Goal: Task Accomplishment & Management: Manage account settings

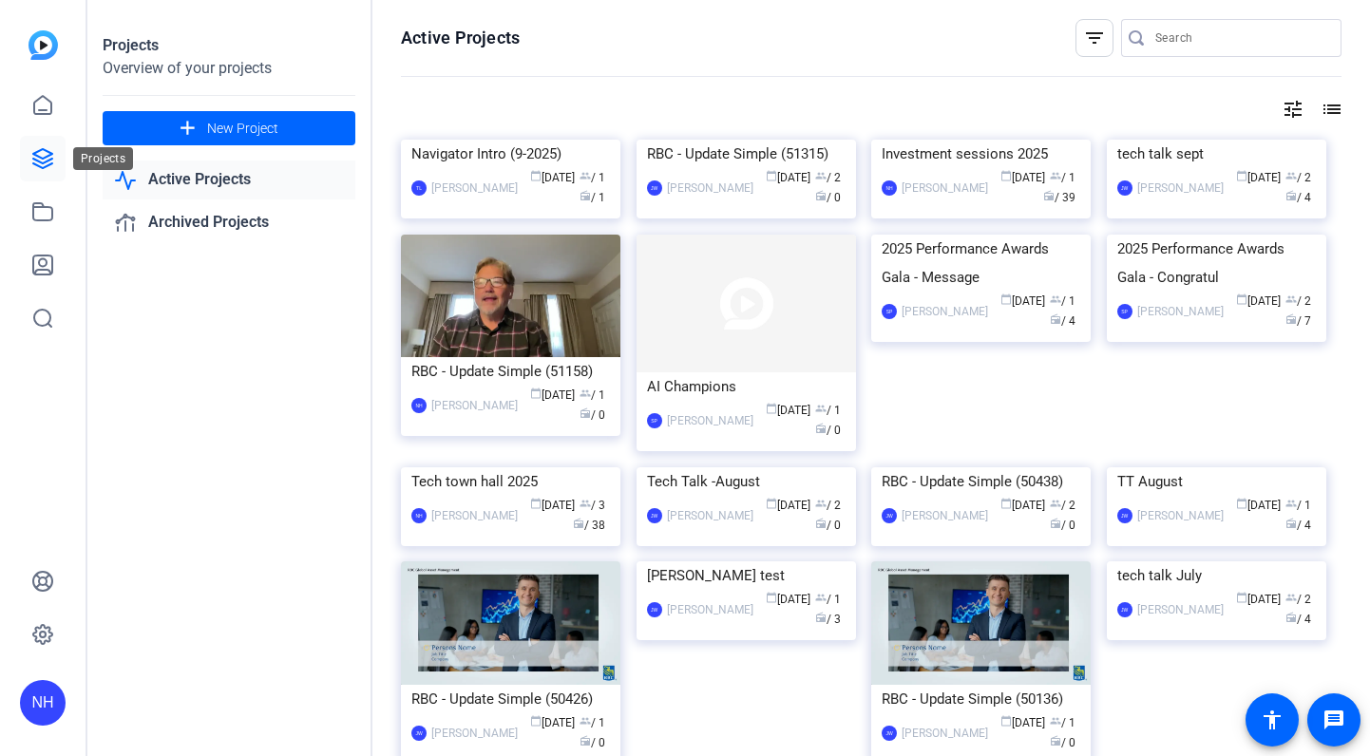
click at [41, 158] on icon at bounding box center [42, 158] width 19 height 19
click at [1291, 108] on mat-icon "tune" at bounding box center [1292, 109] width 23 height 23
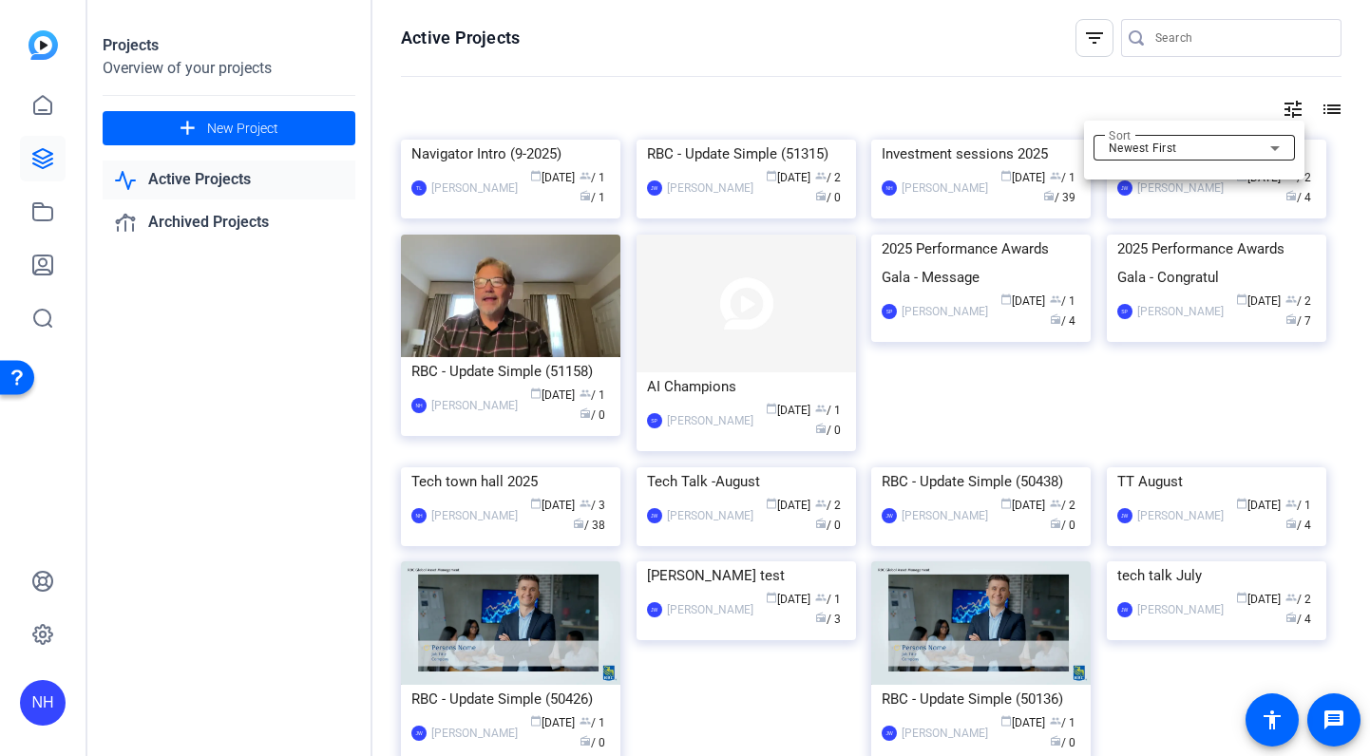
click at [1187, 140] on div "Newest First" at bounding box center [1188, 148] width 161 height 23
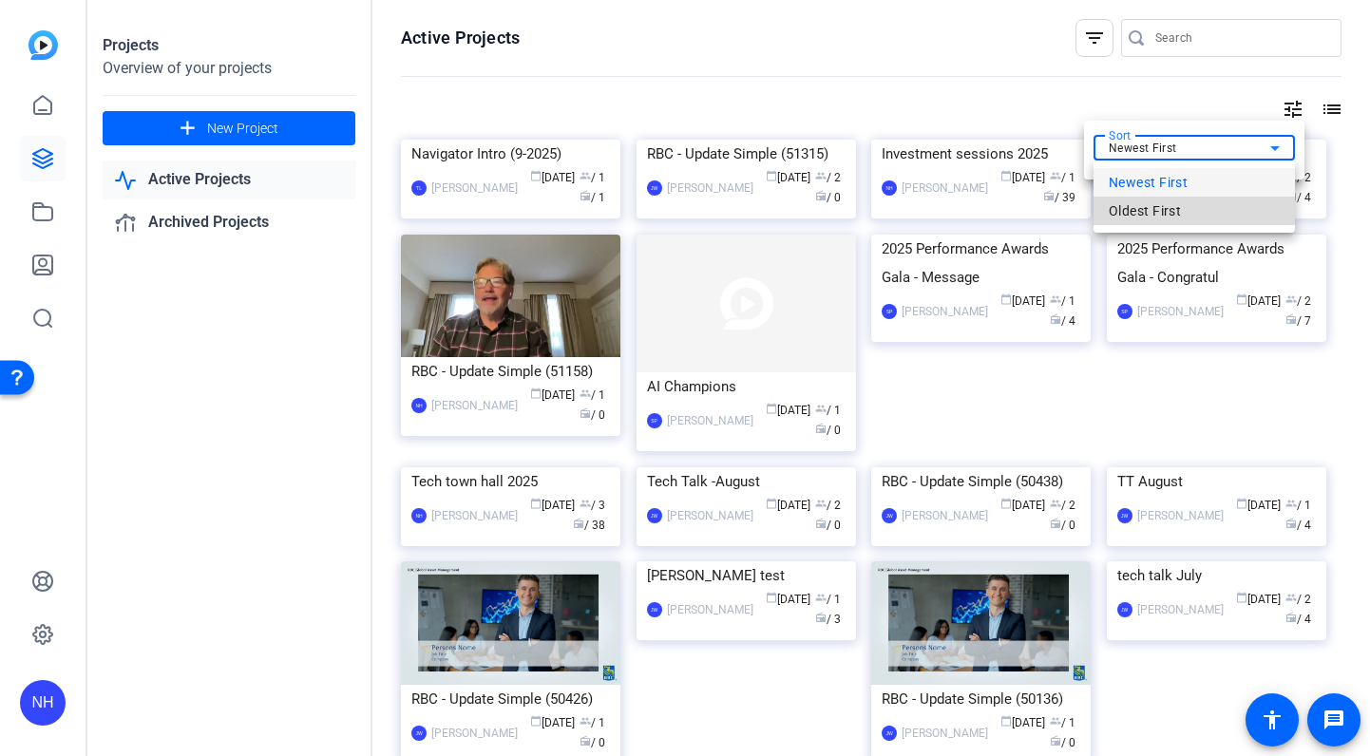
click at [1173, 212] on span "Oldest First" at bounding box center [1144, 210] width 72 height 23
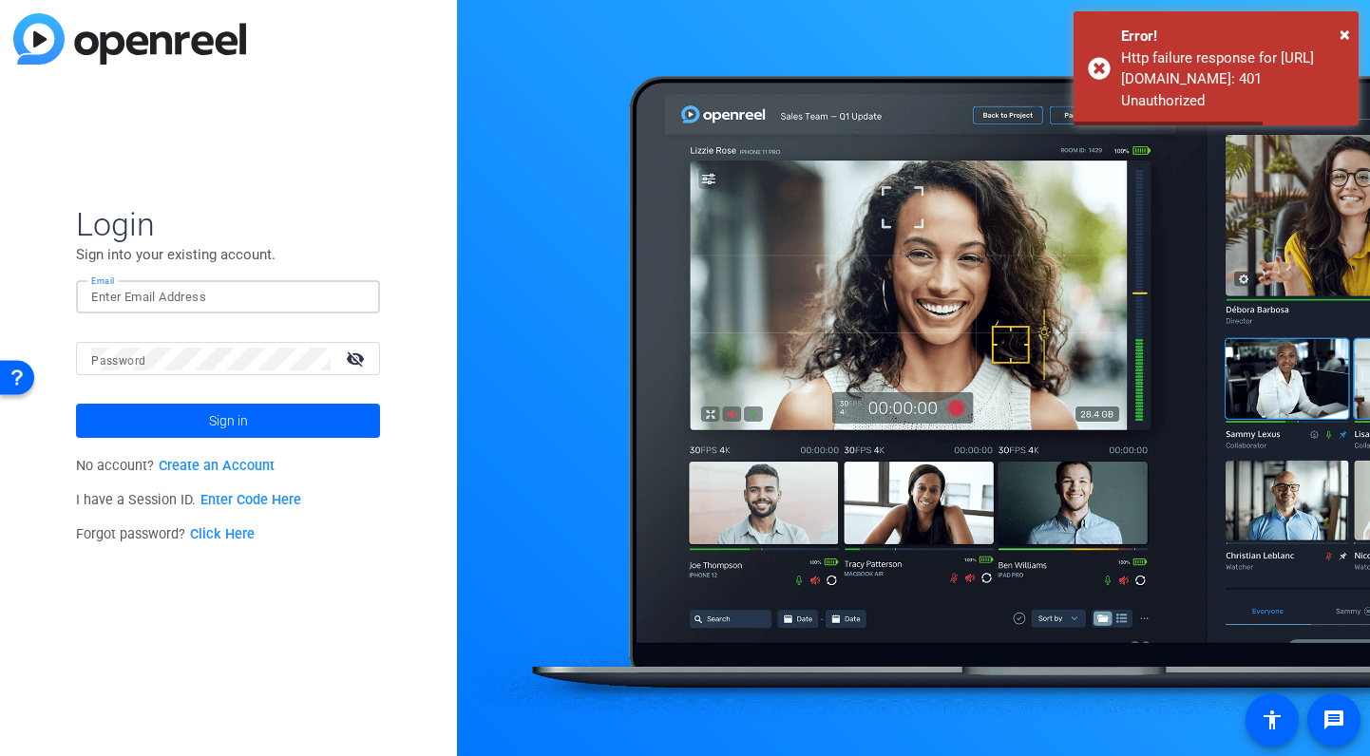
click at [138, 294] on input "Email" at bounding box center [228, 297] width 274 height 23
type input "nancy.hanninen@rbc.com"
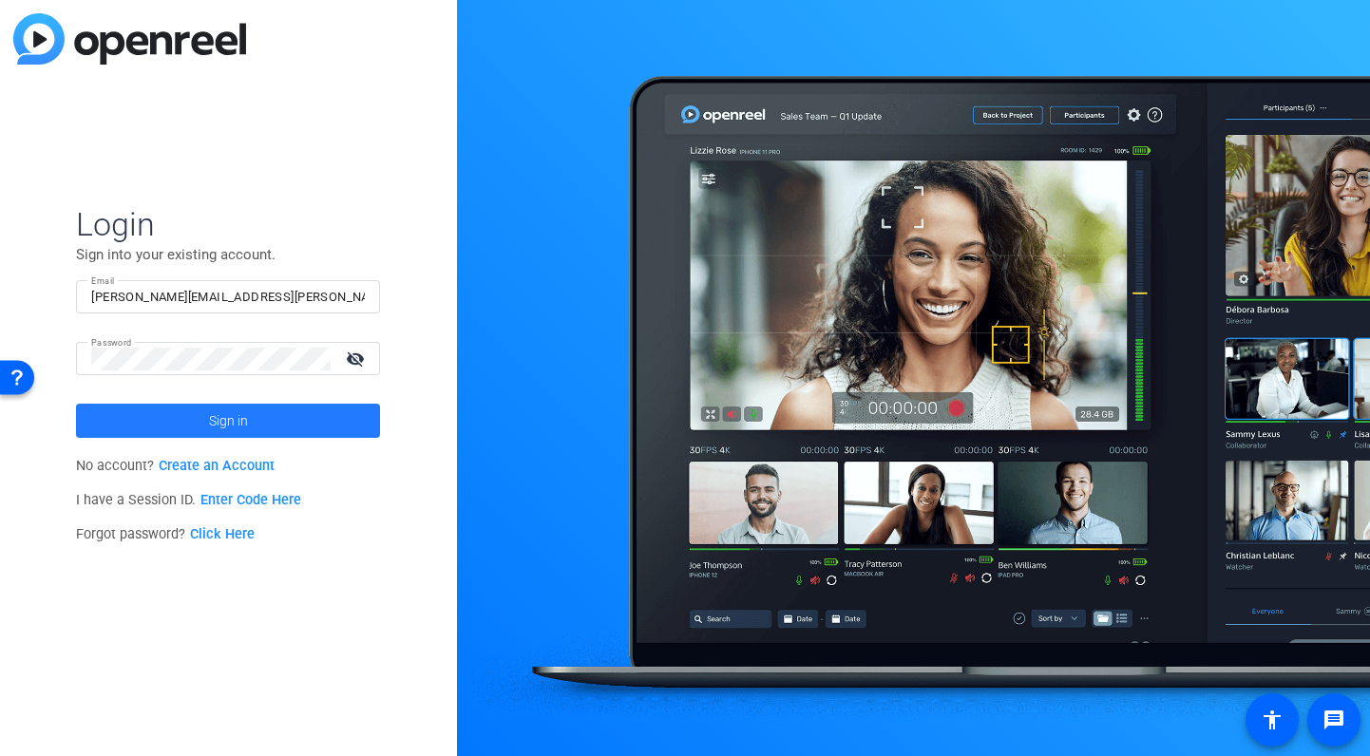
click at [246, 418] on span "Sign in" at bounding box center [228, 420] width 39 height 47
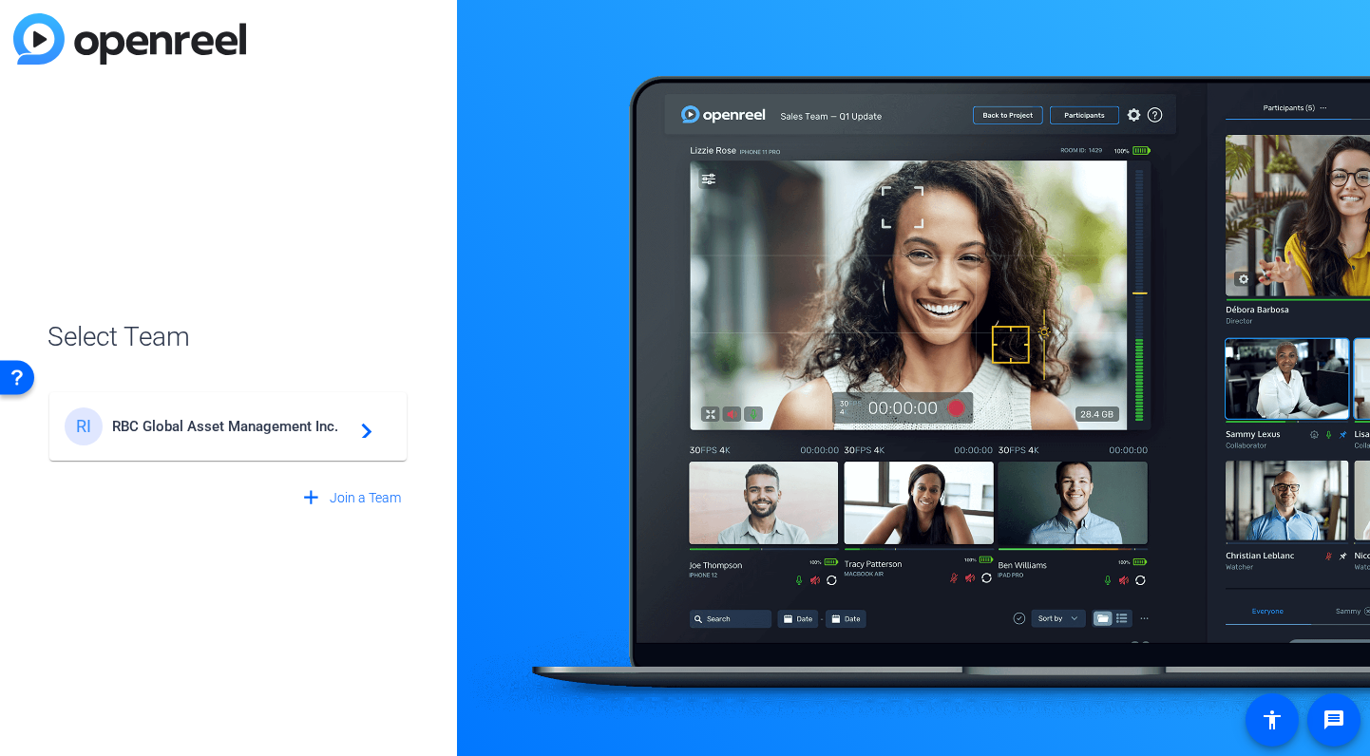
click at [165, 433] on span "RBC Global Asset Management Inc." at bounding box center [230, 426] width 237 height 17
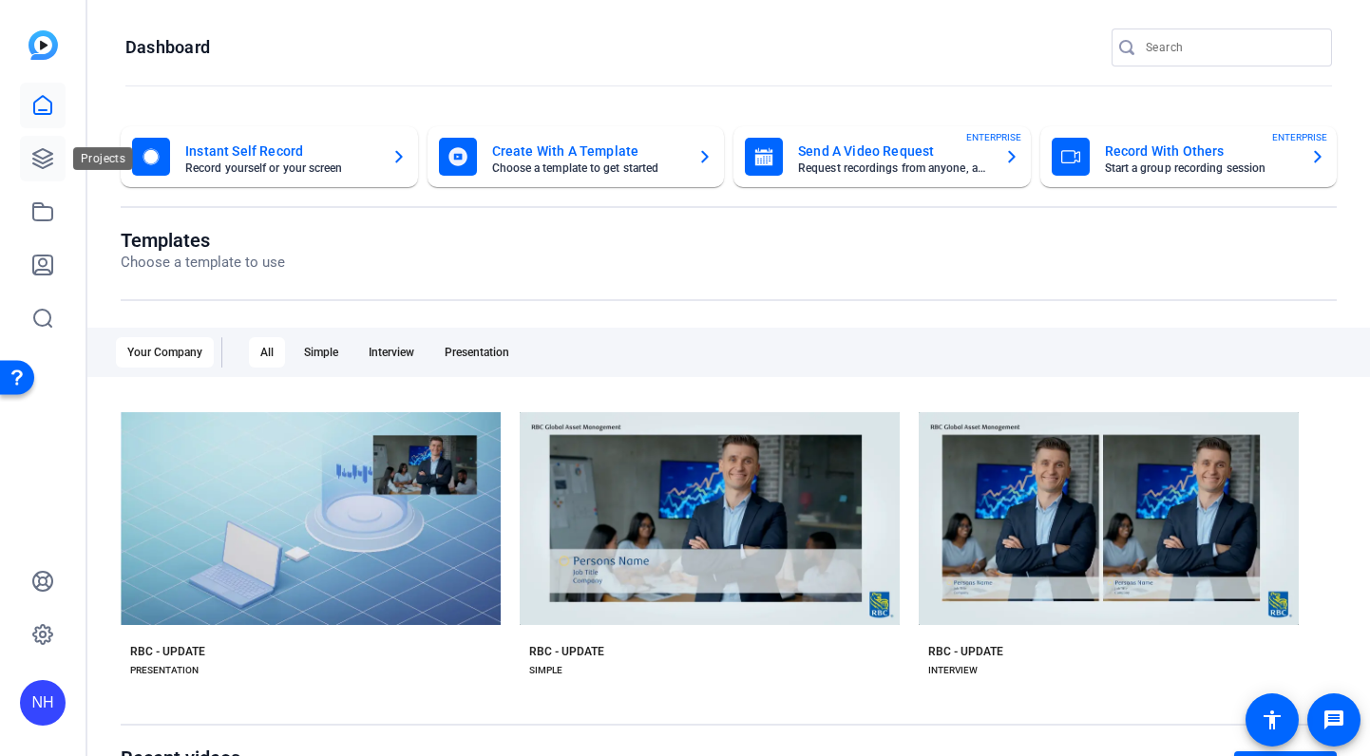
click at [45, 155] on icon at bounding box center [42, 158] width 23 height 23
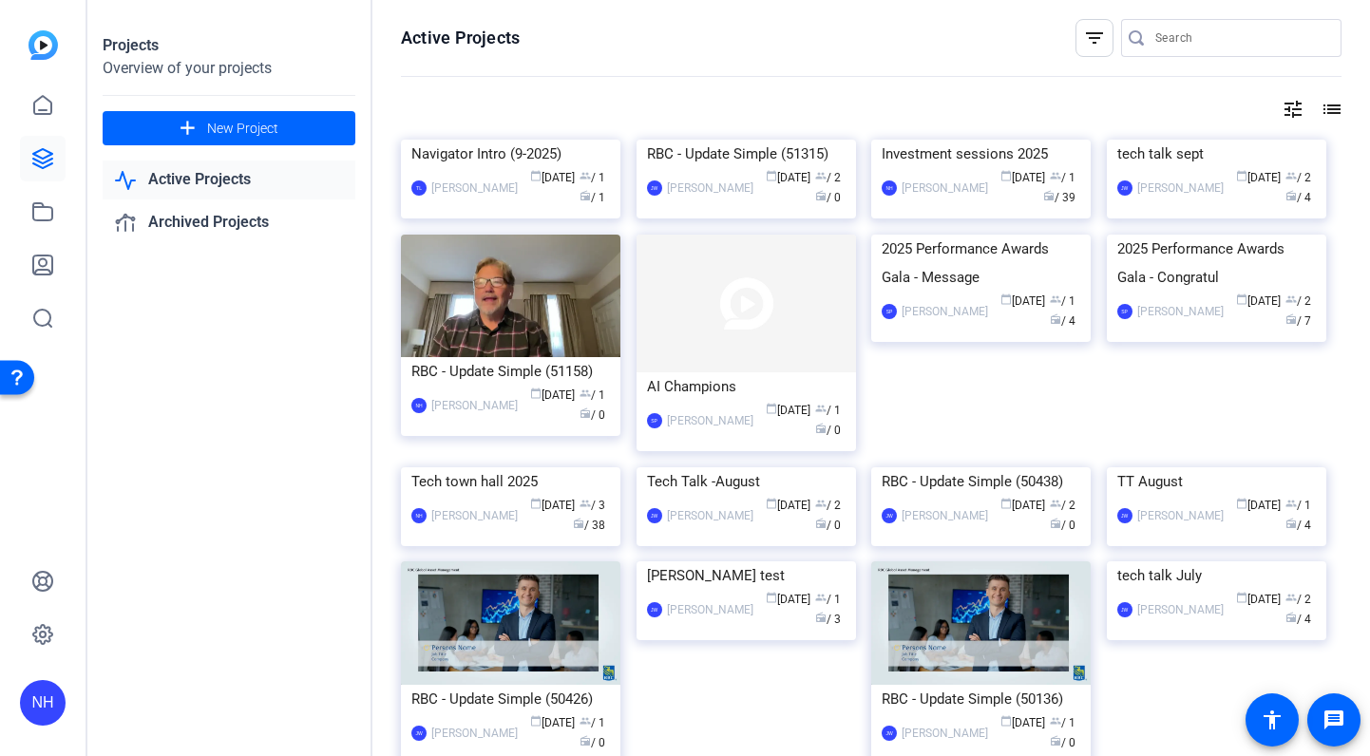
click at [1288, 110] on mat-icon "tune" at bounding box center [1292, 109] width 23 height 23
click at [1215, 152] on div "Newest First" at bounding box center [1188, 148] width 161 height 23
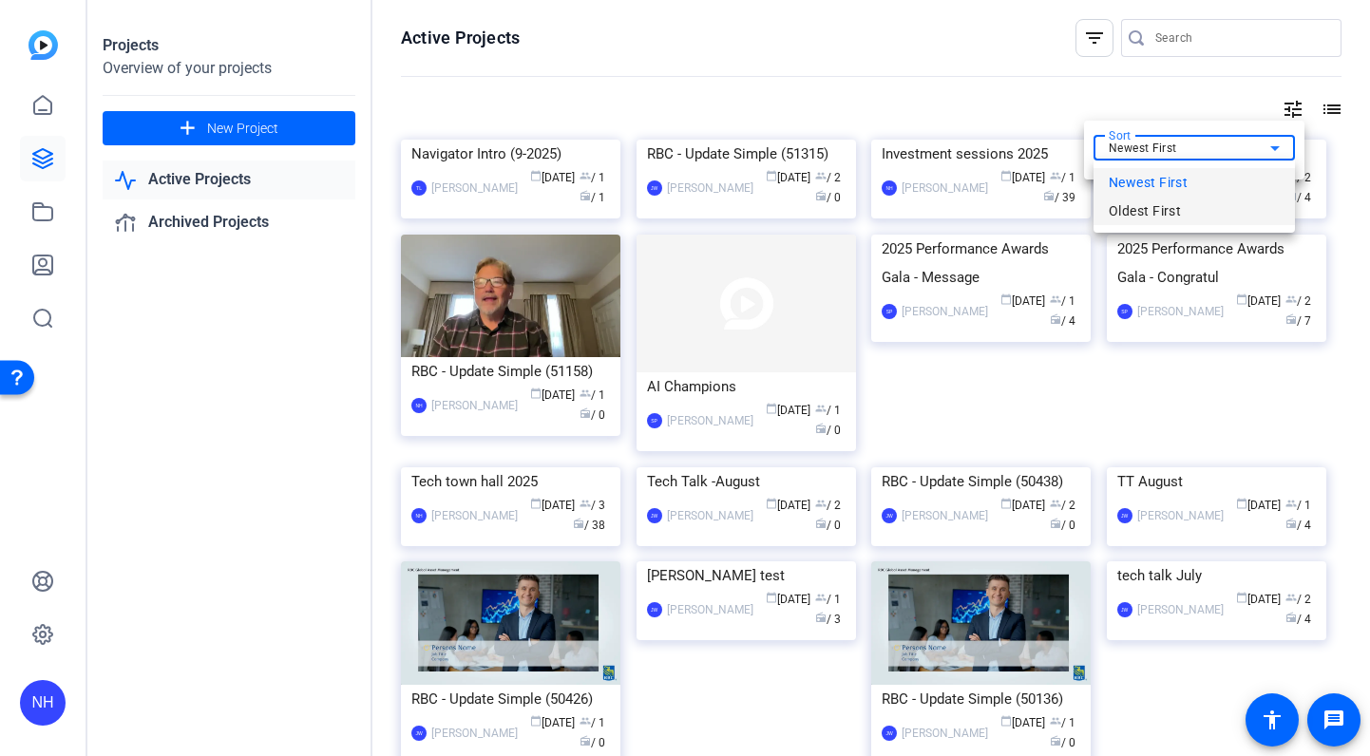
click at [1162, 218] on span "Oldest First" at bounding box center [1144, 210] width 72 height 23
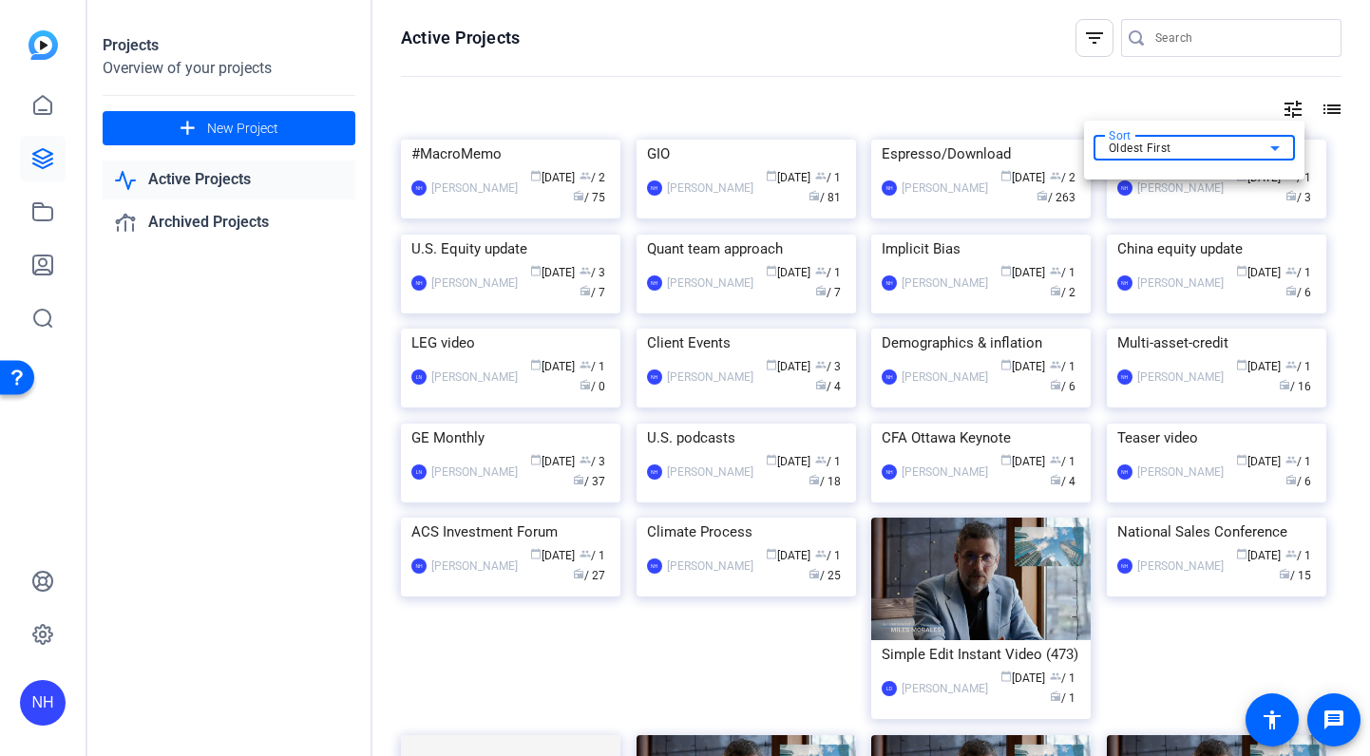
click at [936, 285] on div at bounding box center [685, 378] width 1370 height 756
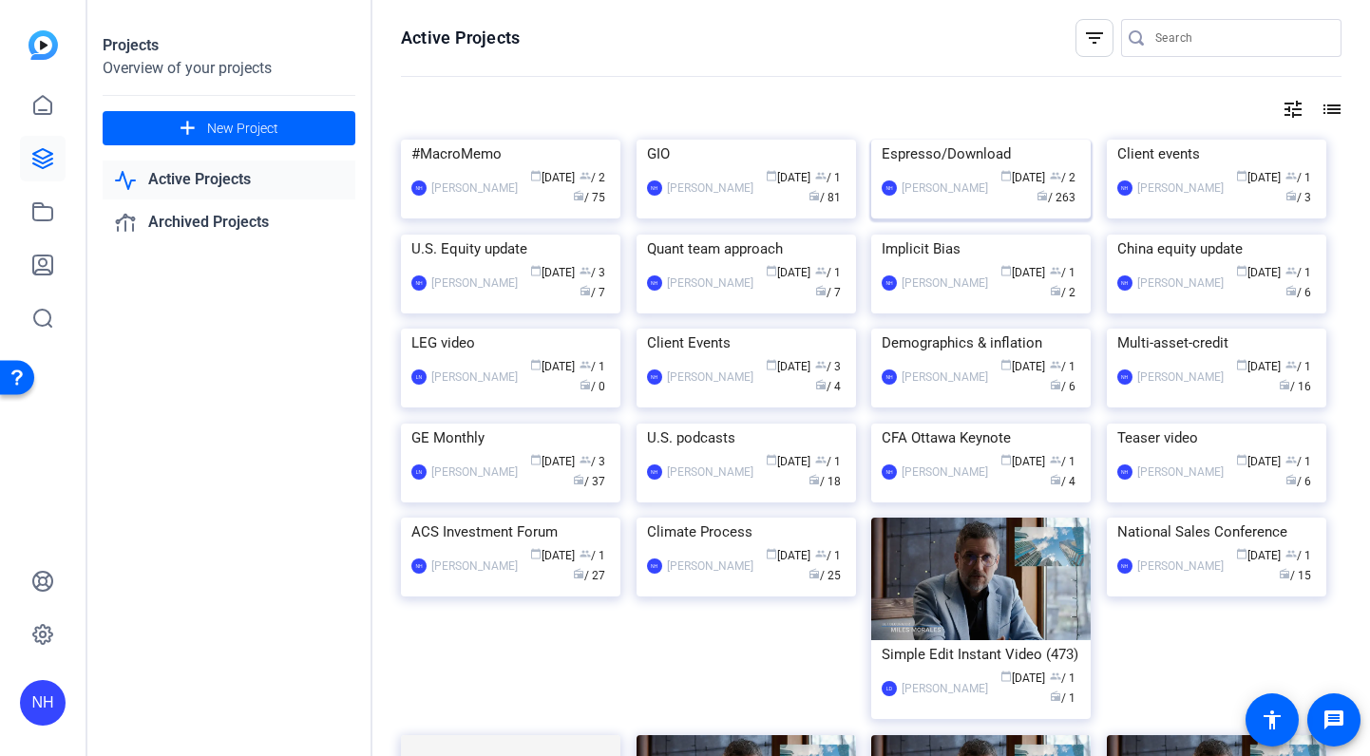
click at [952, 168] on div "Espresso/Download" at bounding box center [980, 154] width 199 height 28
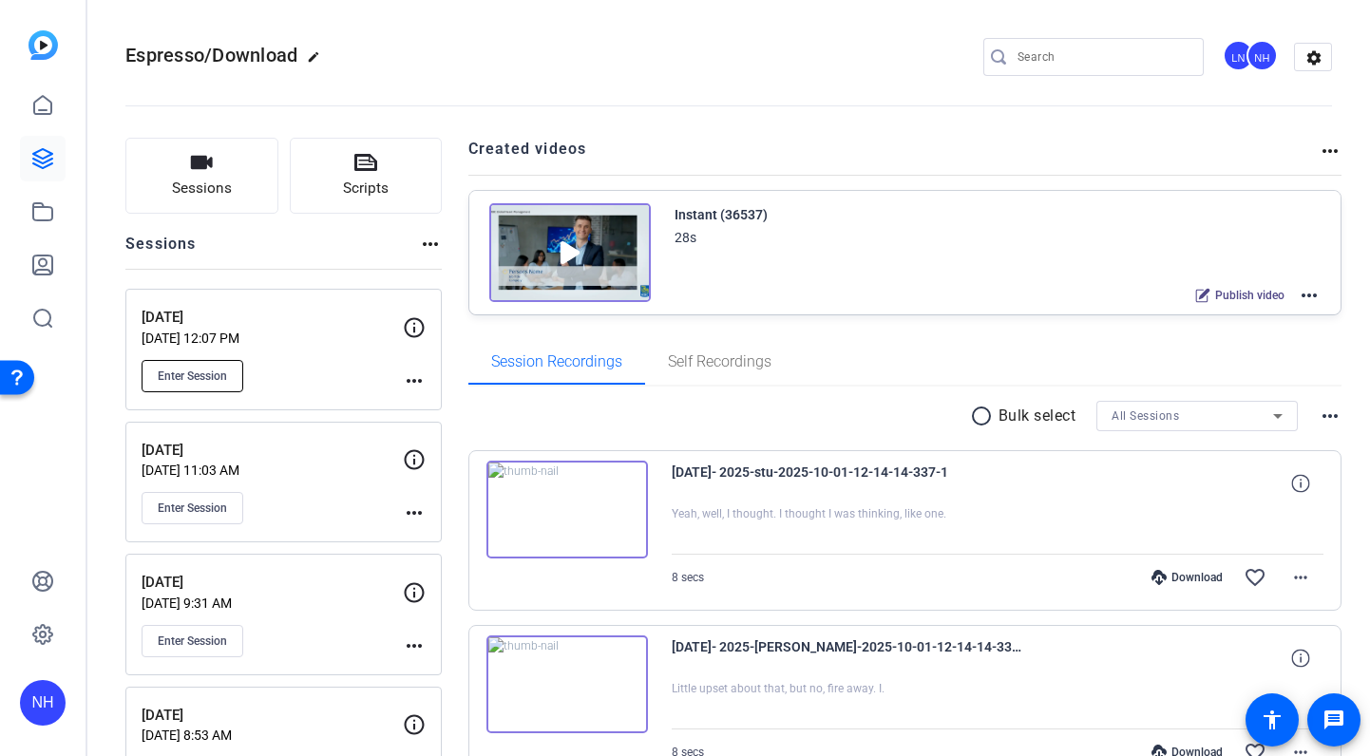
click at [196, 370] on span "Enter Session" at bounding box center [192, 376] width 69 height 15
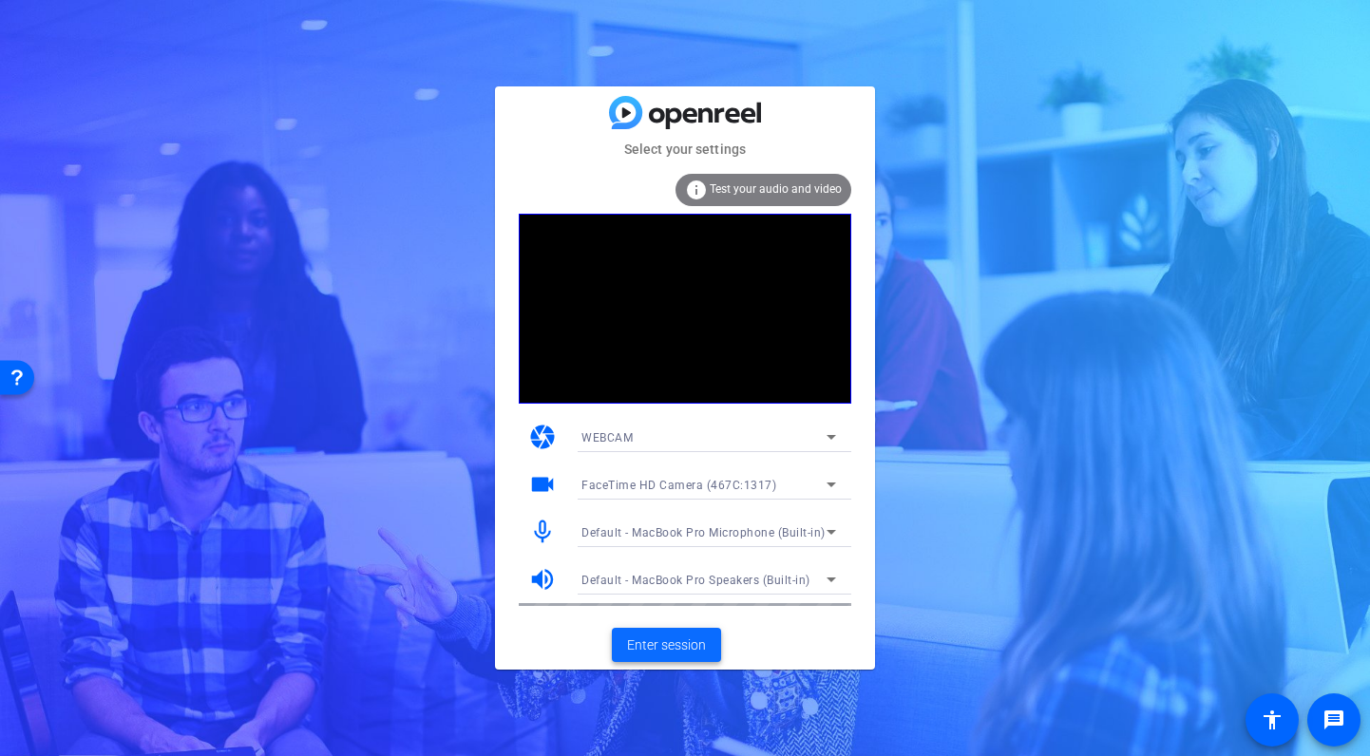
click at [666, 635] on span "Enter session" at bounding box center [666, 645] width 79 height 20
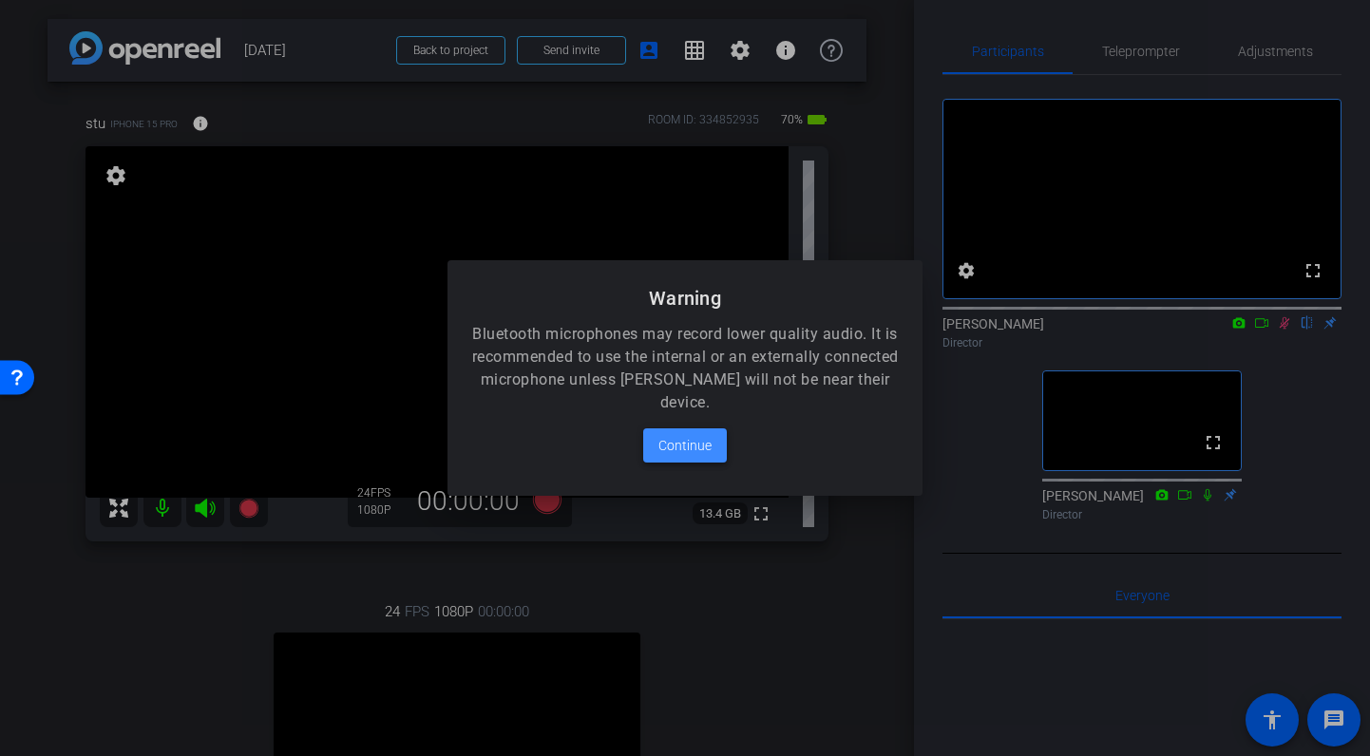
click at [694, 441] on span "Continue" at bounding box center [684, 445] width 53 height 23
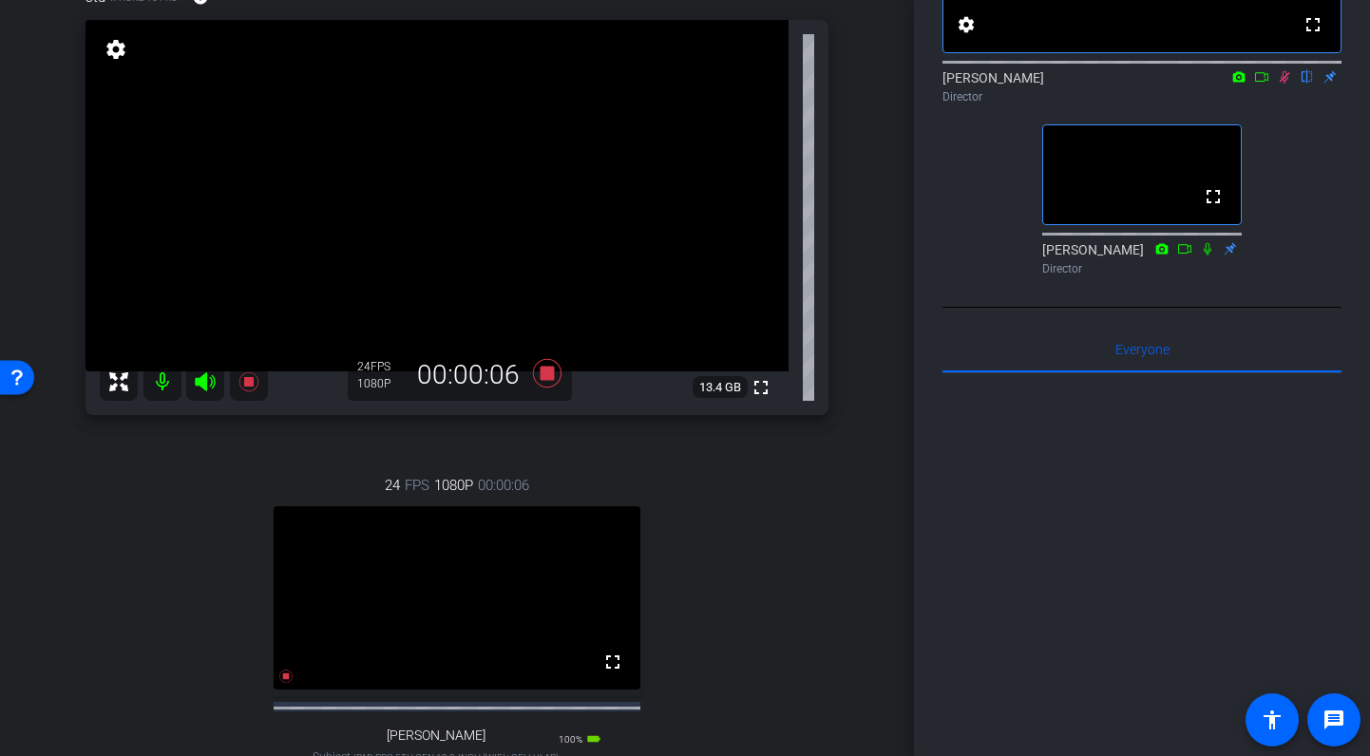
scroll to position [122, 0]
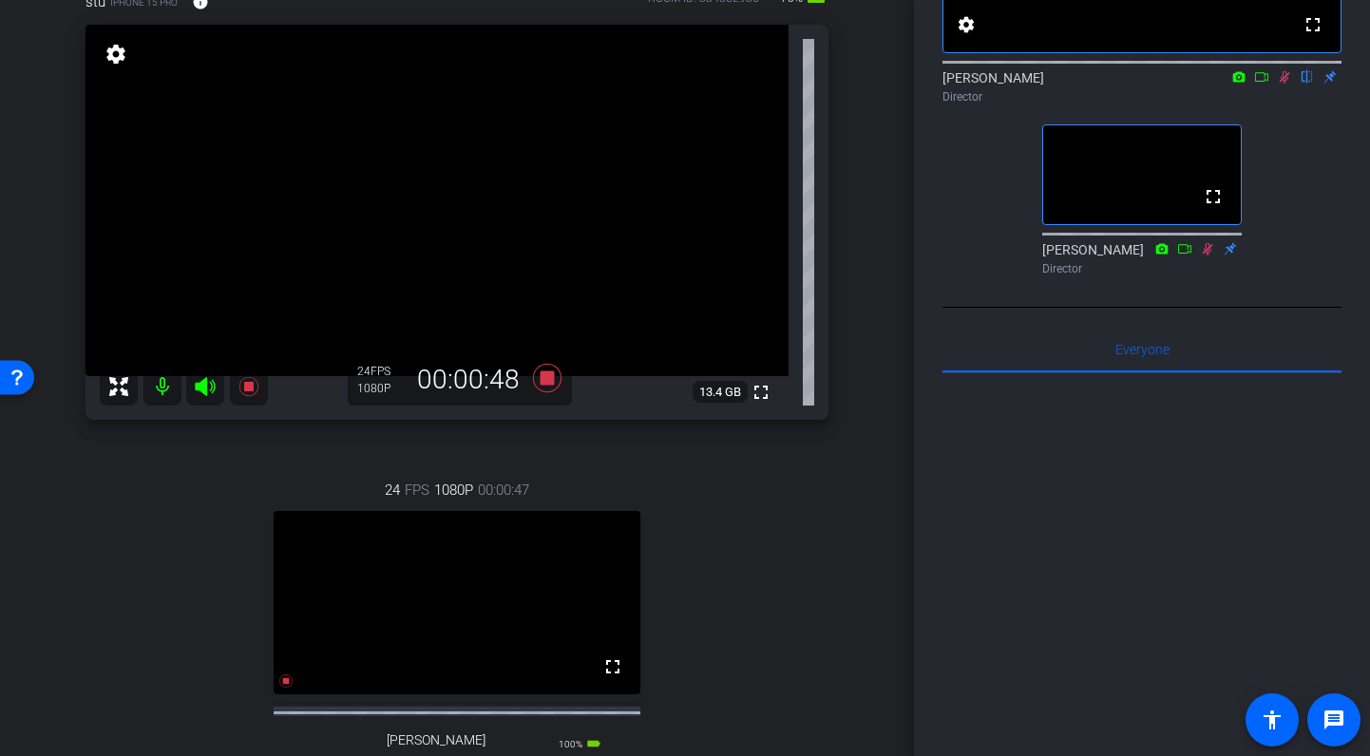
click at [1207, 255] on icon at bounding box center [1207, 248] width 10 height 12
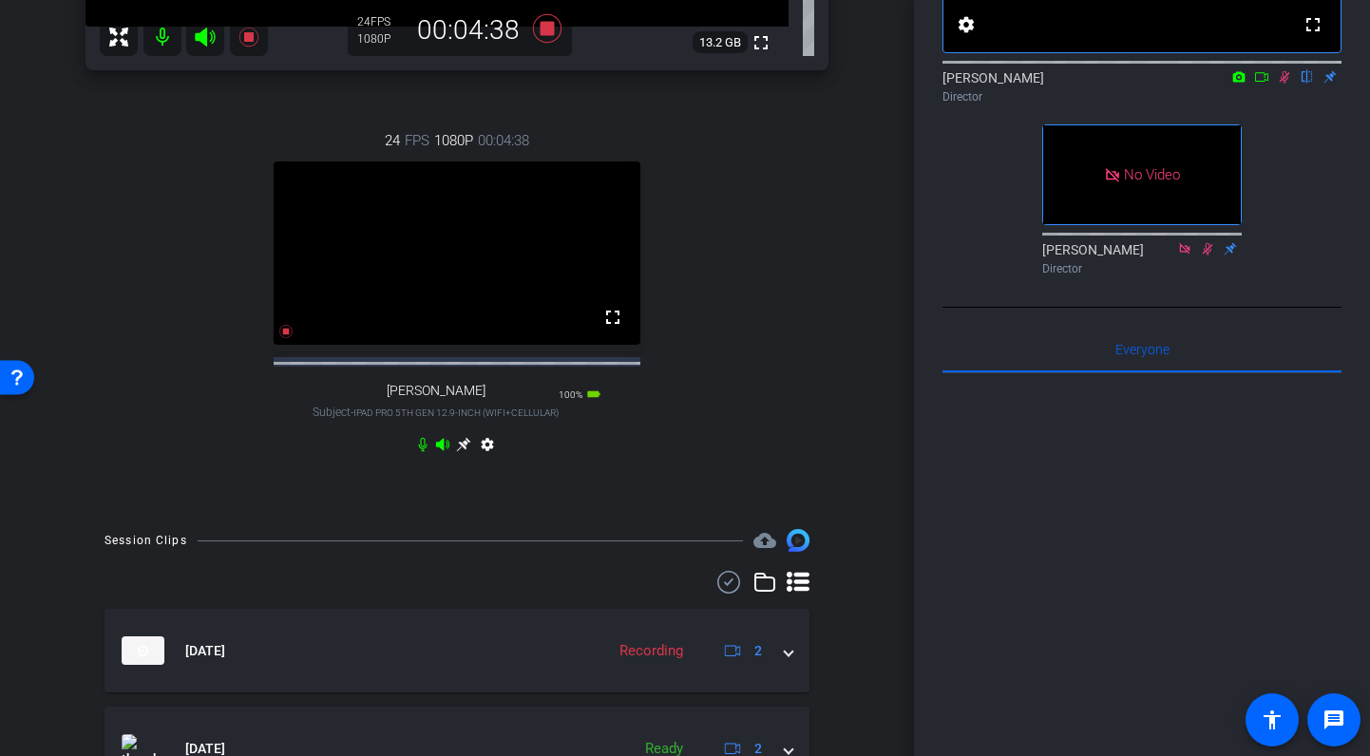
scroll to position [591, 0]
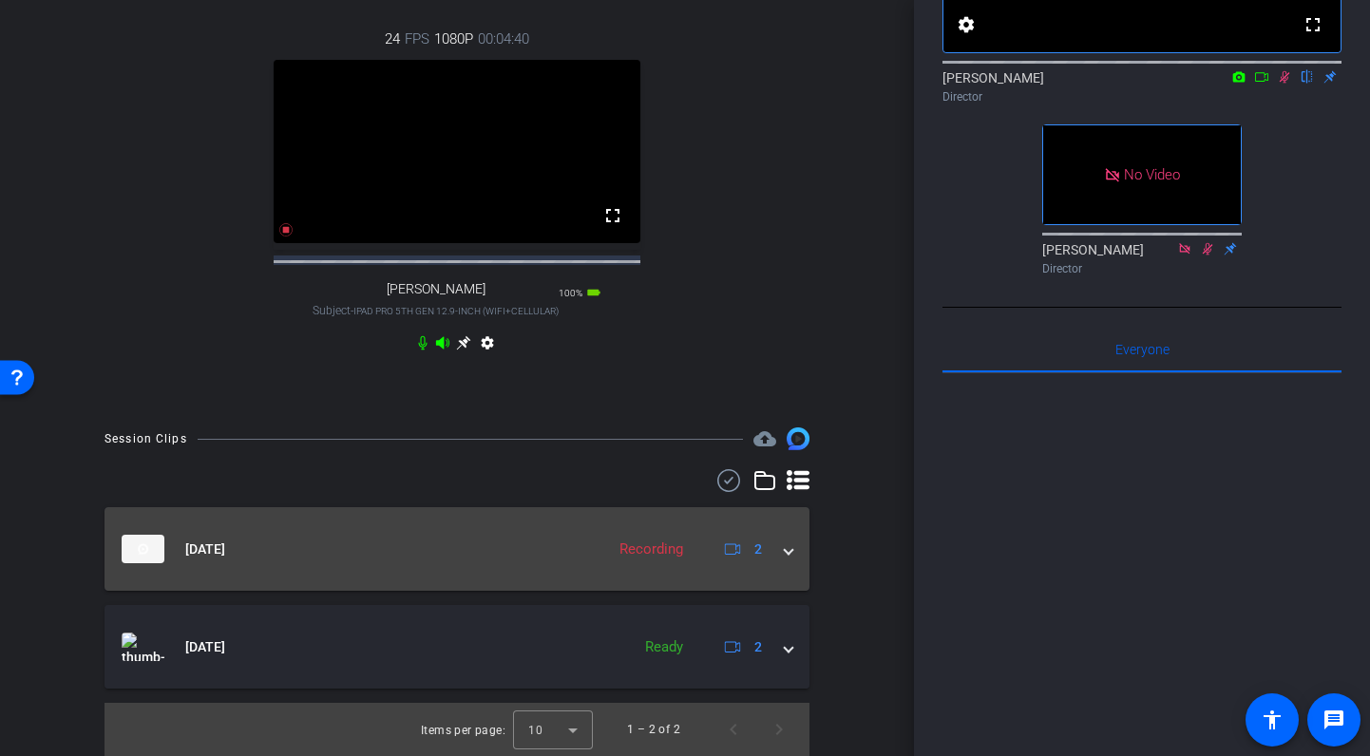
click at [789, 550] on span at bounding box center [789, 549] width 8 height 20
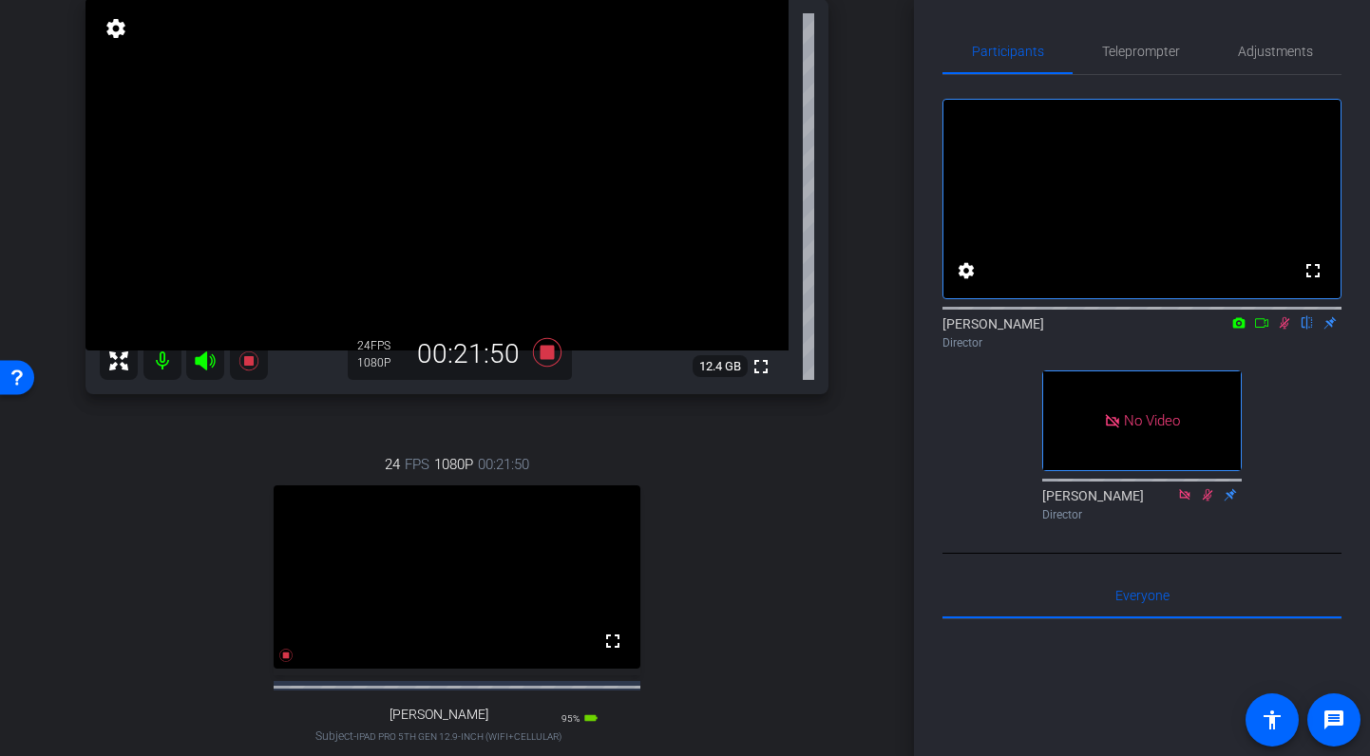
scroll to position [135, 0]
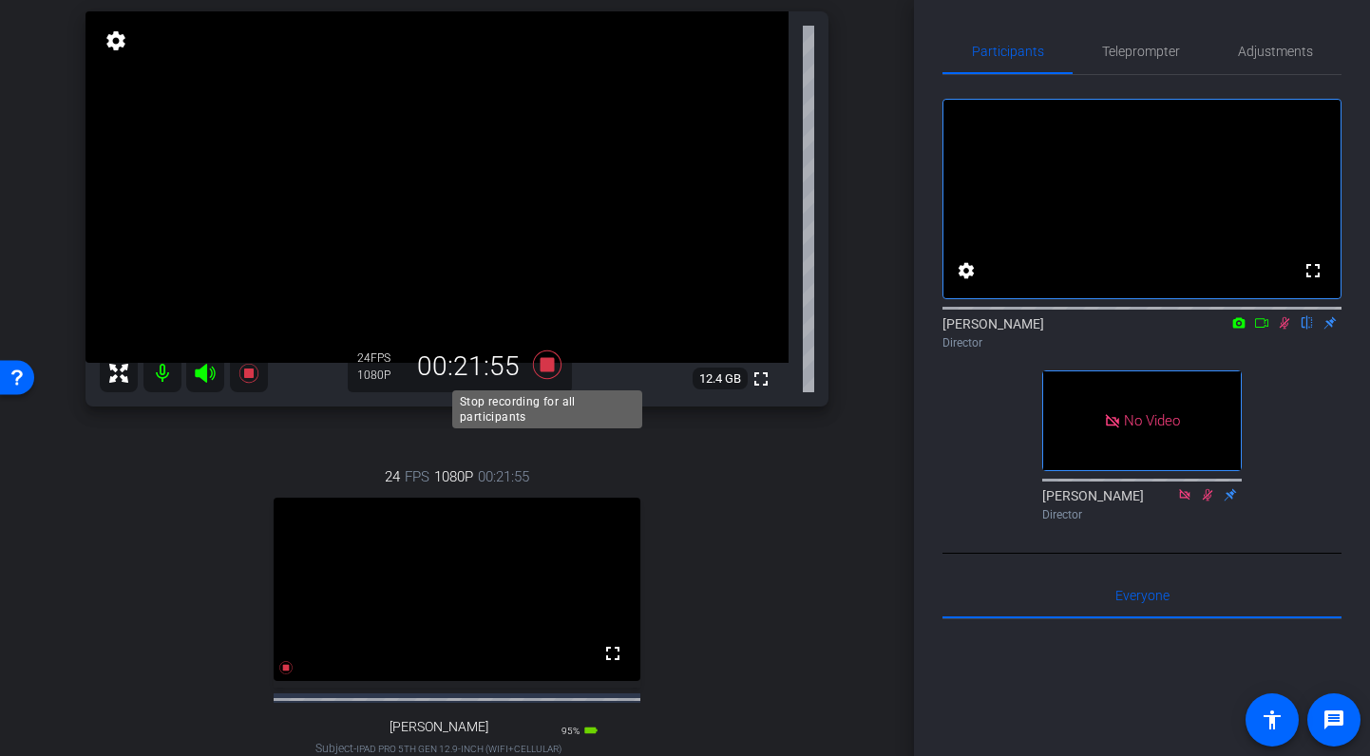
click at [544, 366] on icon at bounding box center [547, 364] width 28 height 28
click at [1282, 330] on icon at bounding box center [1283, 322] width 15 height 13
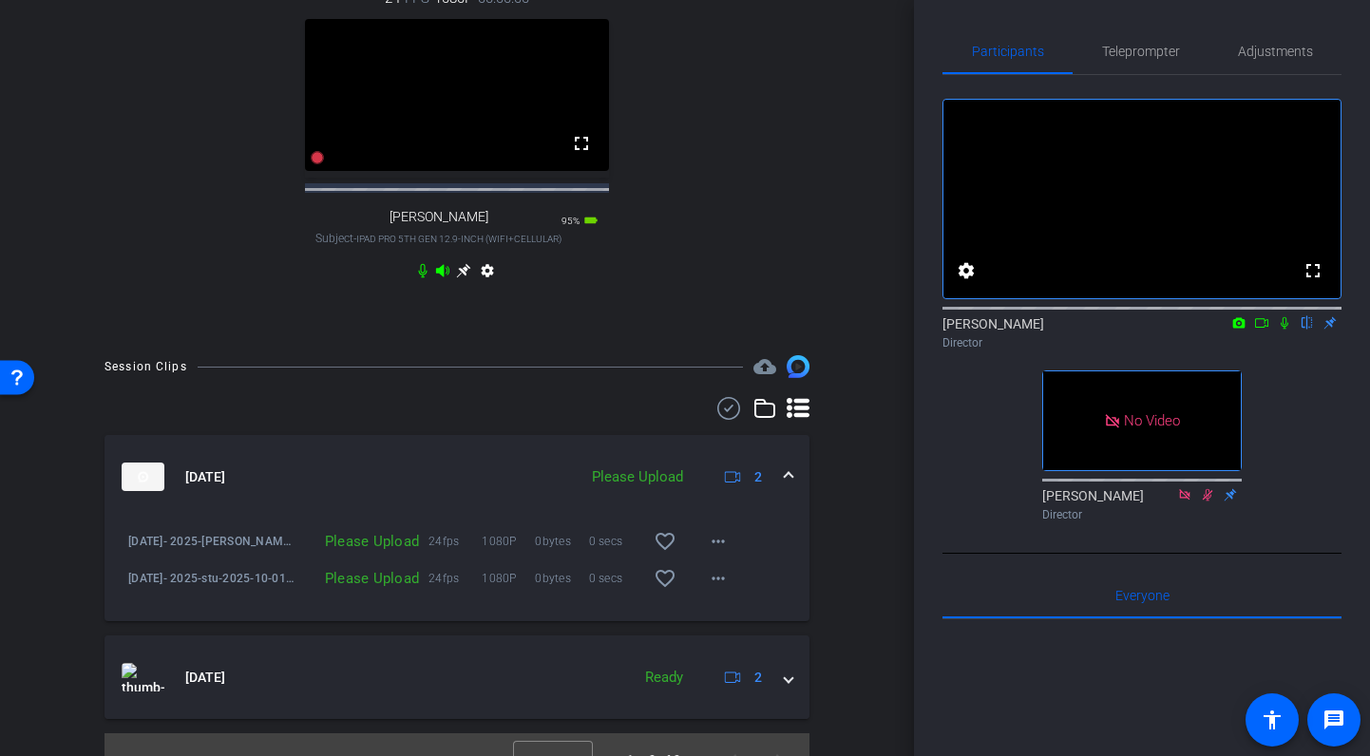
scroll to position [664, 0]
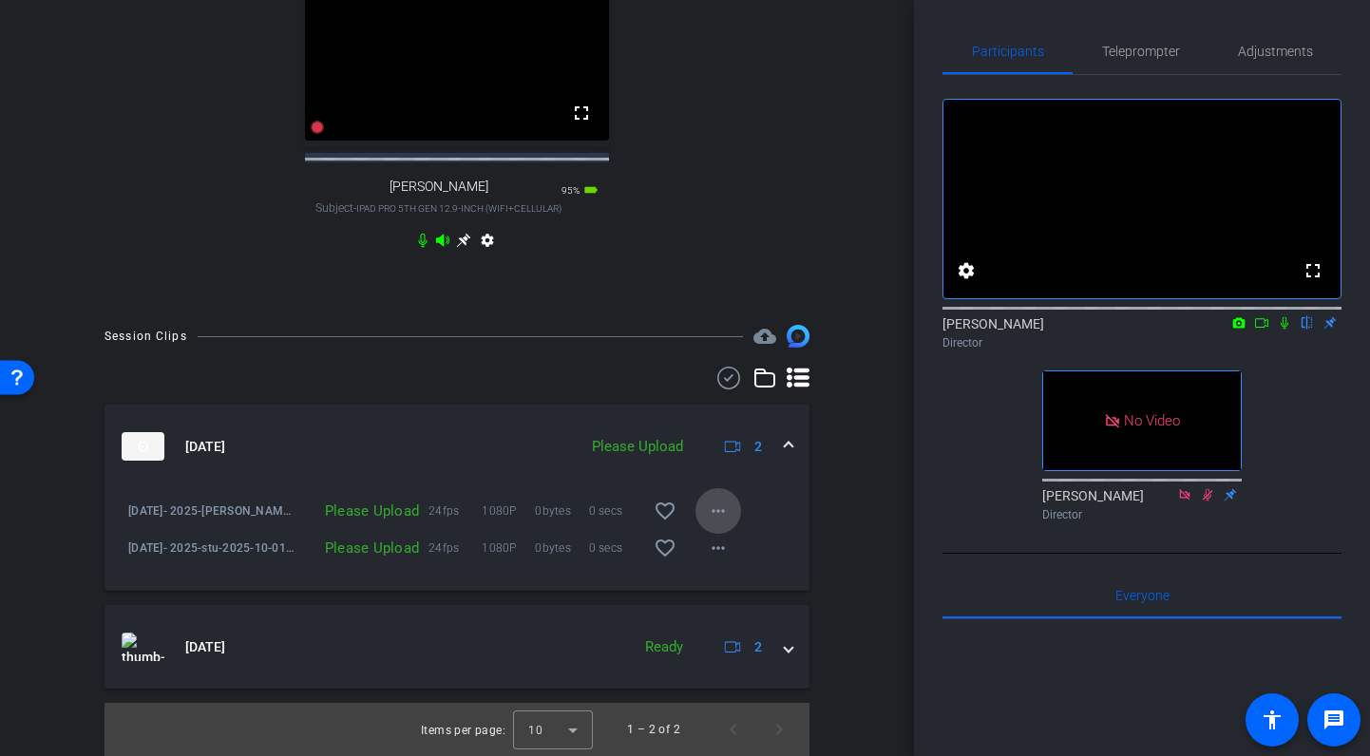
click at [720, 508] on mat-icon "more_horiz" at bounding box center [718, 511] width 23 height 23
click at [732, 548] on span "Upload" at bounding box center [748, 550] width 76 height 23
click at [728, 547] on mat-icon "more_horiz" at bounding box center [718, 548] width 23 height 23
click at [730, 581] on span "Upload" at bounding box center [748, 587] width 76 height 23
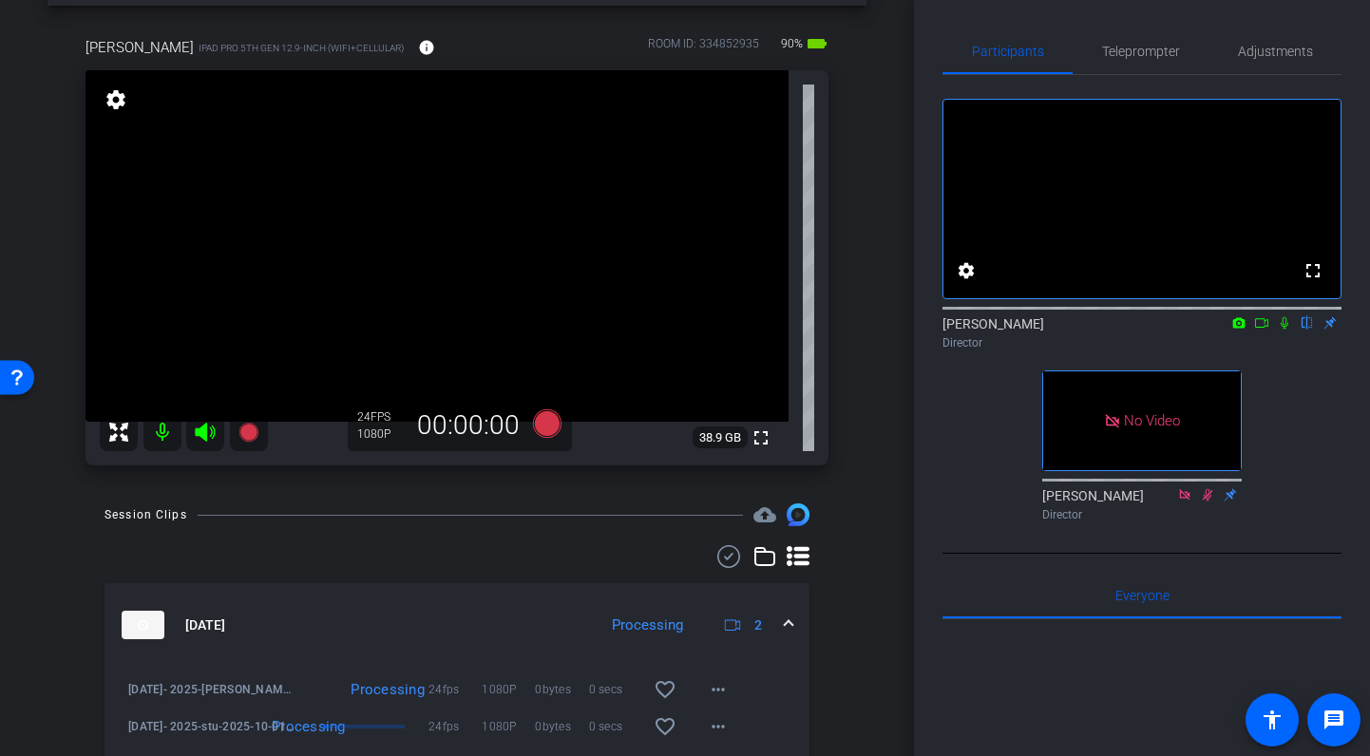
scroll to position [48, 0]
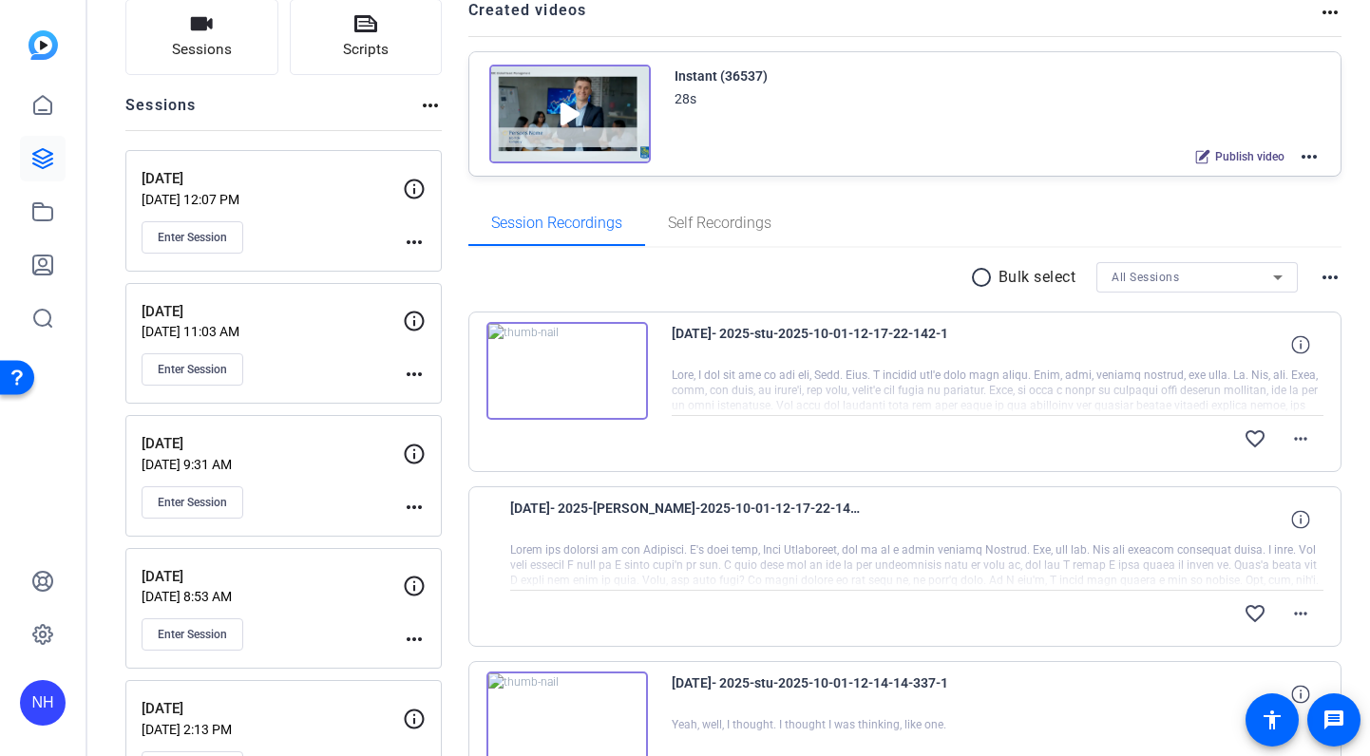
scroll to position [161, 0]
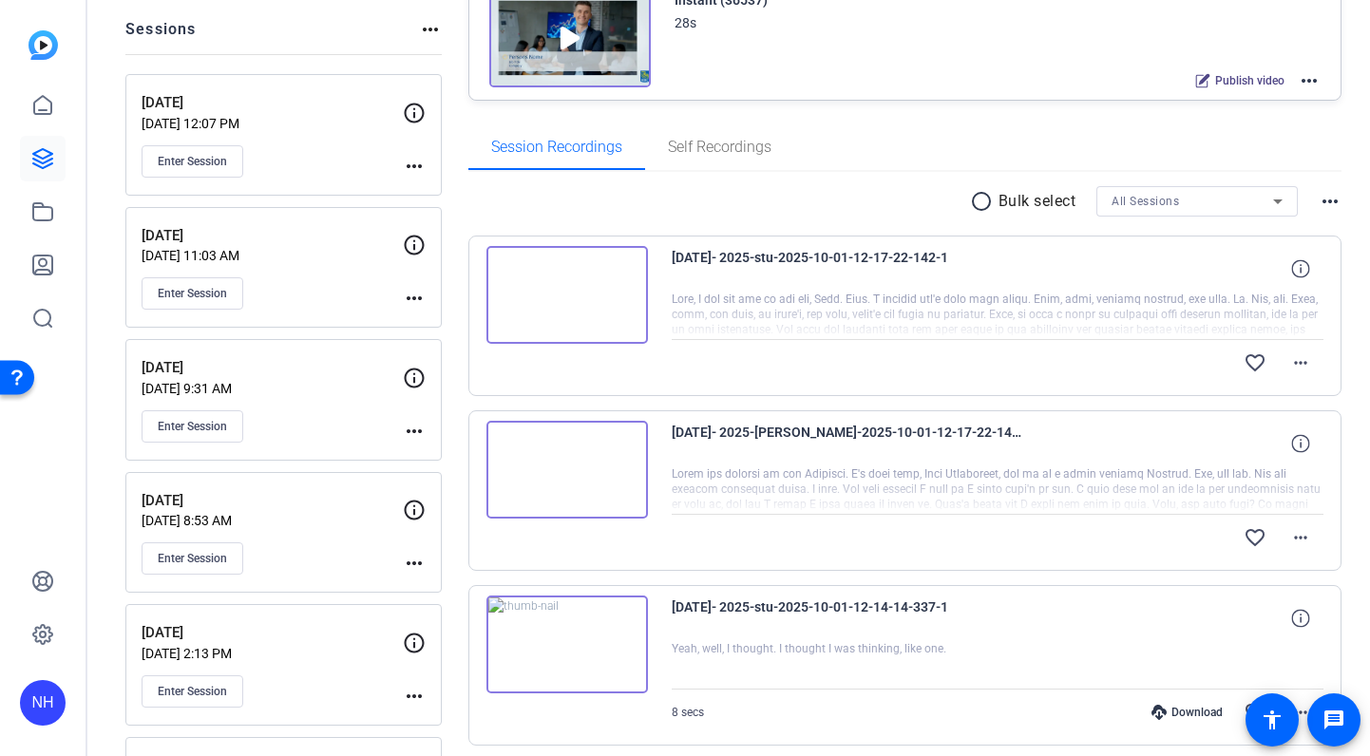
scroll to position [225, 0]
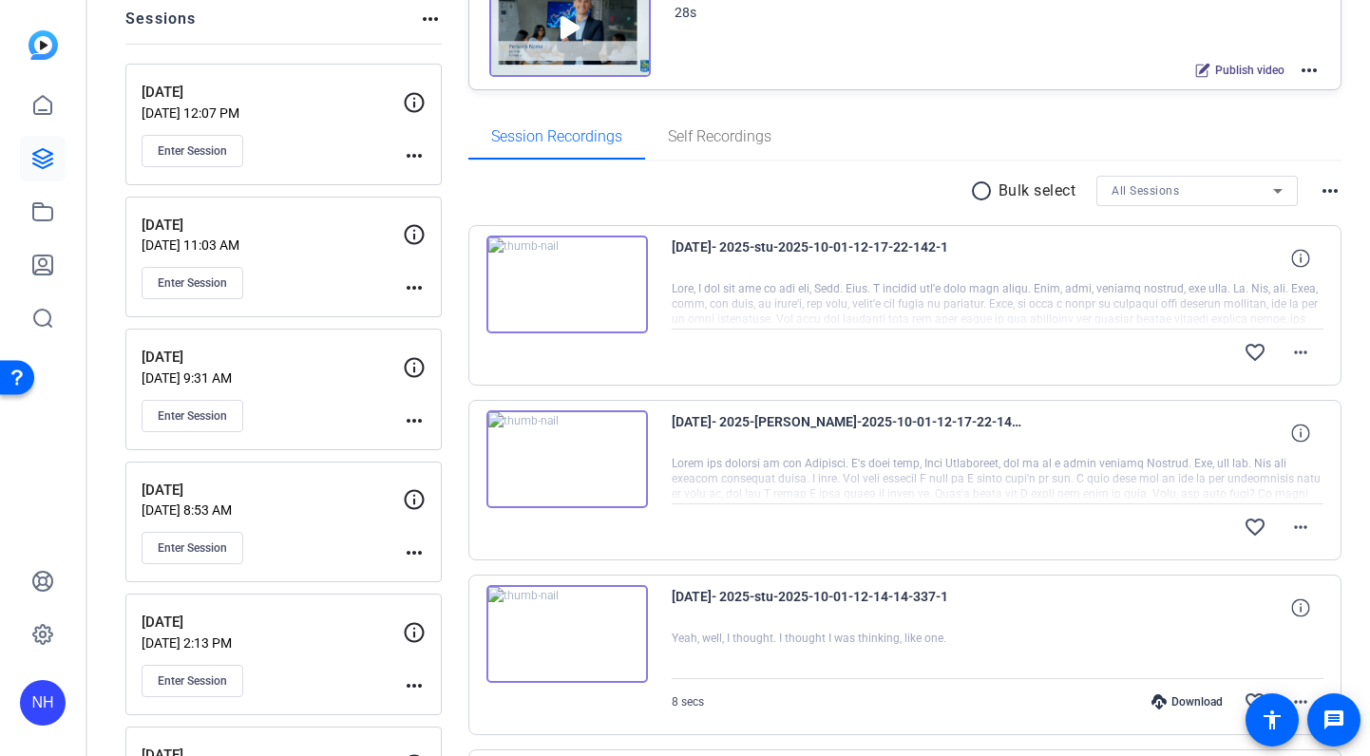
click at [830, 185] on div "radio_button_unchecked Bulk select All Sessions more_horiz" at bounding box center [905, 191] width 874 height 30
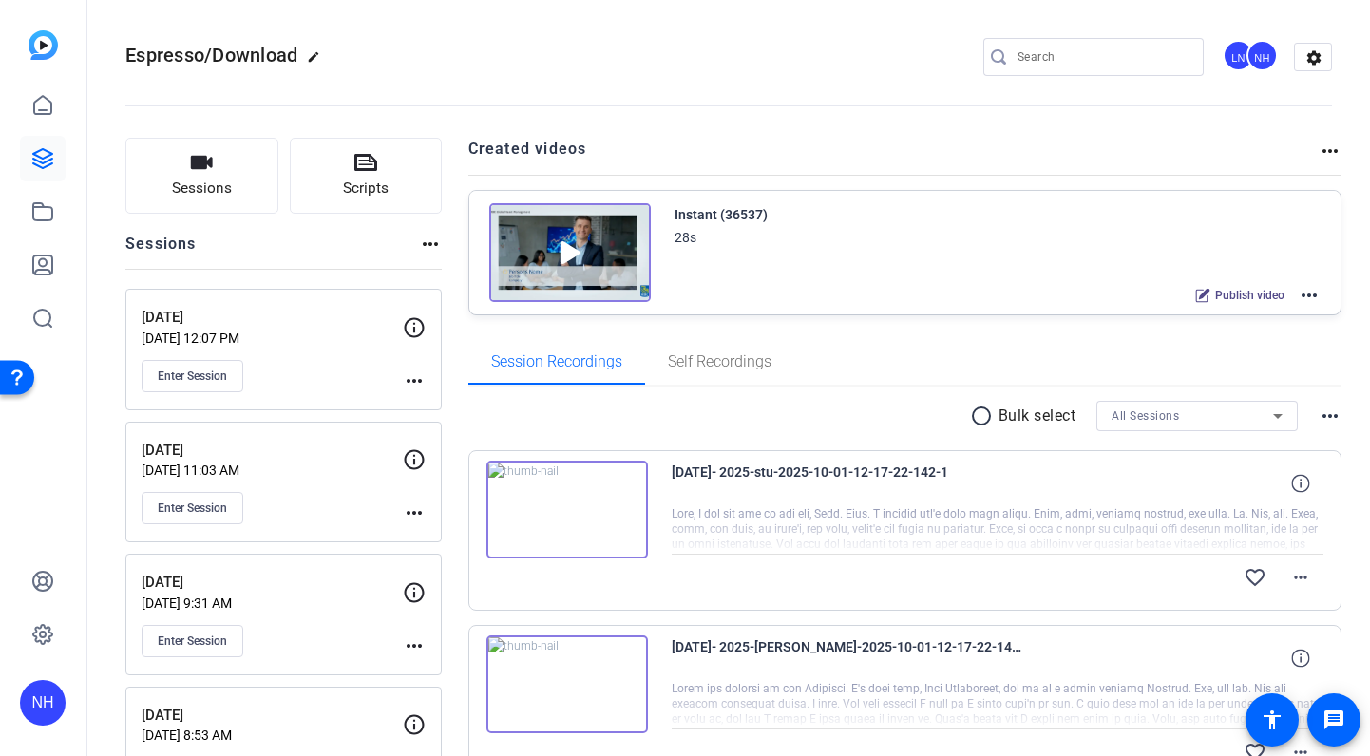
click at [826, 85] on openreel-divider-bar at bounding box center [728, 100] width 1206 height 58
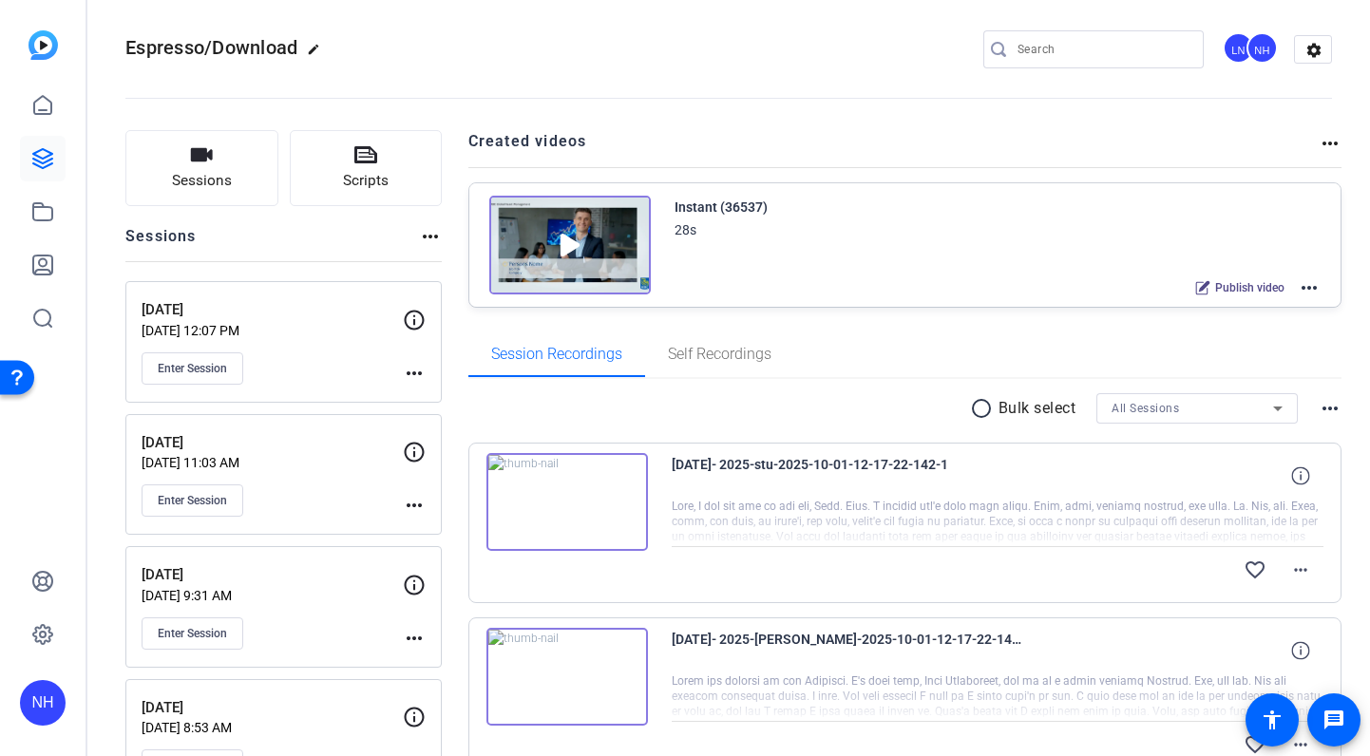
scroll to position [3, 0]
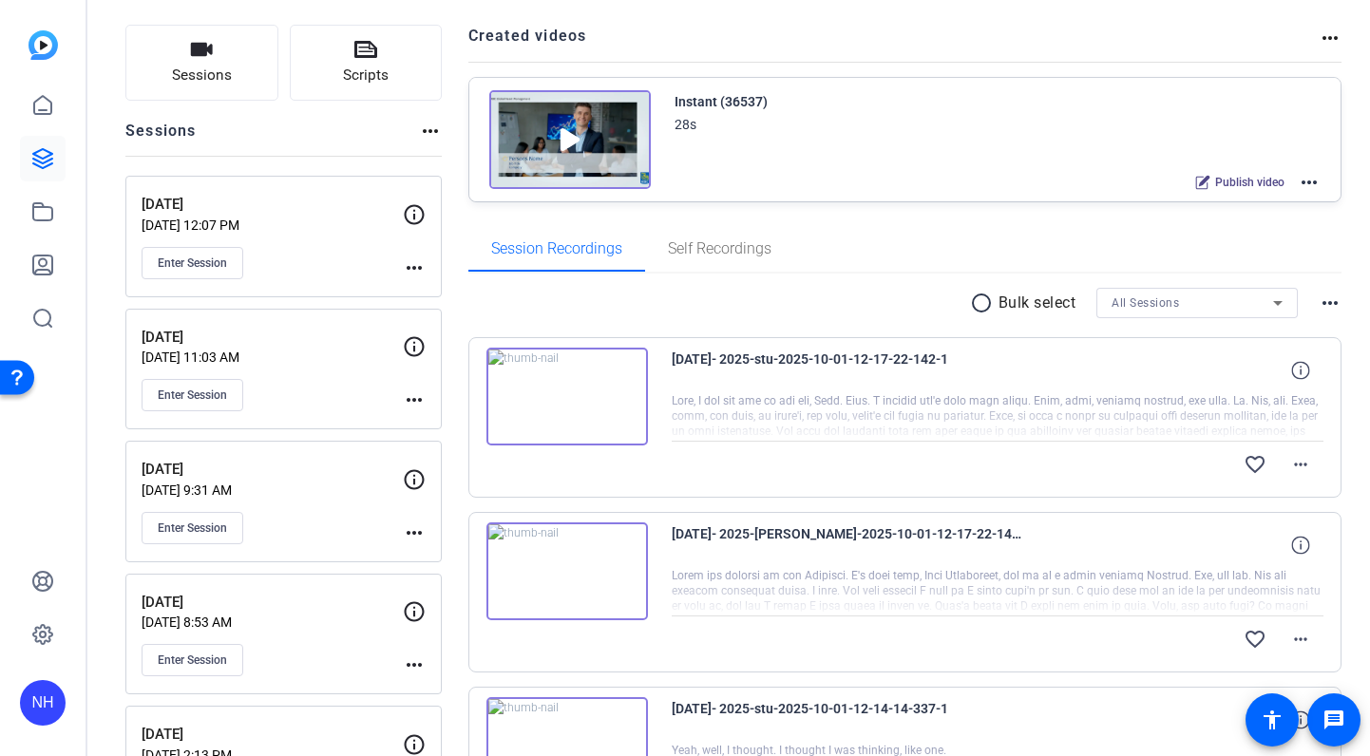
scroll to position [139, 0]
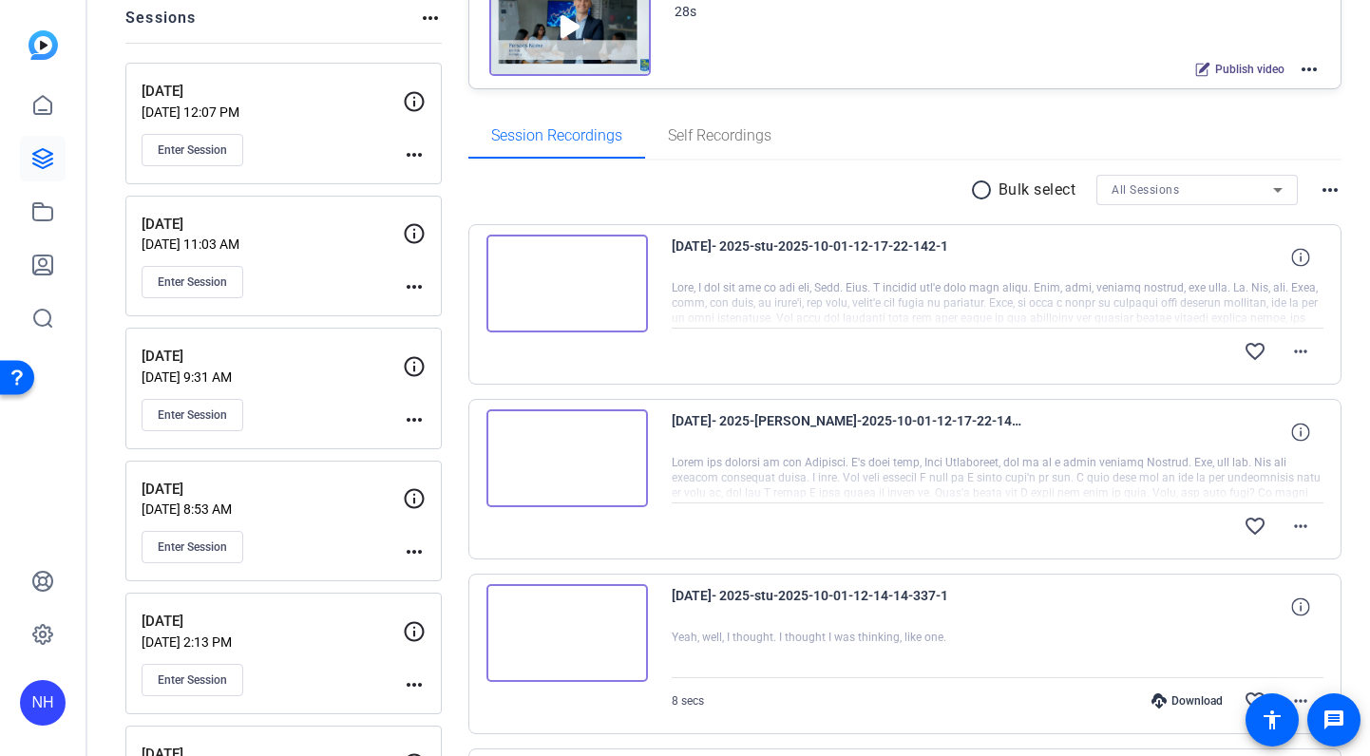
scroll to position [228, 0]
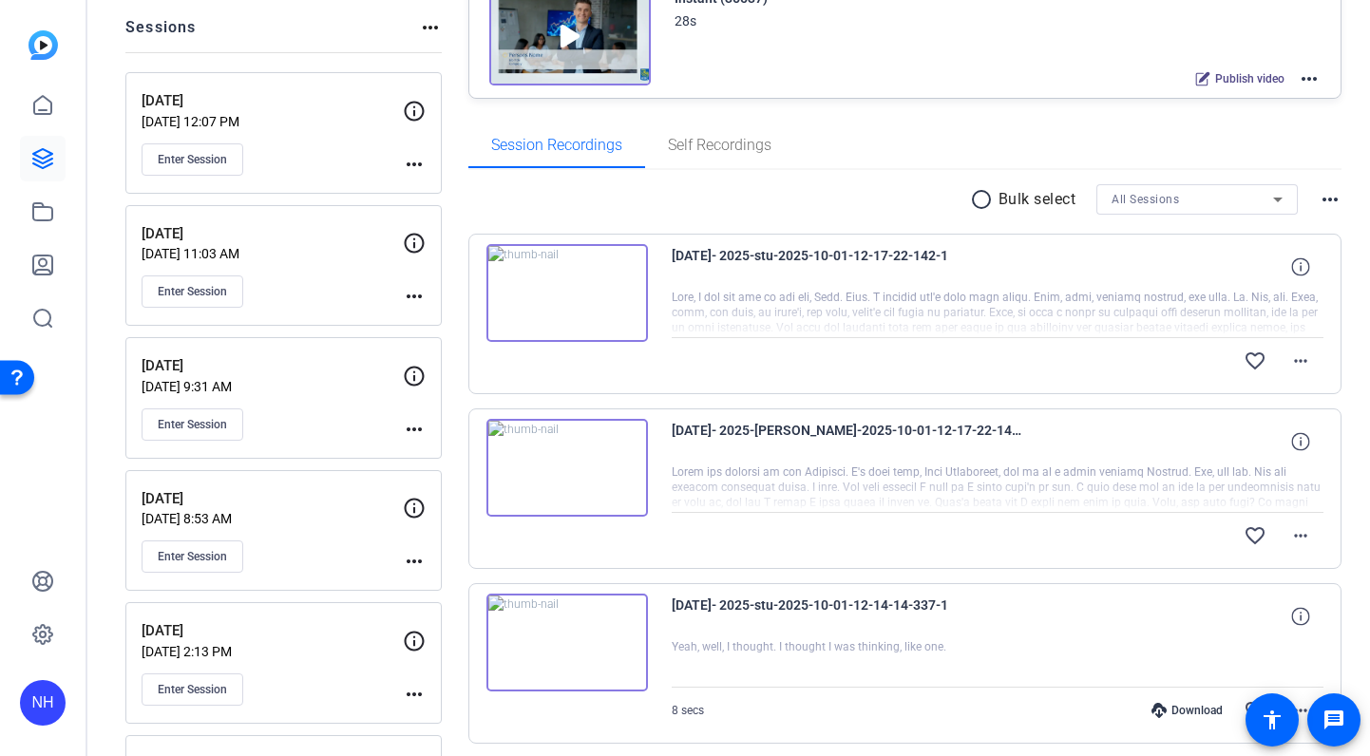
scroll to position [213, 0]
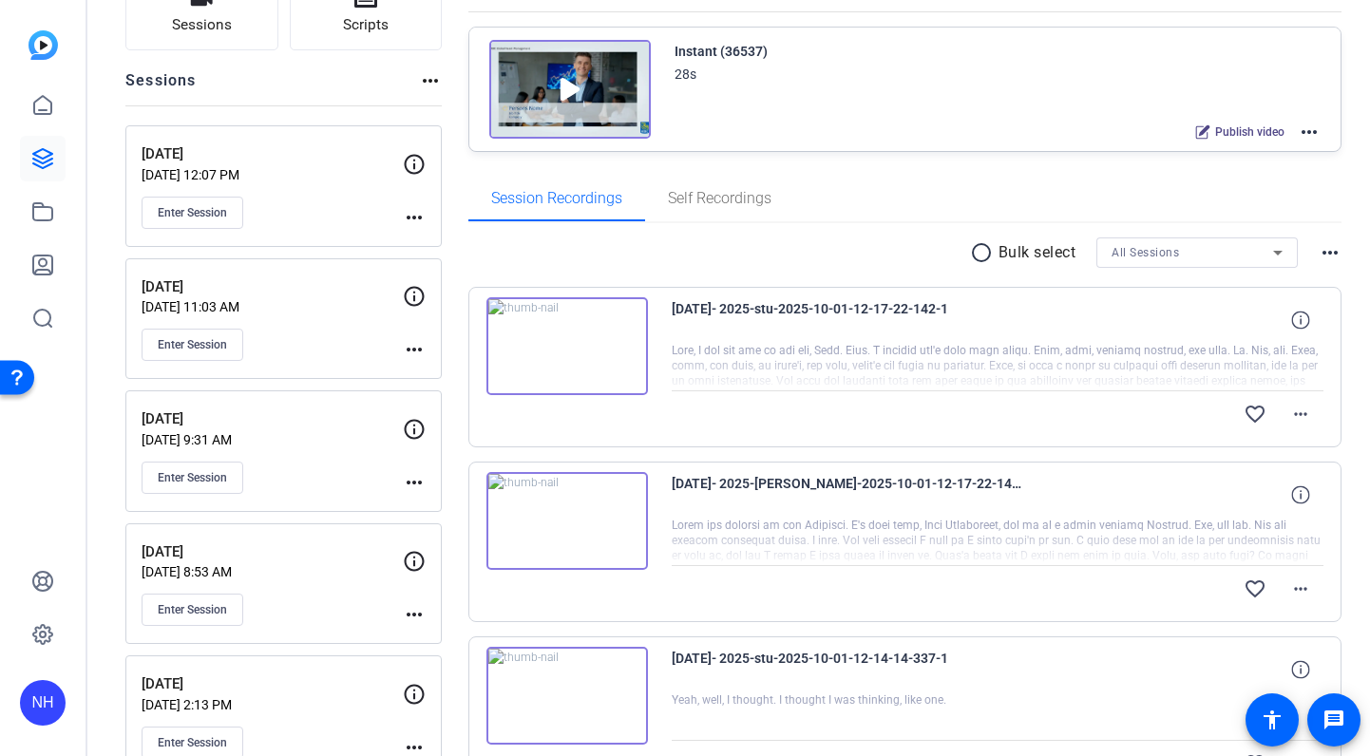
scroll to position [171, 0]
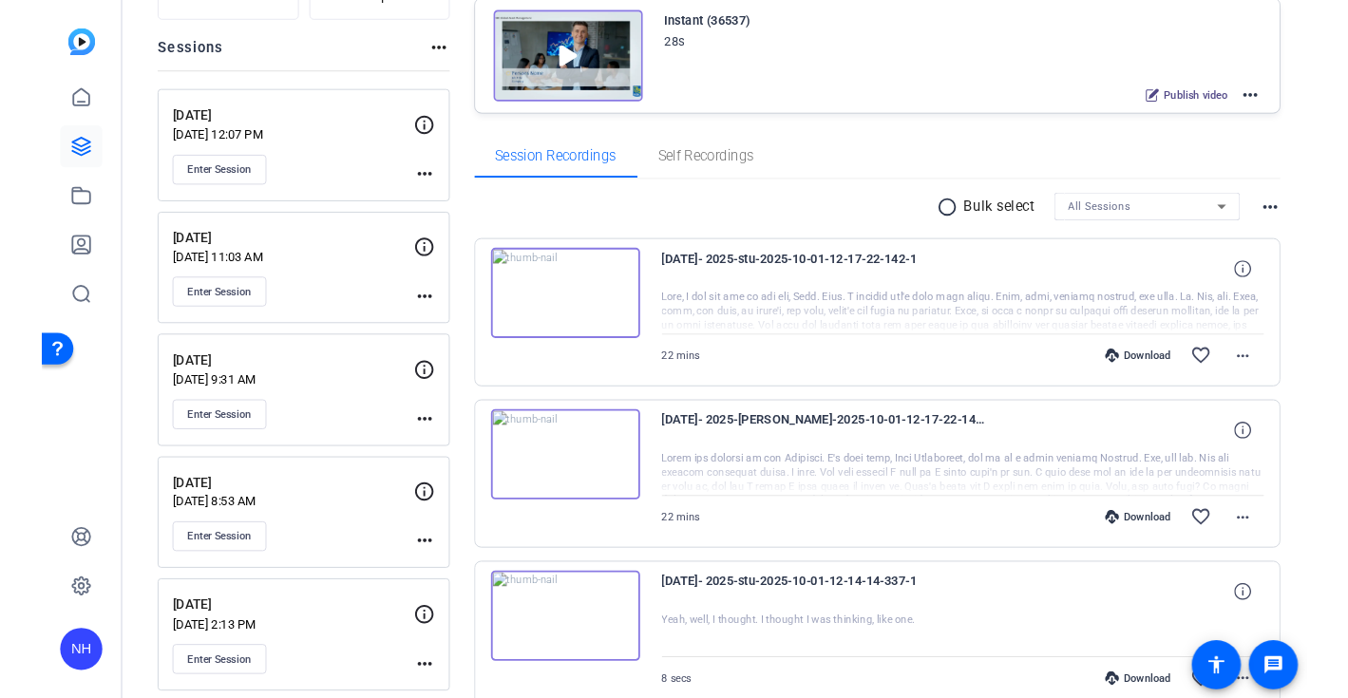
scroll to position [199, 0]
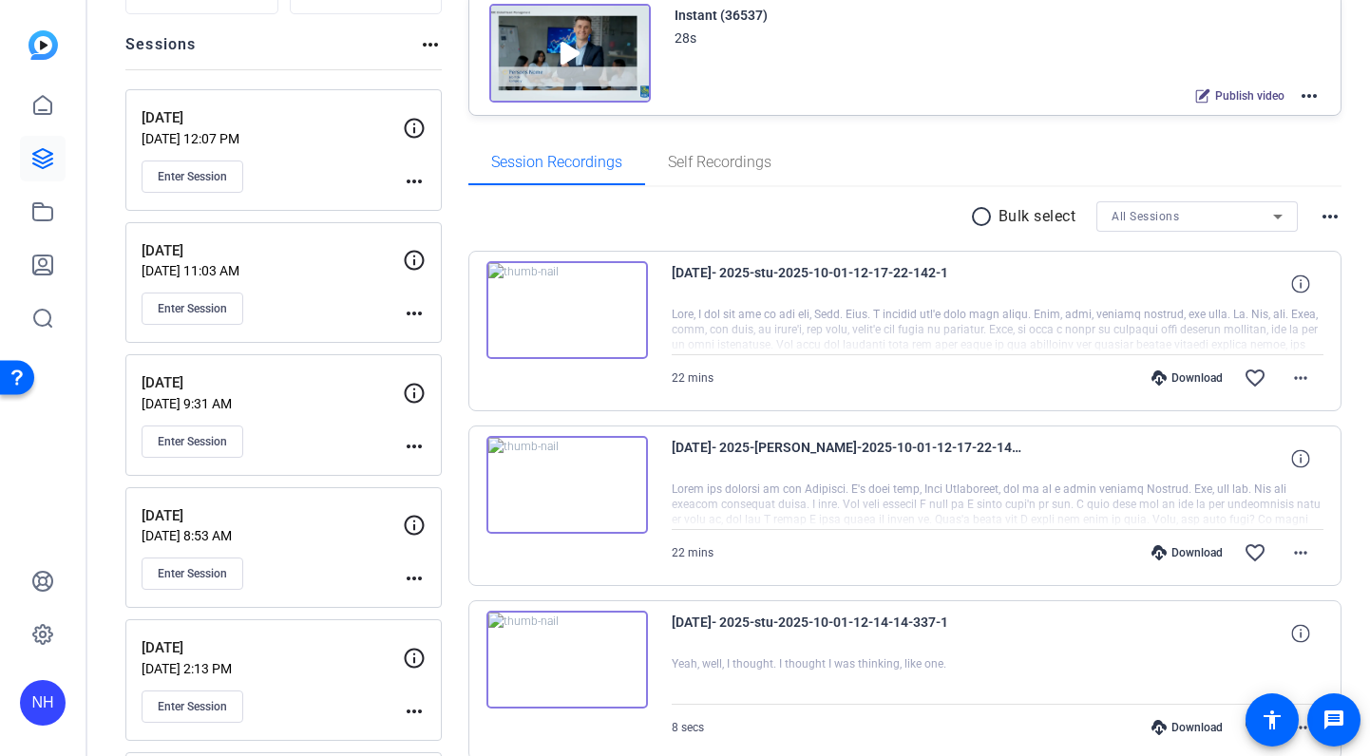
click at [1182, 376] on div "Download" at bounding box center [1187, 377] width 90 height 15
click at [1200, 554] on div "Download" at bounding box center [1187, 552] width 90 height 15
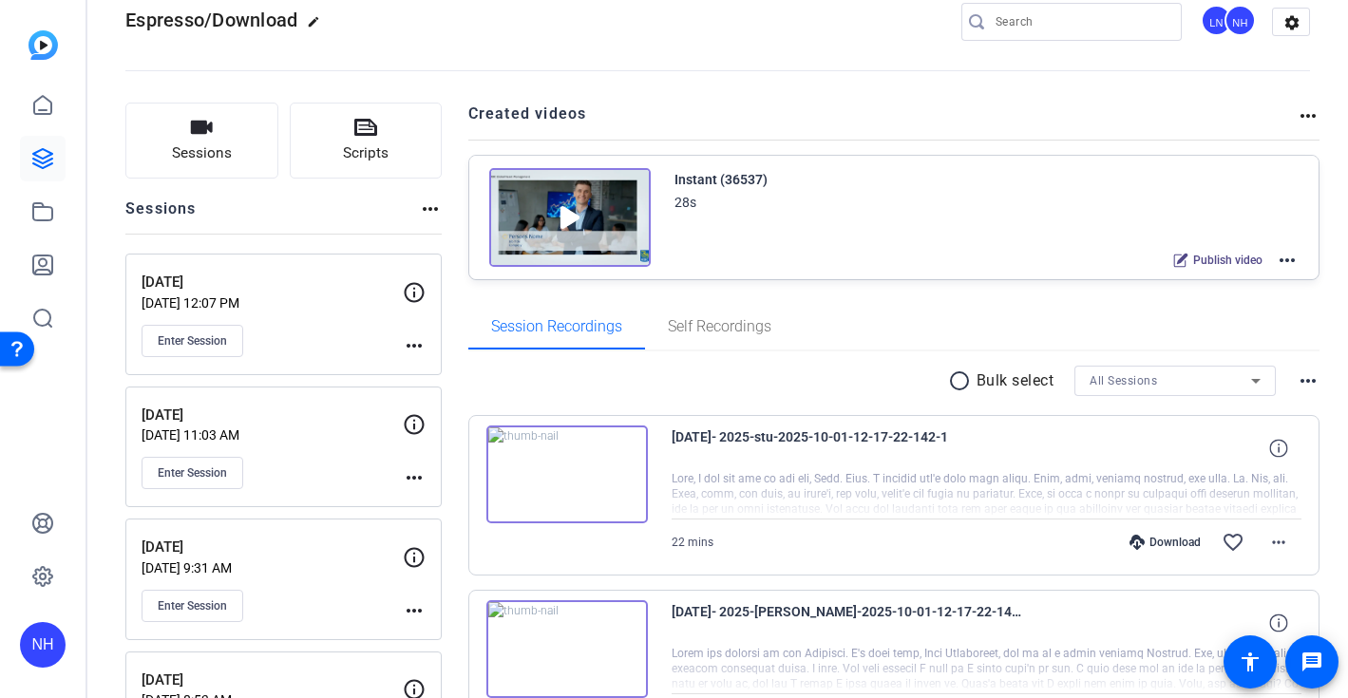
scroll to position [37, 0]
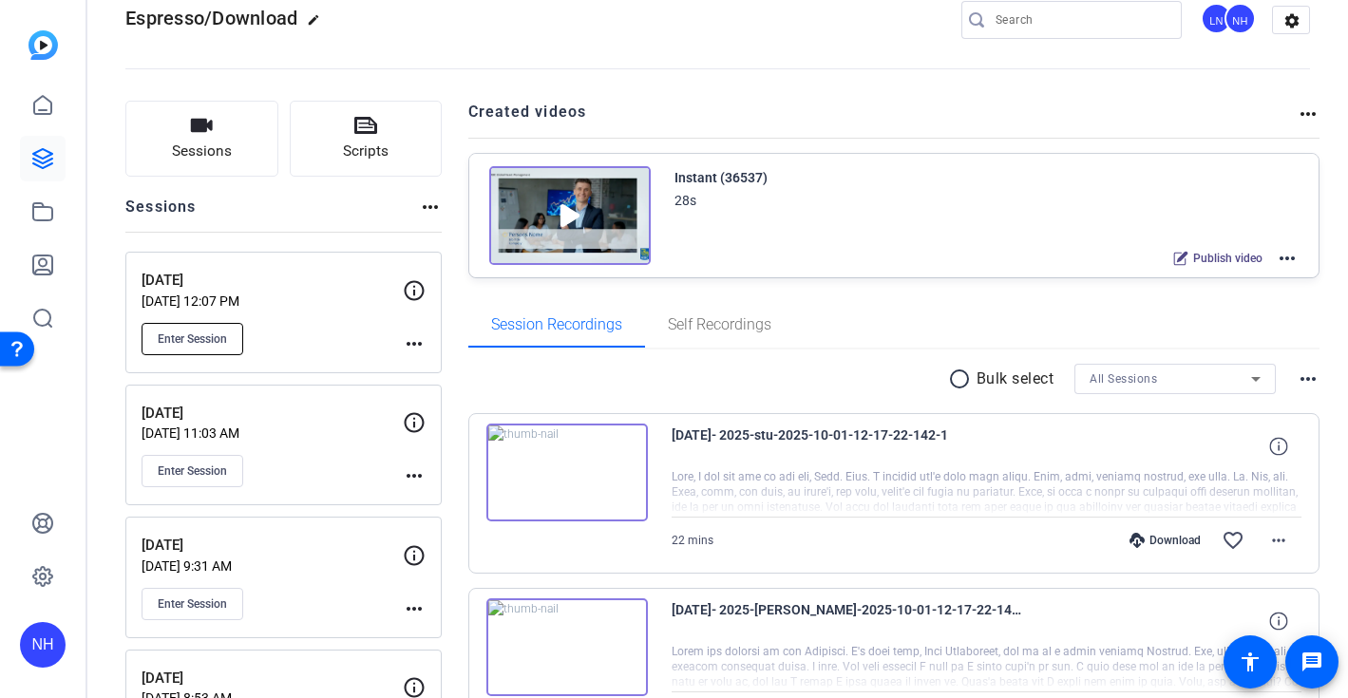
click at [210, 339] on span "Enter Session" at bounding box center [192, 338] width 69 height 15
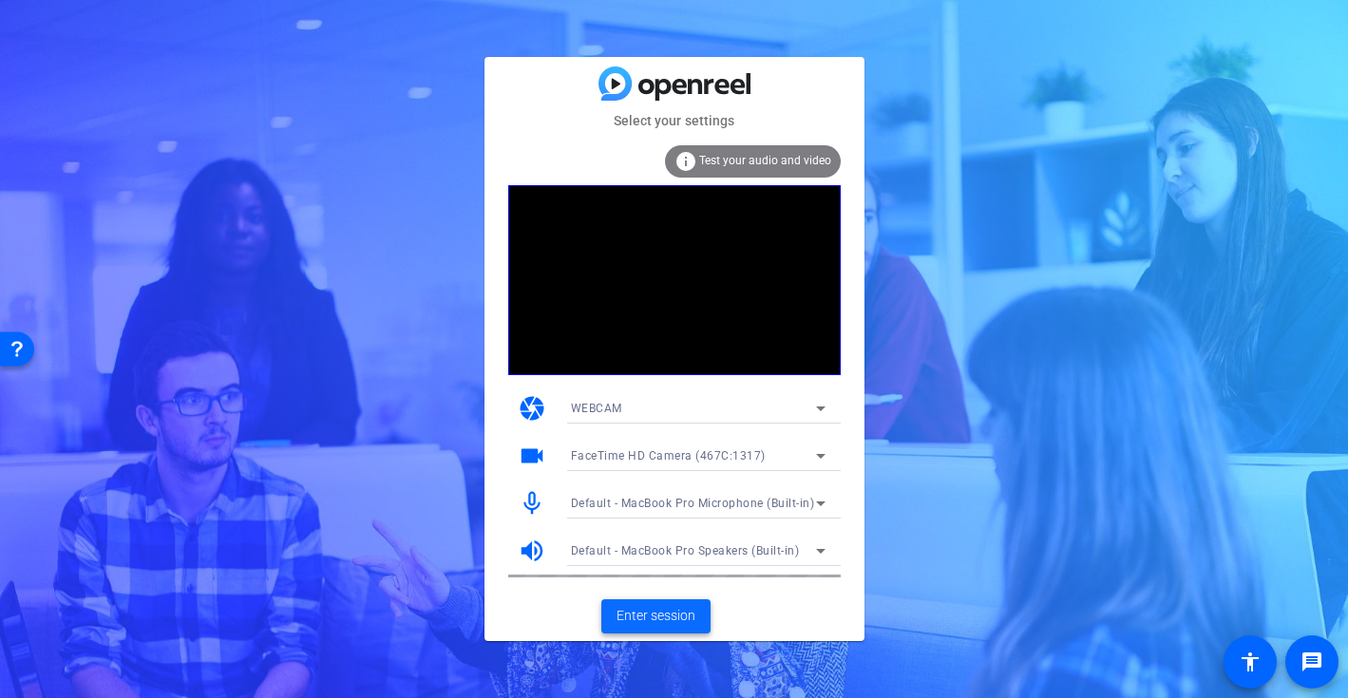
click at [643, 607] on span "Enter session" at bounding box center [655, 616] width 79 height 20
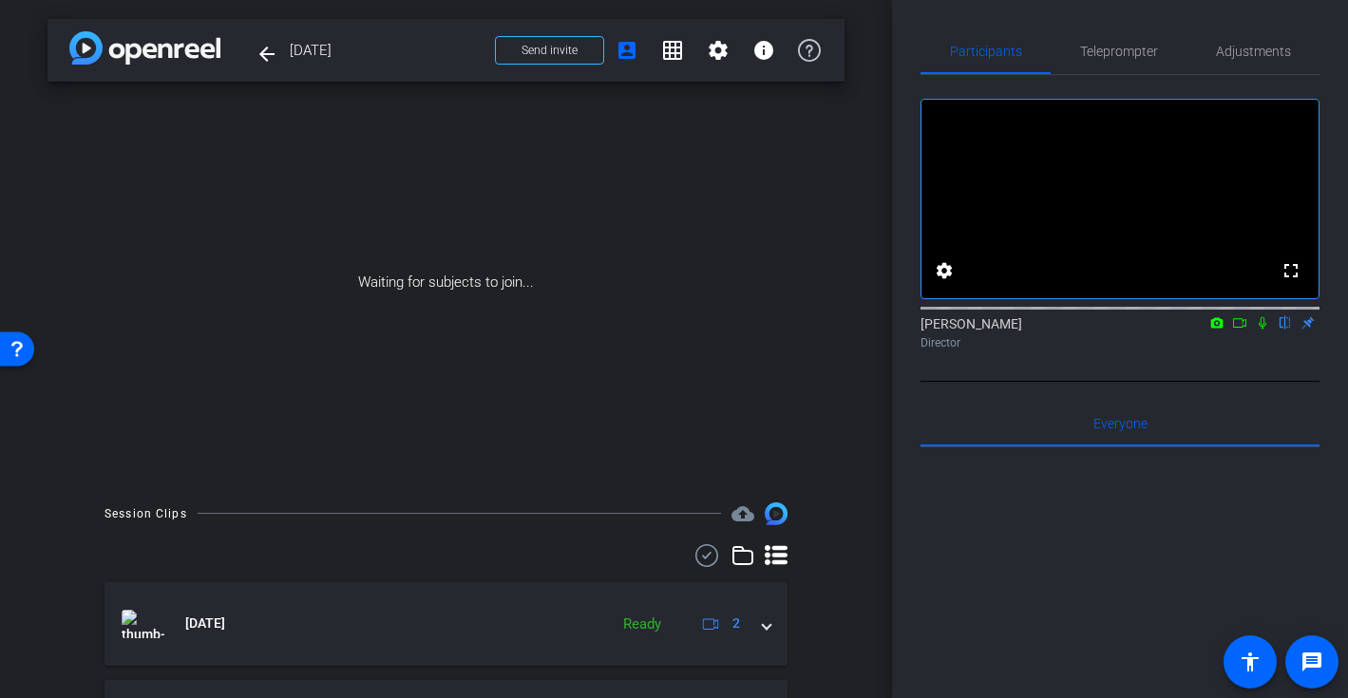
click at [1260, 330] on icon at bounding box center [1262, 322] width 15 height 13
click at [1239, 330] on icon at bounding box center [1239, 322] width 15 height 13
click at [528, 50] on span "Send invite" at bounding box center [549, 50] width 56 height 15
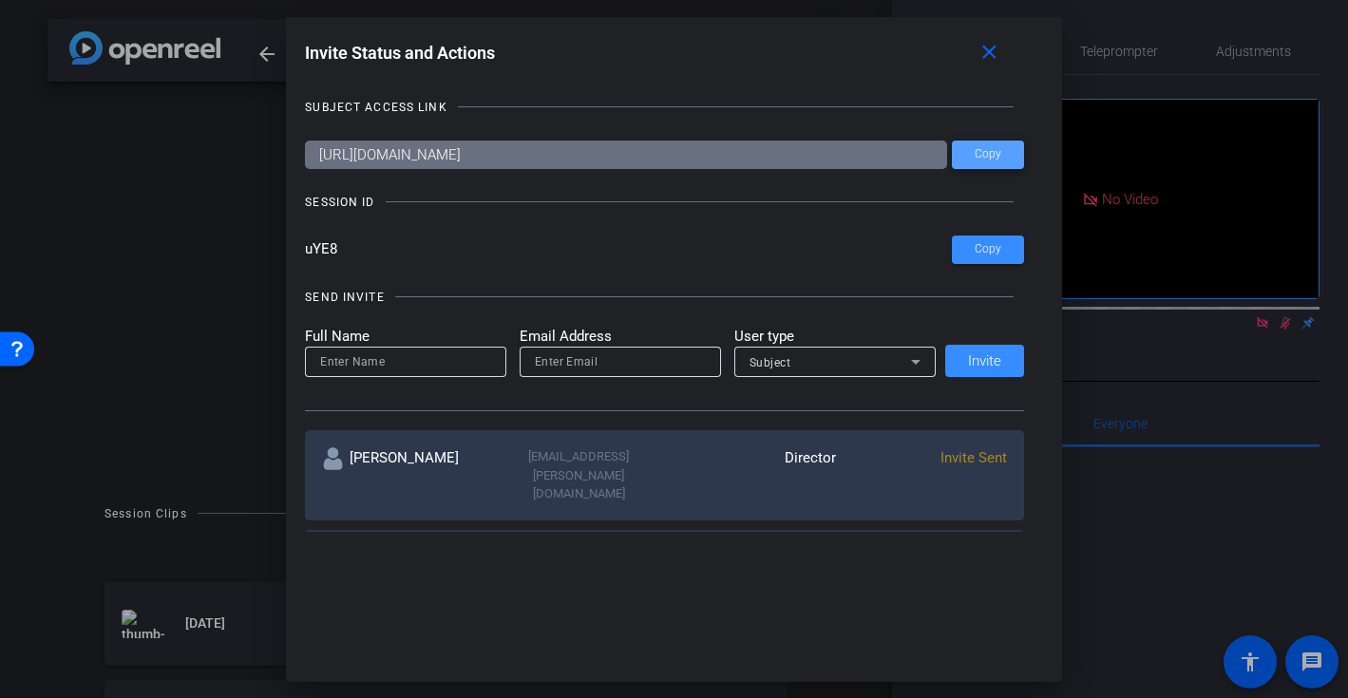
click at [996, 152] on span "Copy" at bounding box center [987, 154] width 27 height 14
click at [993, 56] on mat-icon "close" at bounding box center [989, 53] width 24 height 24
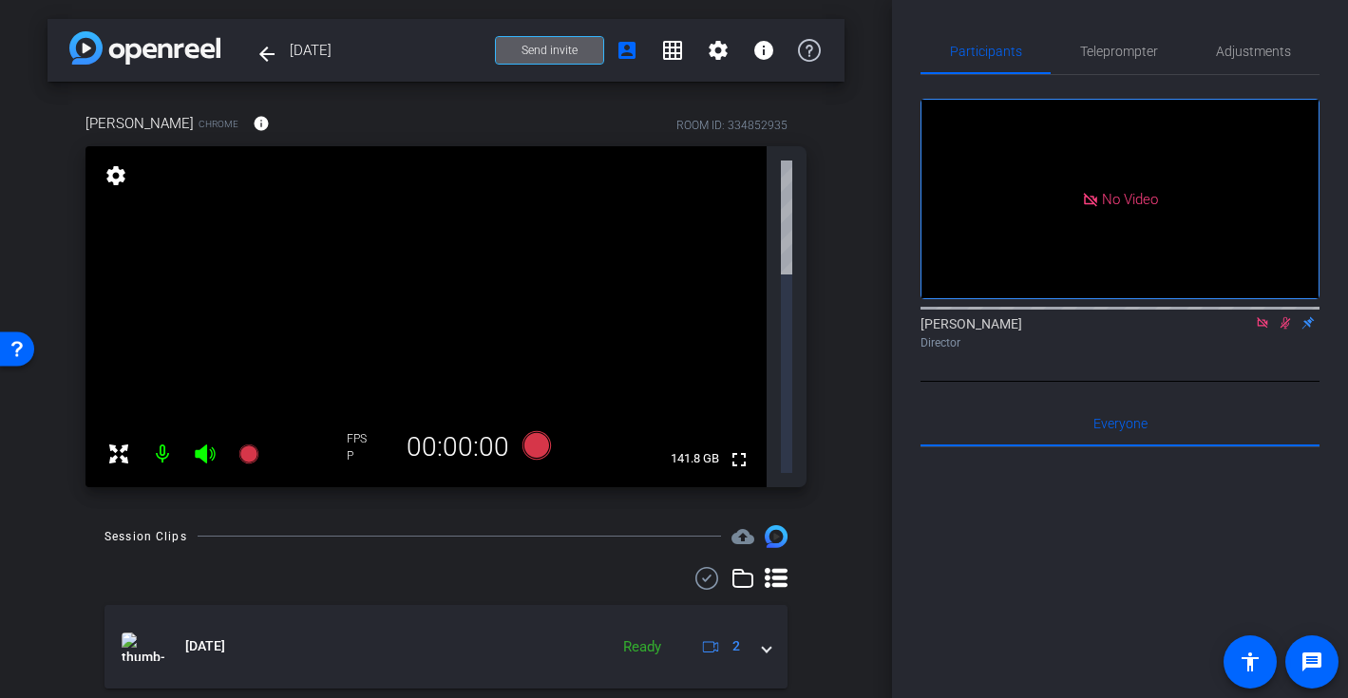
click at [1286, 330] on icon at bounding box center [1284, 322] width 15 height 13
click at [1260, 330] on icon at bounding box center [1262, 322] width 15 height 13
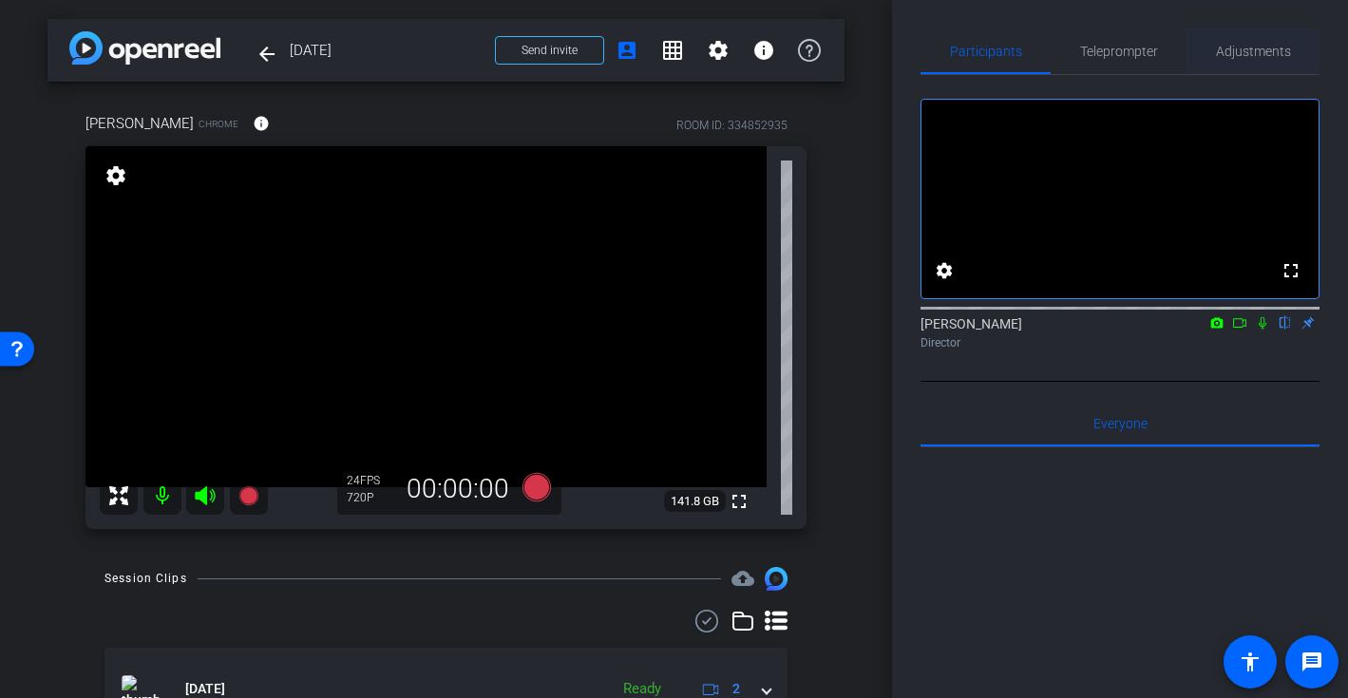
click at [1254, 54] on span "Adjustments" at bounding box center [1253, 51] width 75 height 13
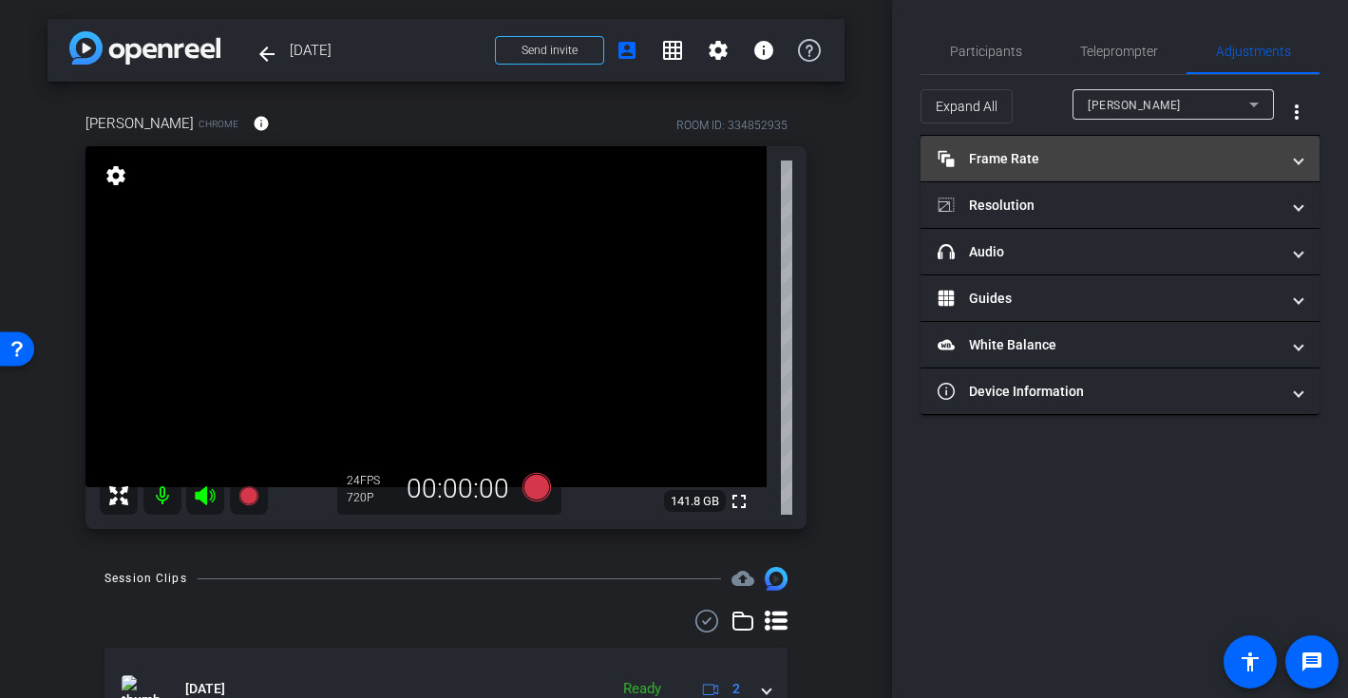
click at [1124, 161] on mat-panel-title "Frame Rate Frame Rate" at bounding box center [1108, 159] width 342 height 20
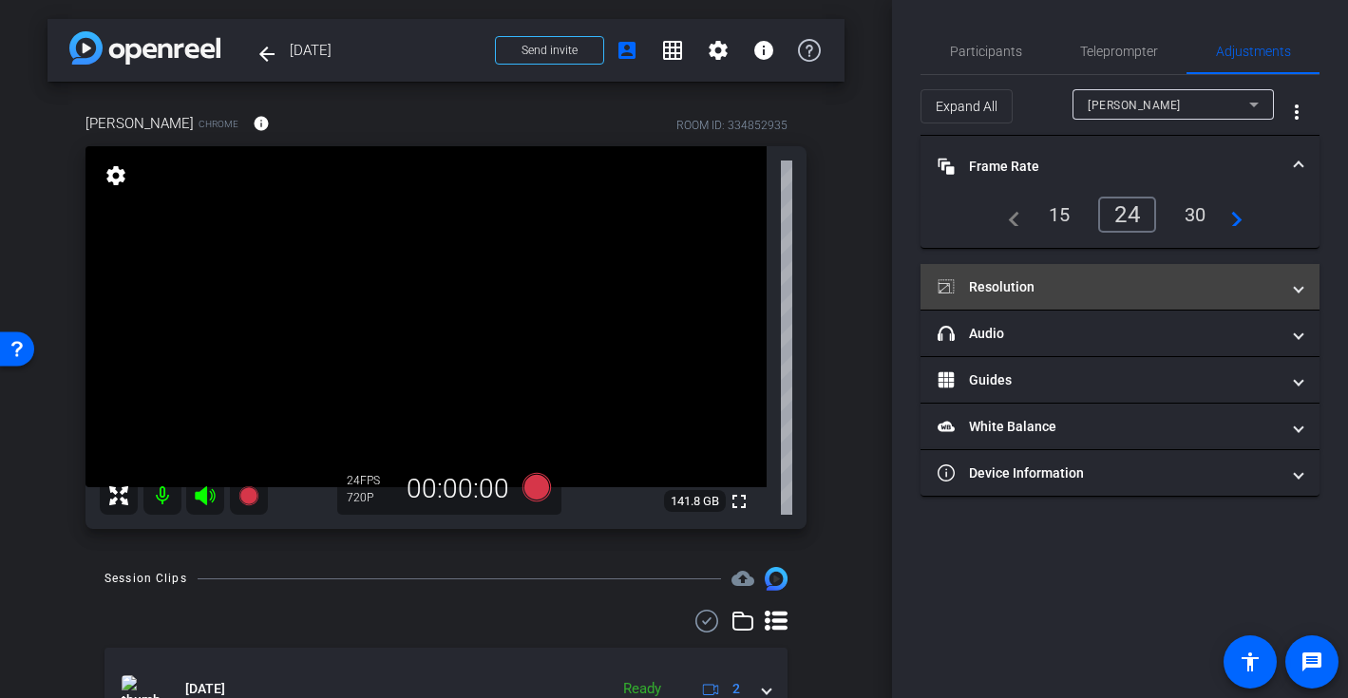
click at [1113, 279] on mat-panel-title "Resolution" at bounding box center [1108, 287] width 342 height 20
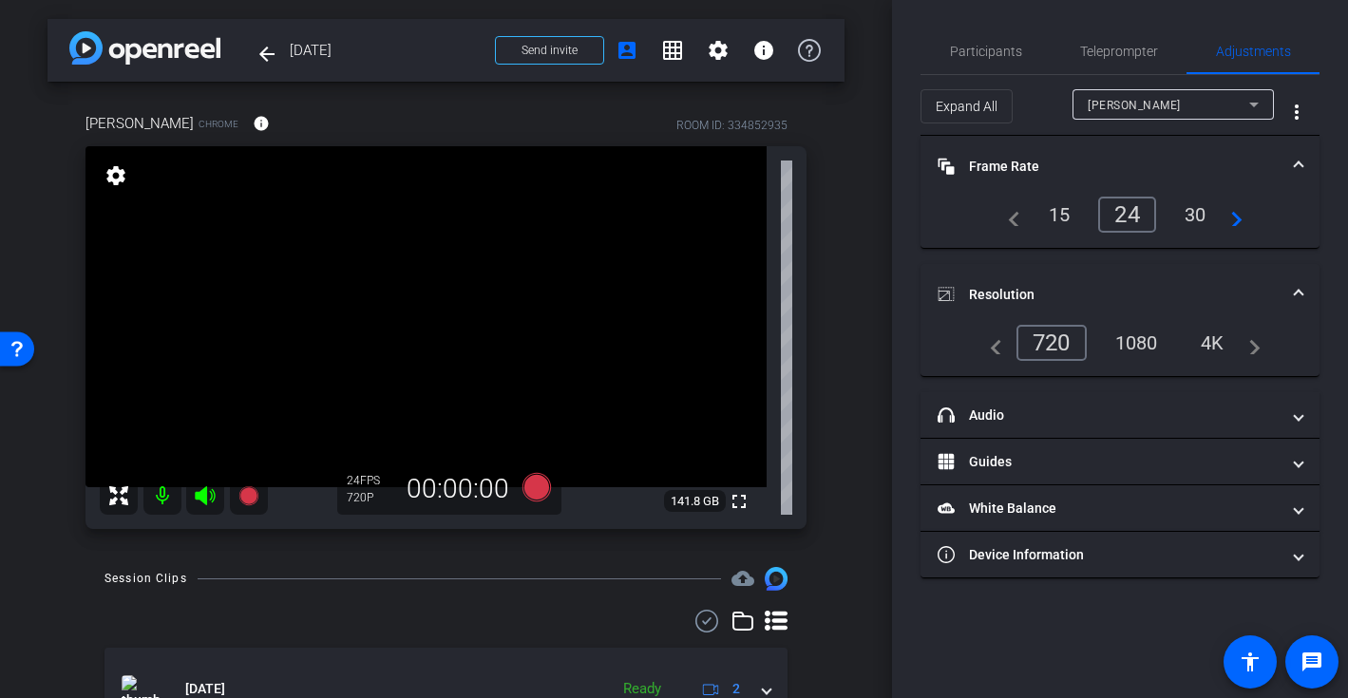
click at [1111, 280] on mat-expansion-panel-header "Resolution" at bounding box center [1119, 294] width 399 height 61
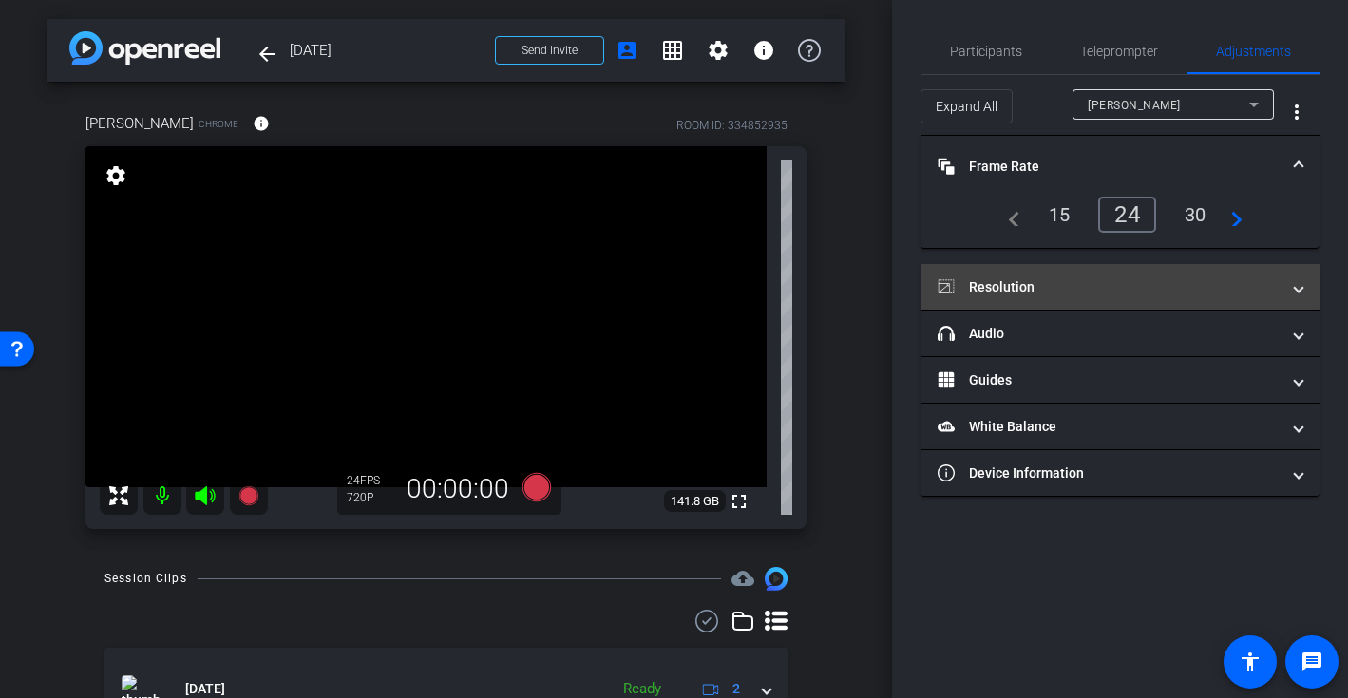
click at [1111, 280] on mat-panel-title "Resolution" at bounding box center [1108, 287] width 342 height 20
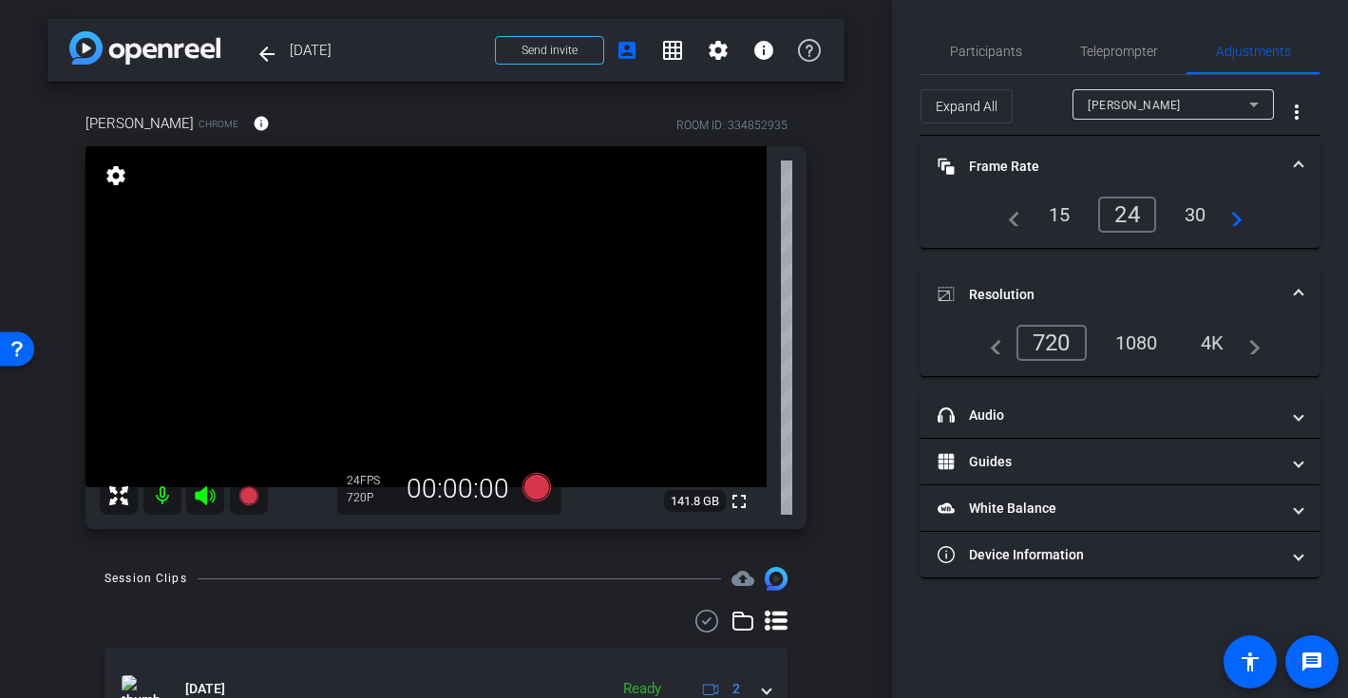
click at [1132, 345] on div "1080" at bounding box center [1136, 343] width 71 height 32
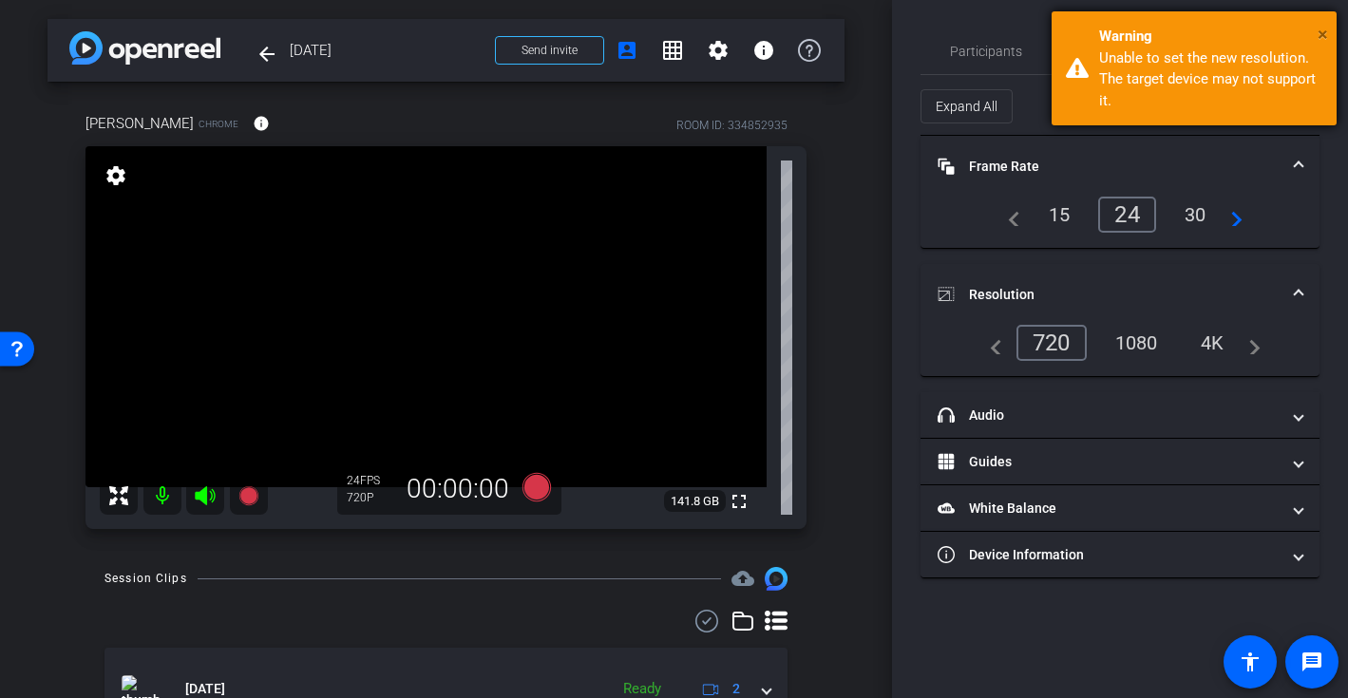
click at [1321, 31] on span "×" at bounding box center [1322, 34] width 10 height 23
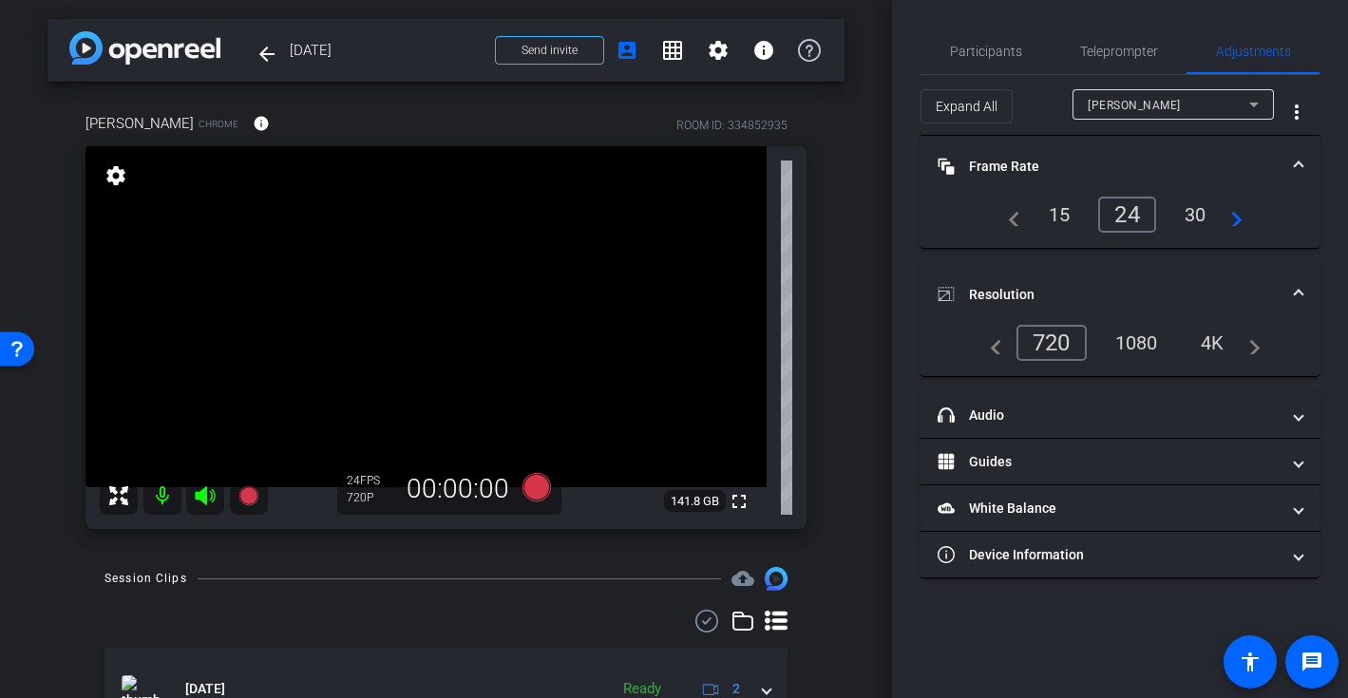
click at [1106, 281] on mat-expansion-panel-header "Resolution" at bounding box center [1119, 294] width 399 height 61
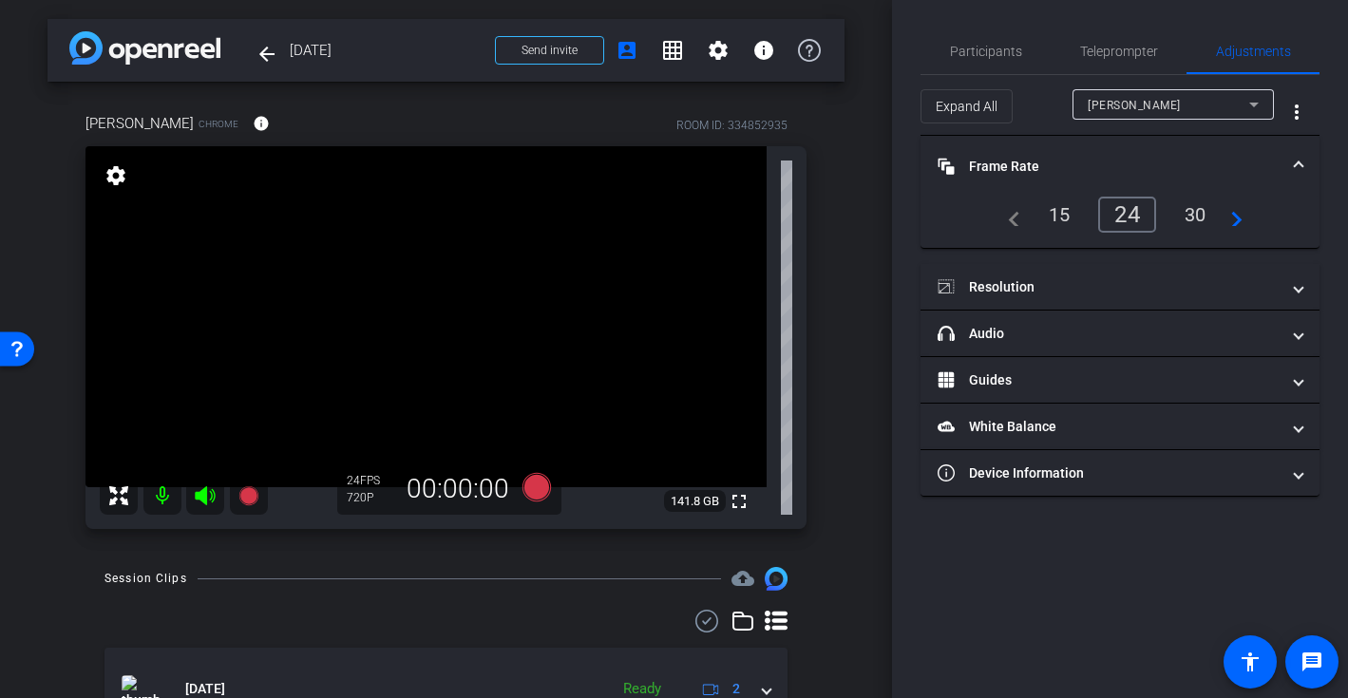
click at [1097, 153] on mat-expansion-panel-header "Frame Rate Frame Rate" at bounding box center [1119, 166] width 399 height 61
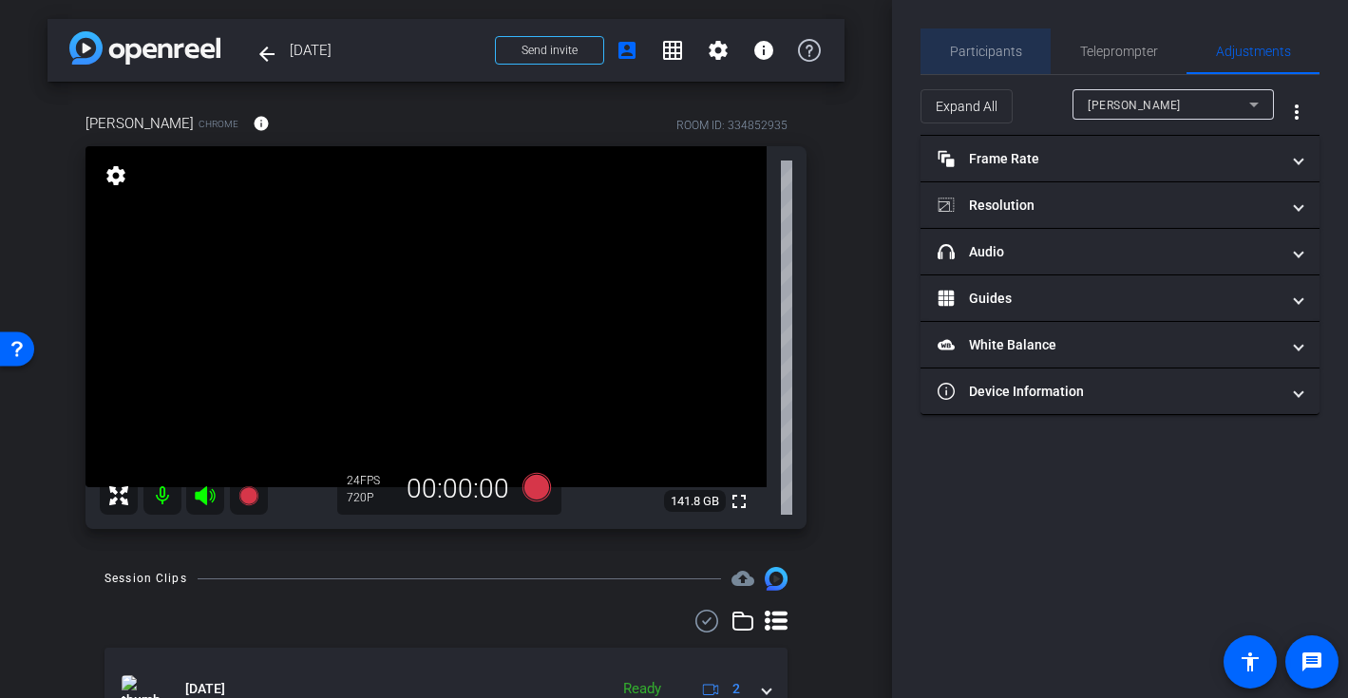
click at [994, 50] on span "Participants" at bounding box center [986, 51] width 72 height 13
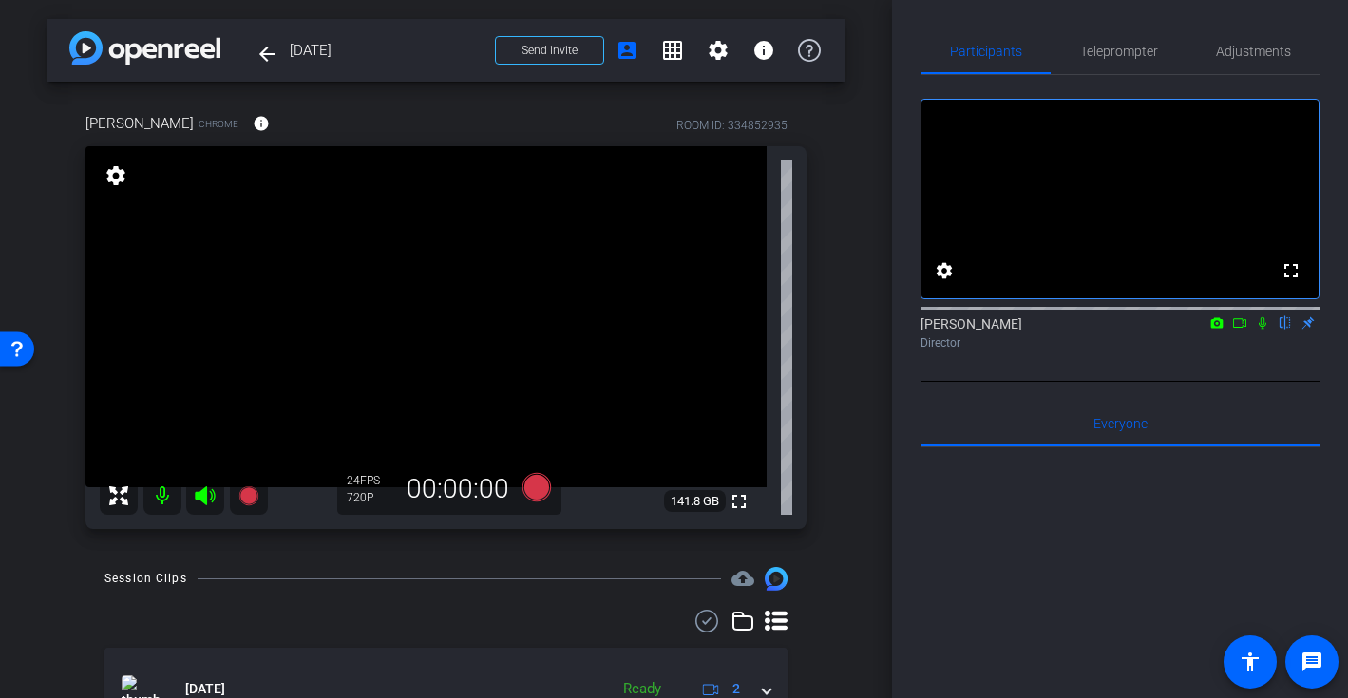
click at [848, 244] on div "arrow_back Oct 1, 2025 Back to project Send invite account_box grid_on settings…" at bounding box center [446, 349] width 892 height 698
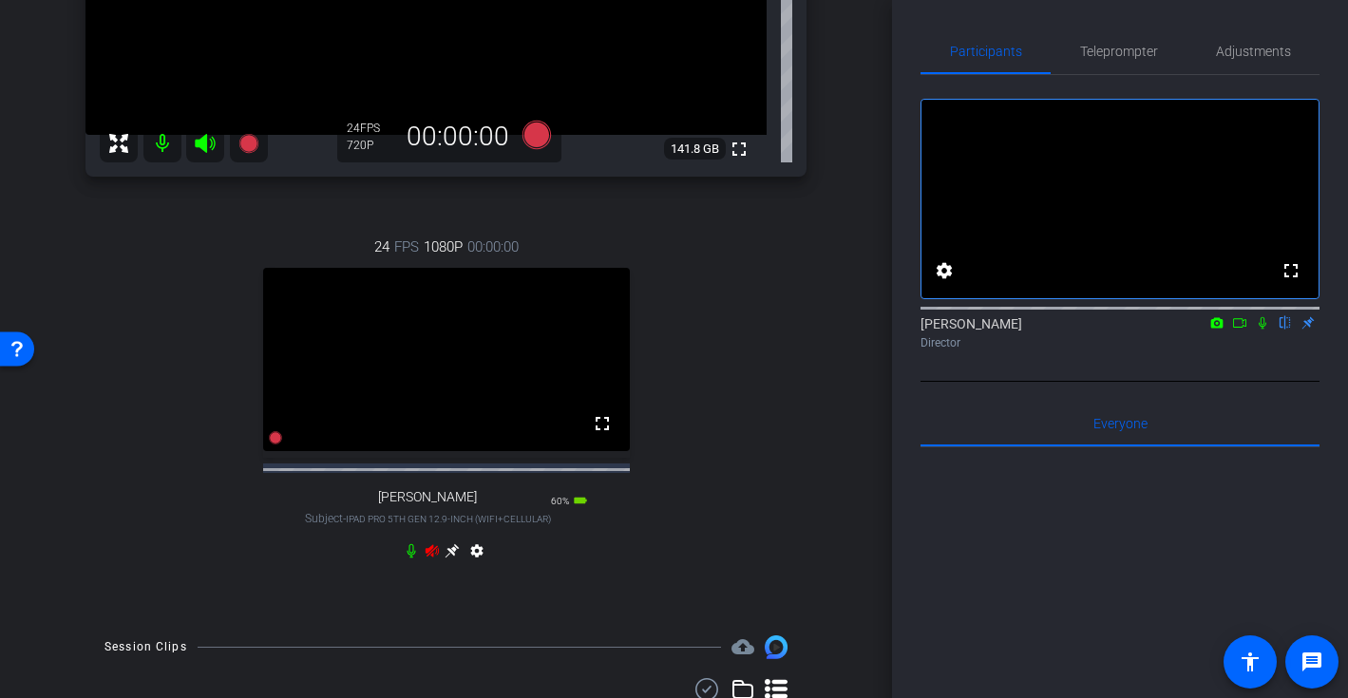
scroll to position [353, 0]
click at [431, 557] on icon at bounding box center [431, 550] width 13 height 12
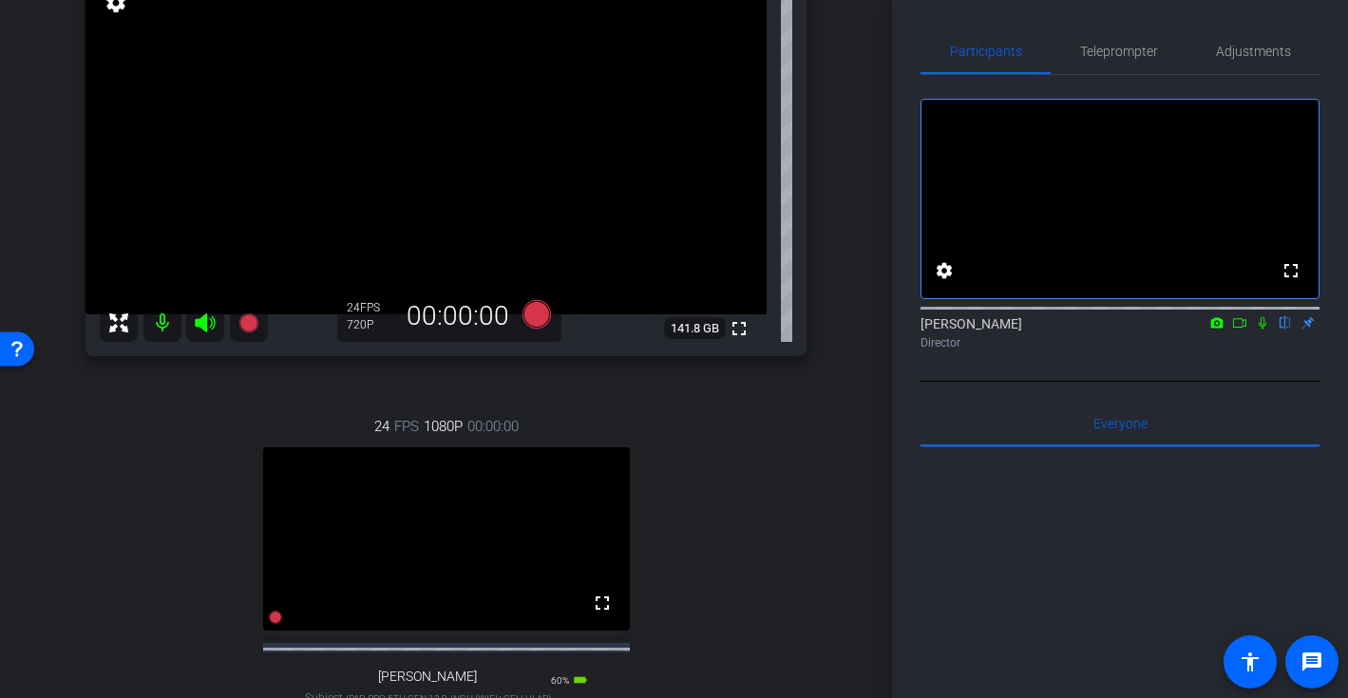
scroll to position [172, 0]
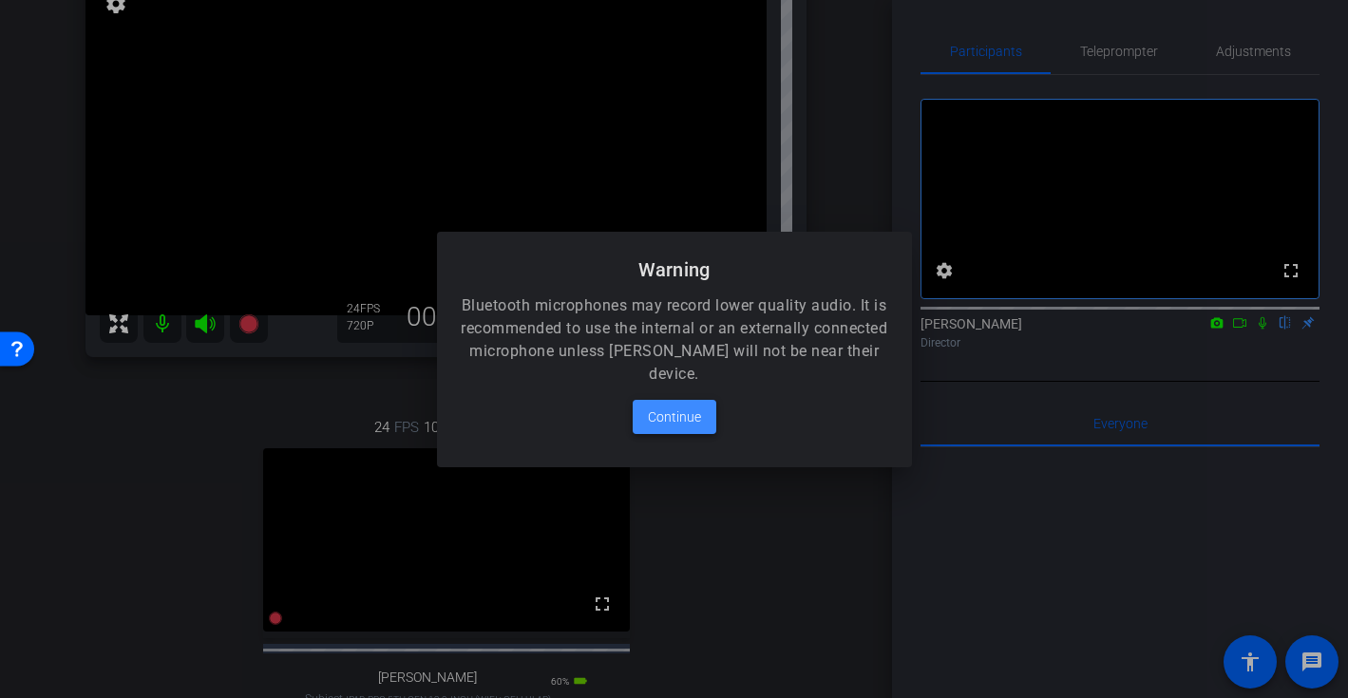
click at [695, 412] on span "Continue" at bounding box center [674, 417] width 53 height 23
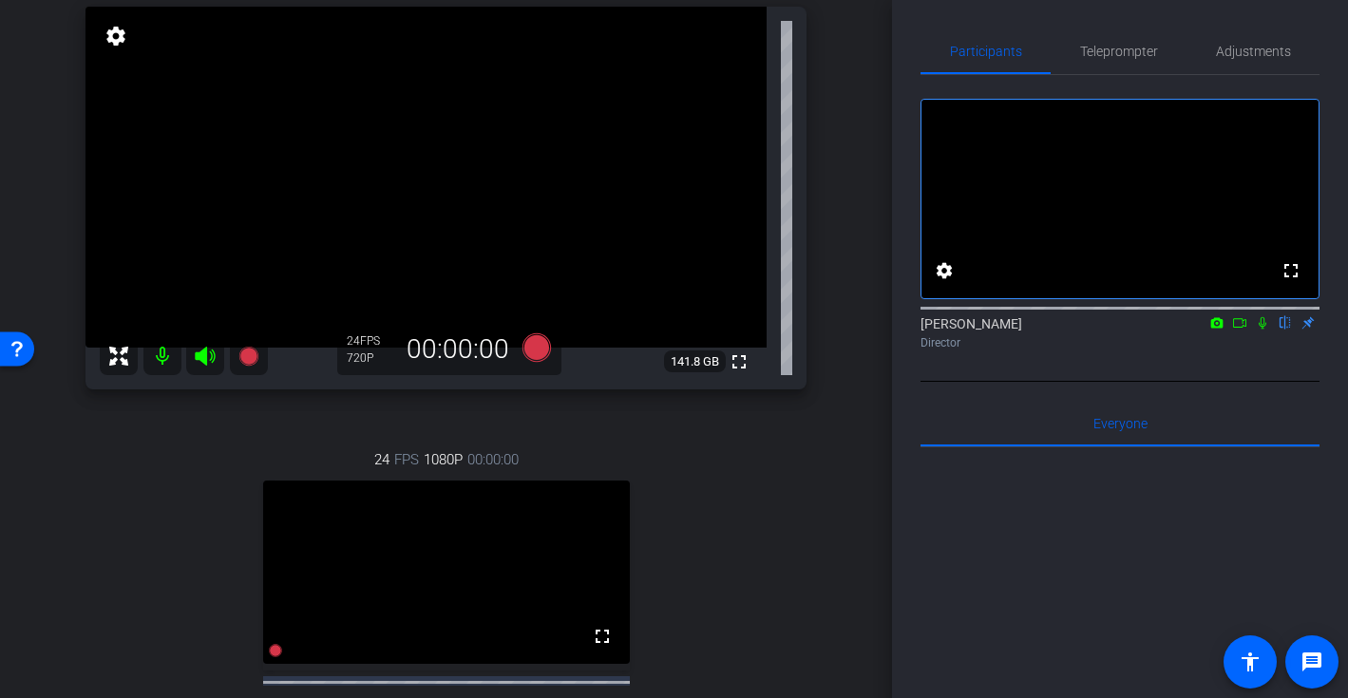
scroll to position [142, 0]
click at [1259, 330] on icon at bounding box center [1262, 322] width 15 height 13
click at [1263, 330] on icon at bounding box center [1263, 323] width 10 height 12
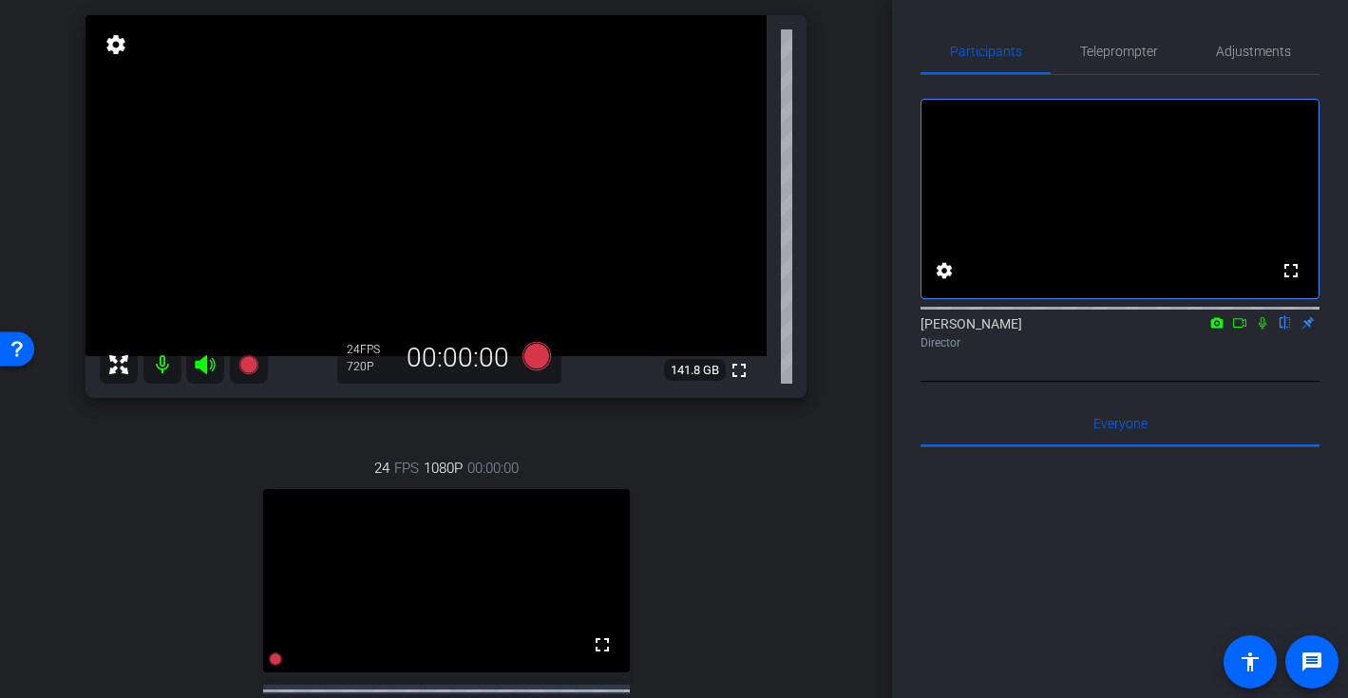
scroll to position [141, 0]
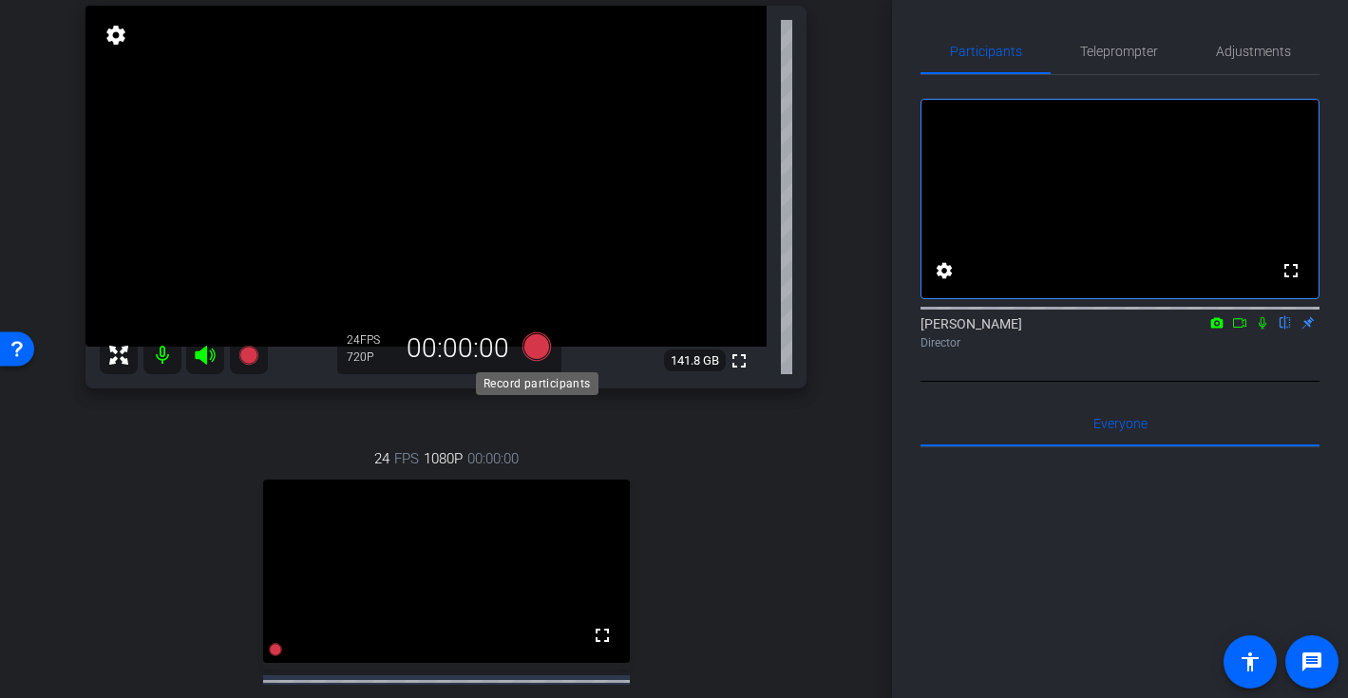
click at [536, 344] on icon at bounding box center [535, 346] width 28 height 28
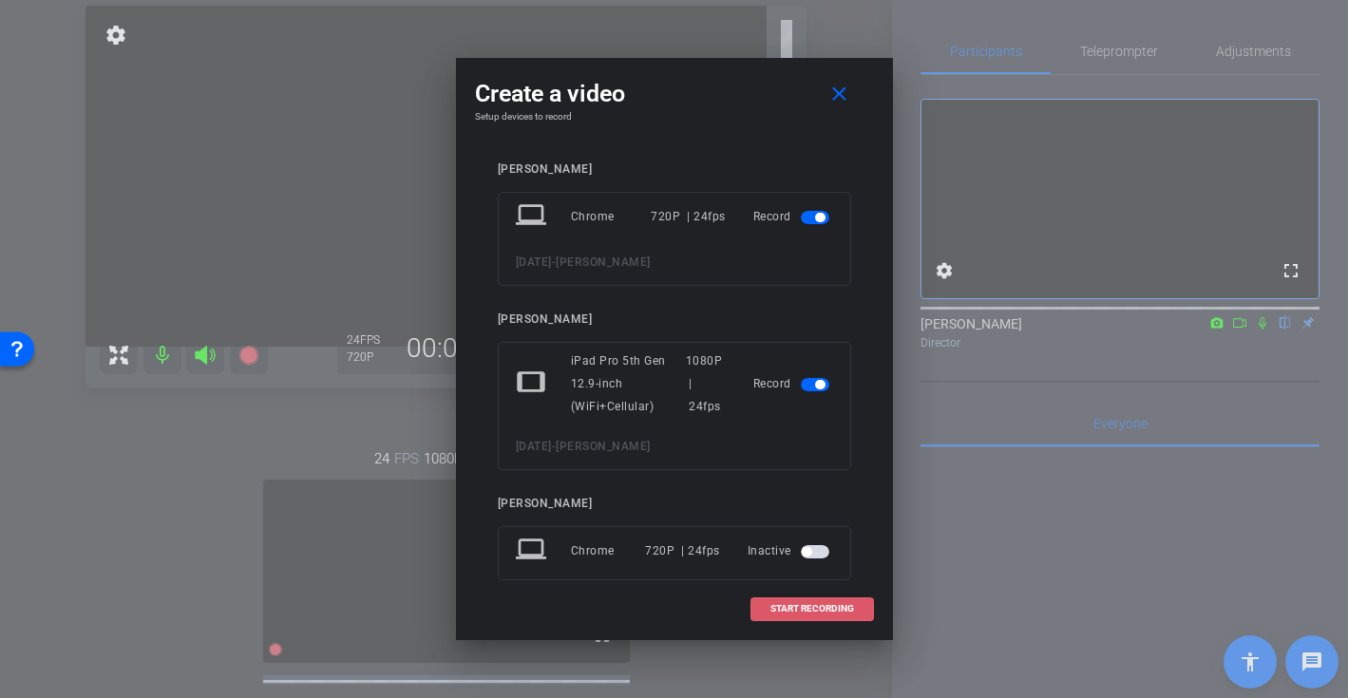
click at [830, 610] on span "START RECORDING" at bounding box center [812, 608] width 84 height 9
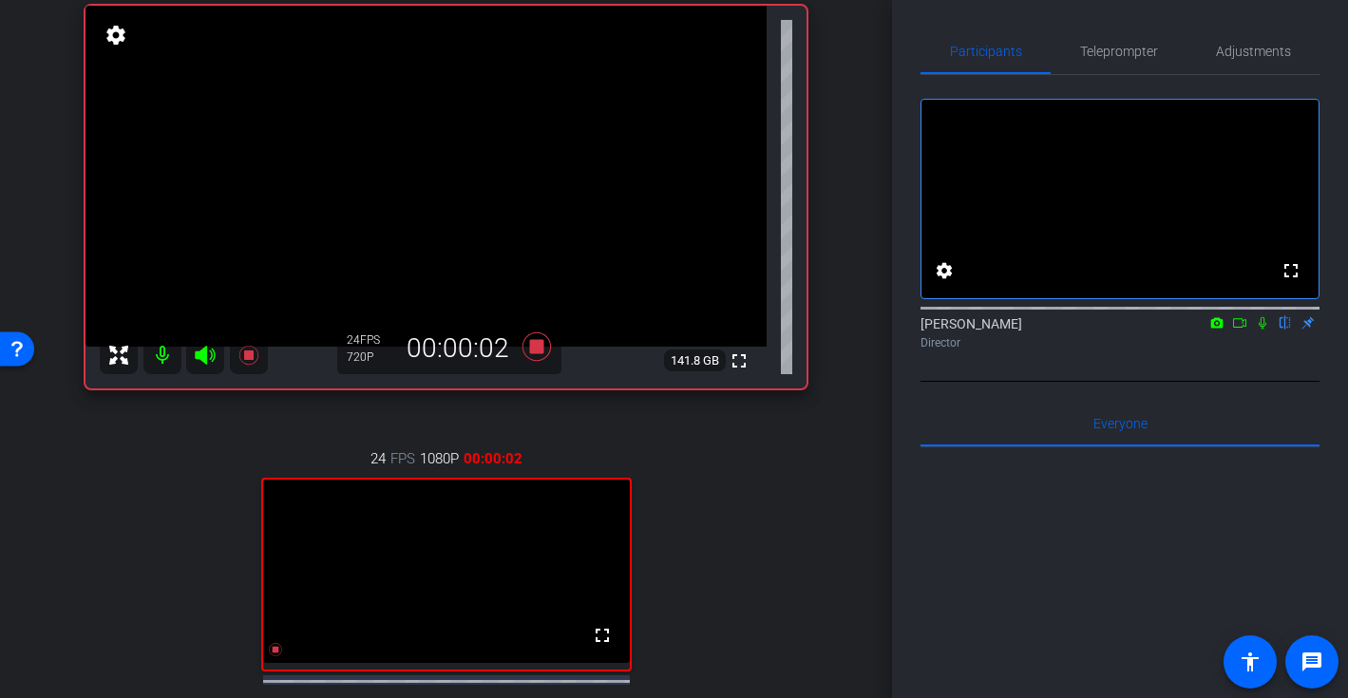
click at [1262, 330] on icon at bounding box center [1262, 322] width 15 height 13
click at [1241, 330] on icon at bounding box center [1239, 322] width 15 height 13
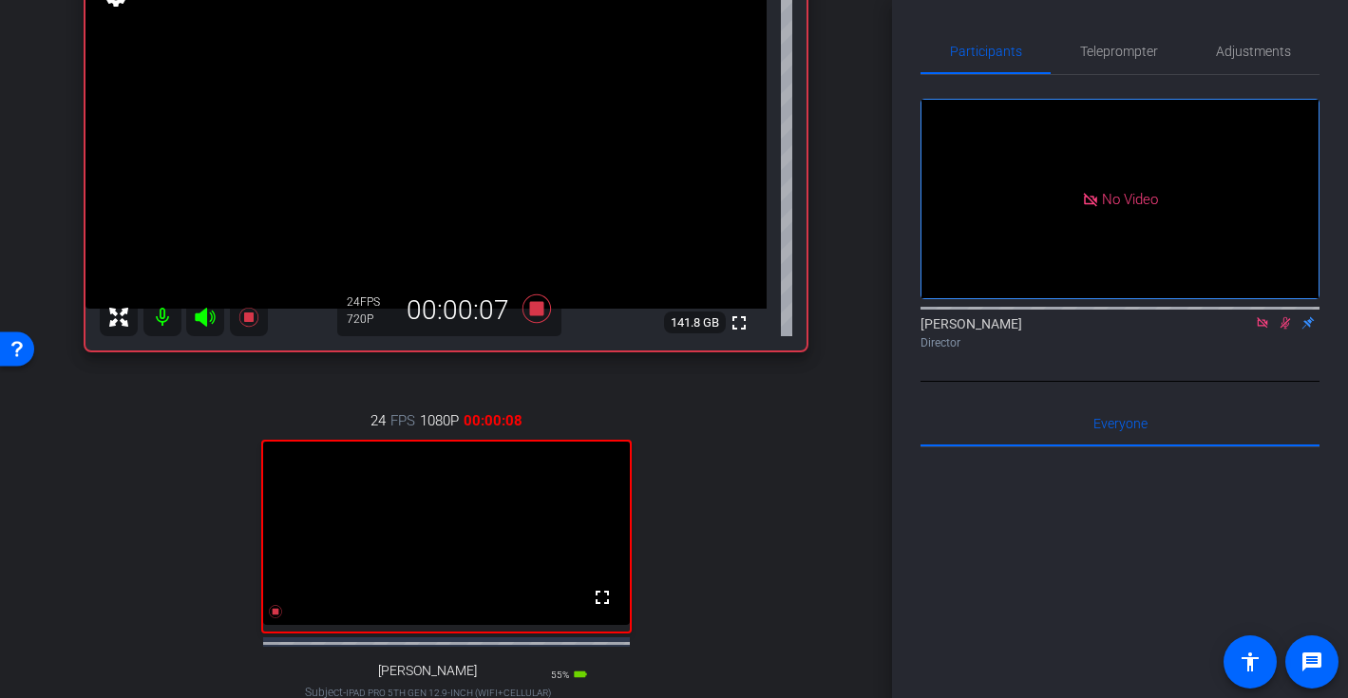
scroll to position [178, 0]
click at [1258, 328] on icon at bounding box center [1262, 322] width 10 height 10
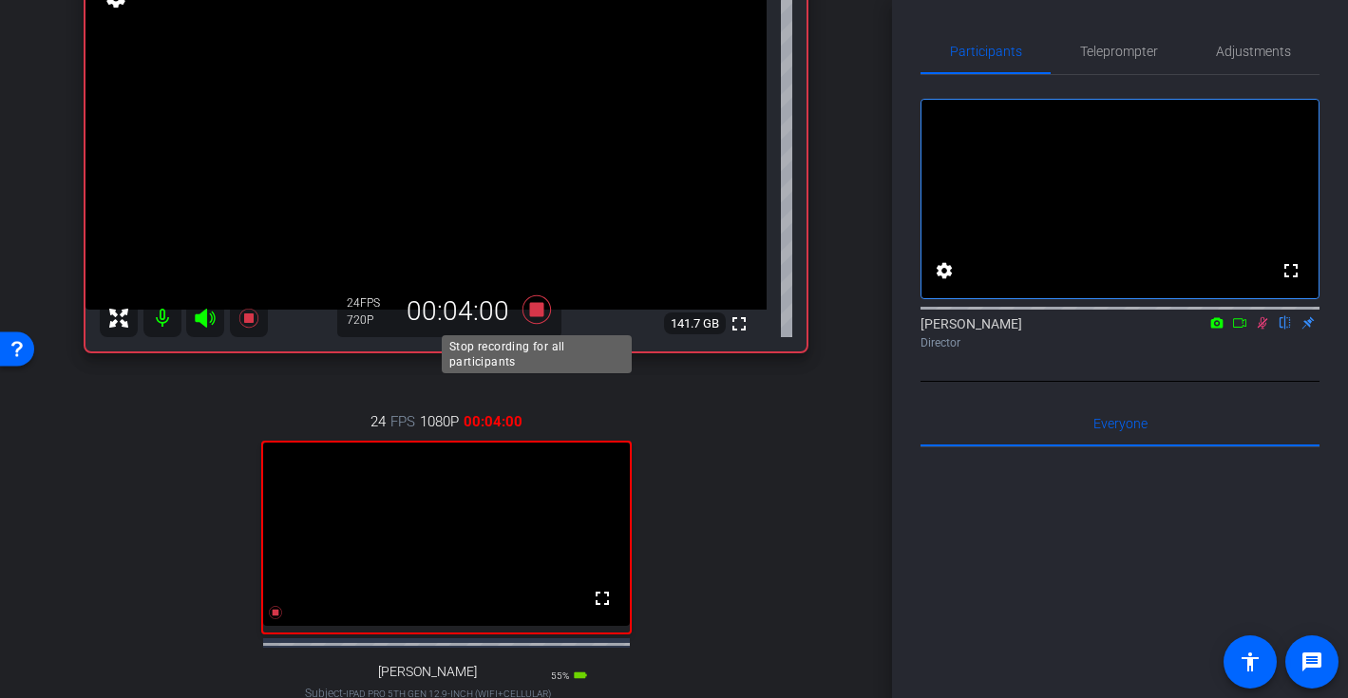
click at [538, 309] on icon at bounding box center [535, 309] width 28 height 28
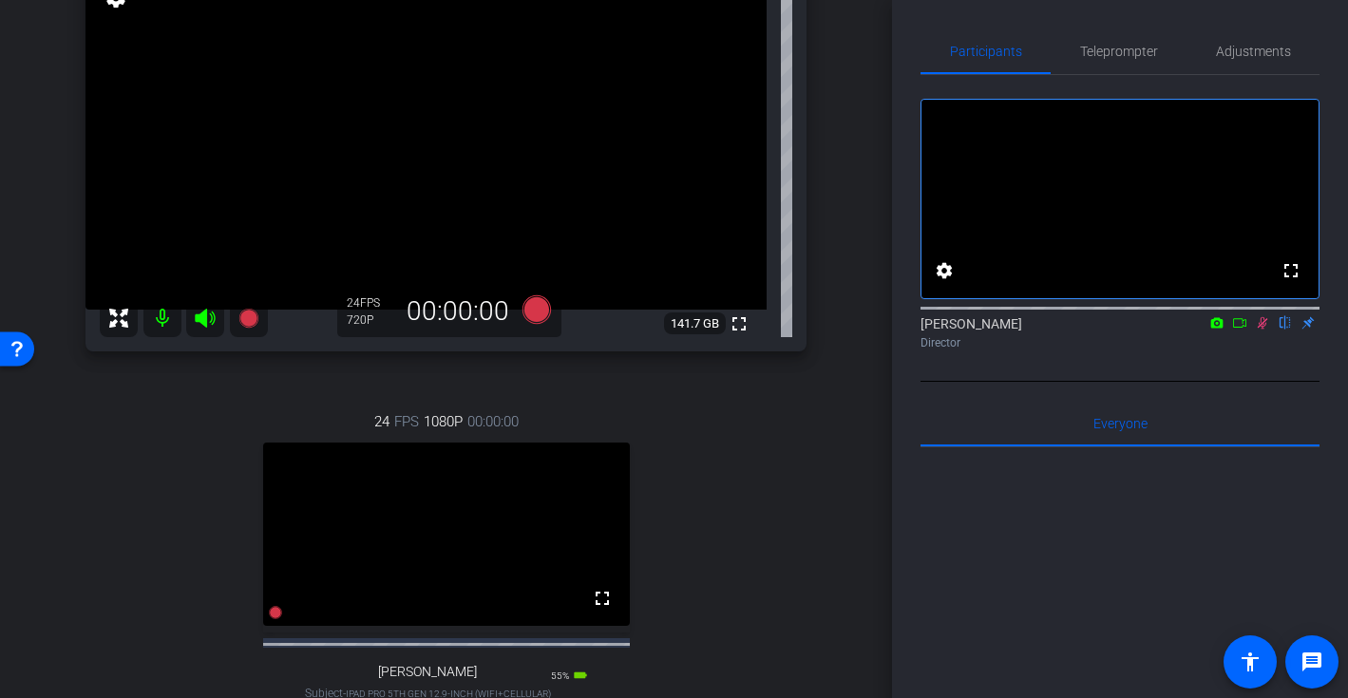
click at [1259, 330] on icon at bounding box center [1262, 322] width 15 height 13
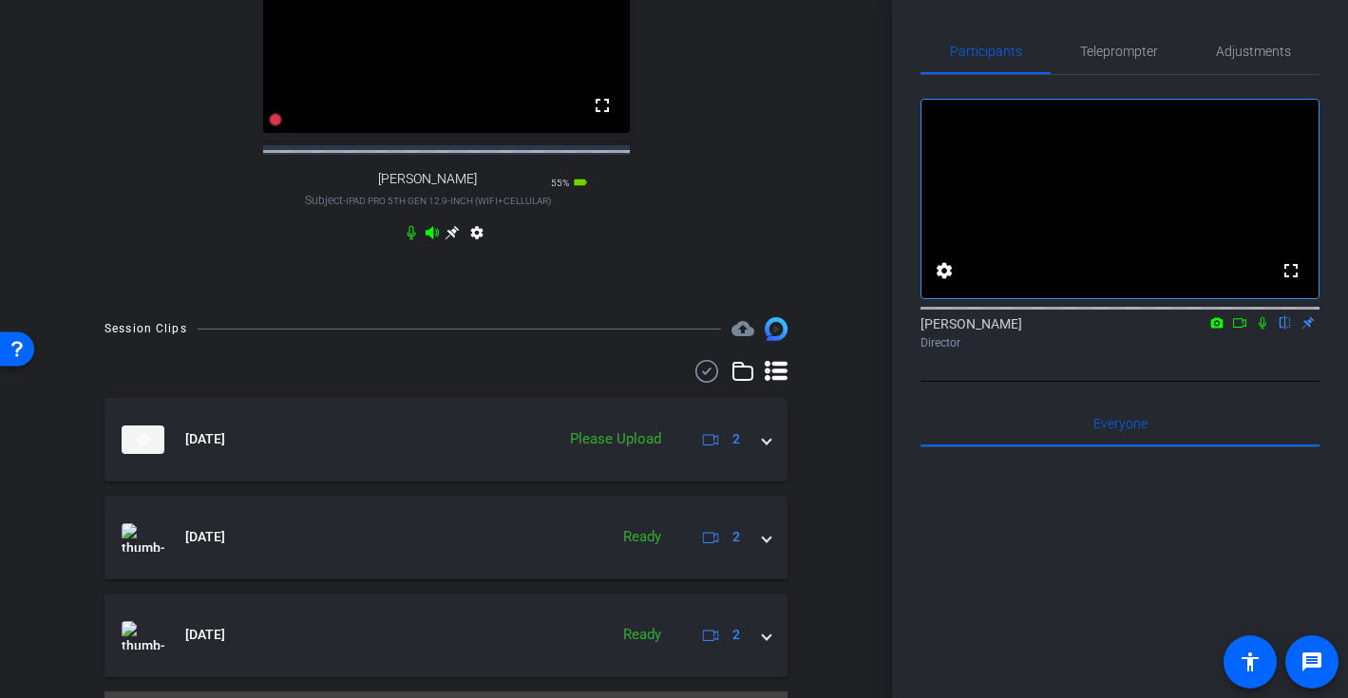
scroll to position [673, 0]
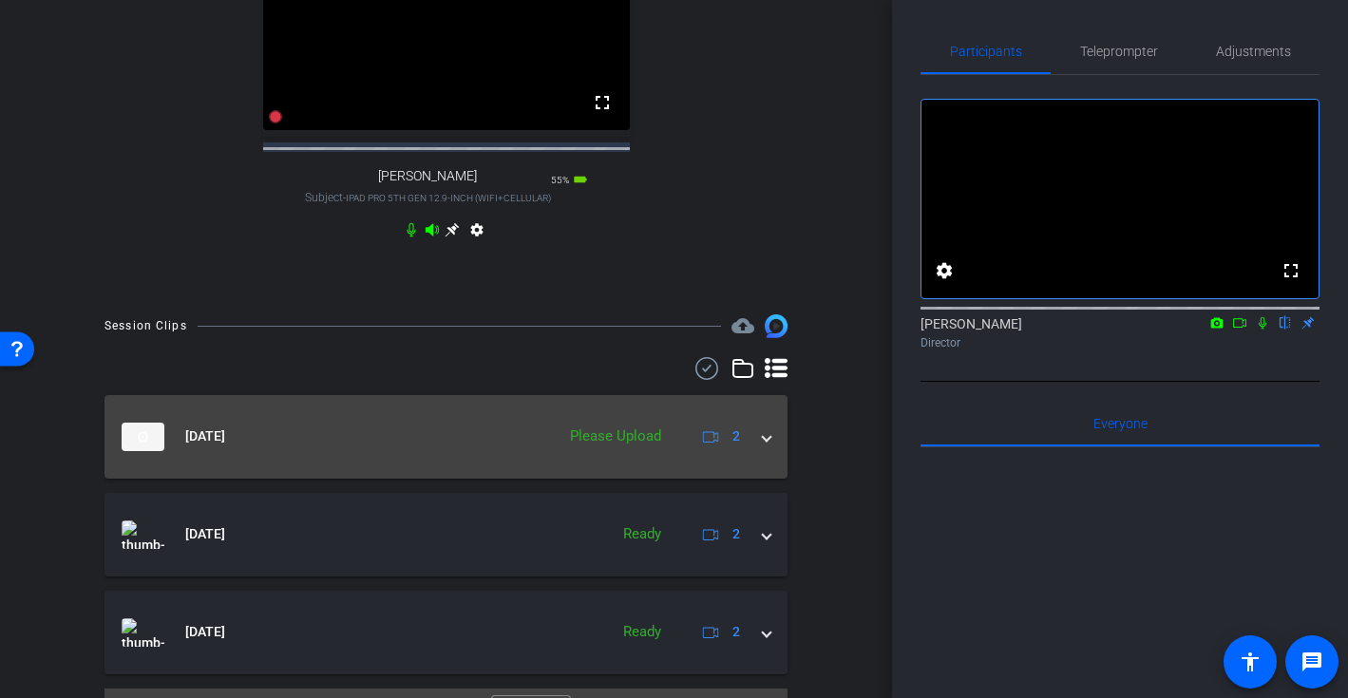
click at [761, 448] on div "Oct 1, 2025 Please Upload 2" at bounding box center [442, 437] width 641 height 28
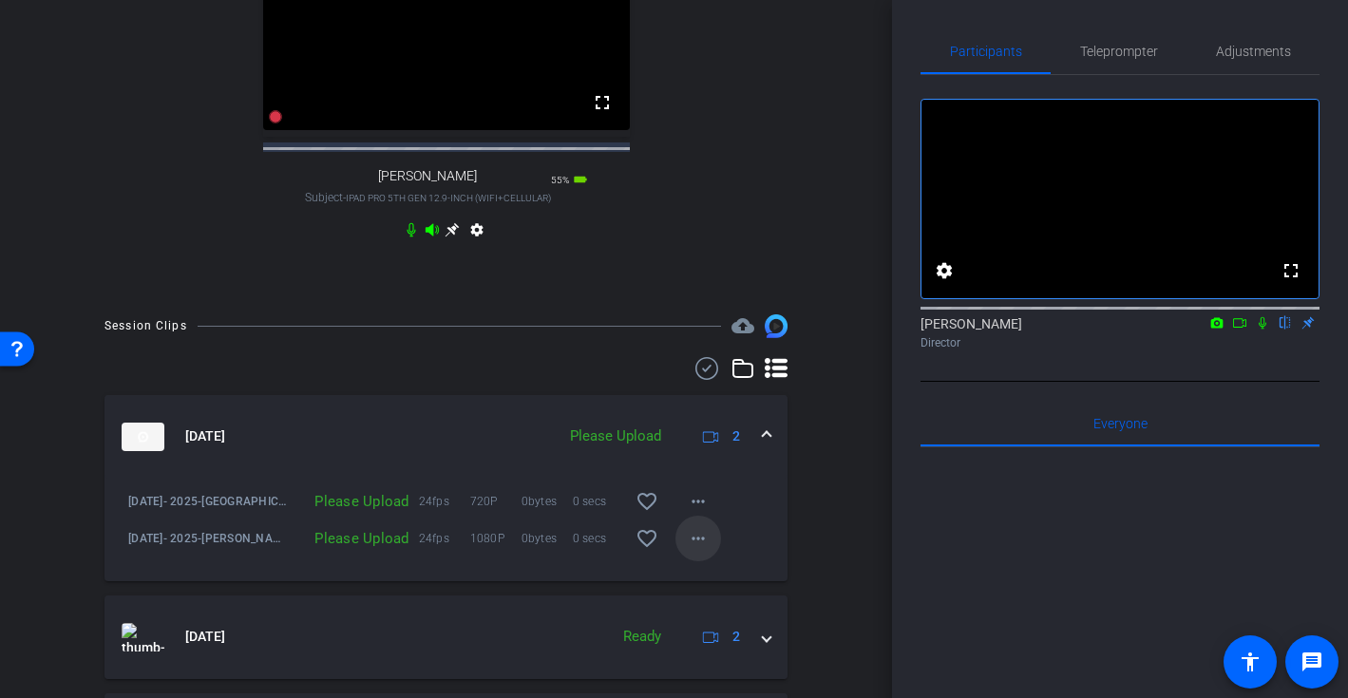
click at [699, 550] on mat-icon "more_horiz" at bounding box center [698, 538] width 23 height 23
click at [716, 594] on span "Upload" at bounding box center [728, 594] width 76 height 23
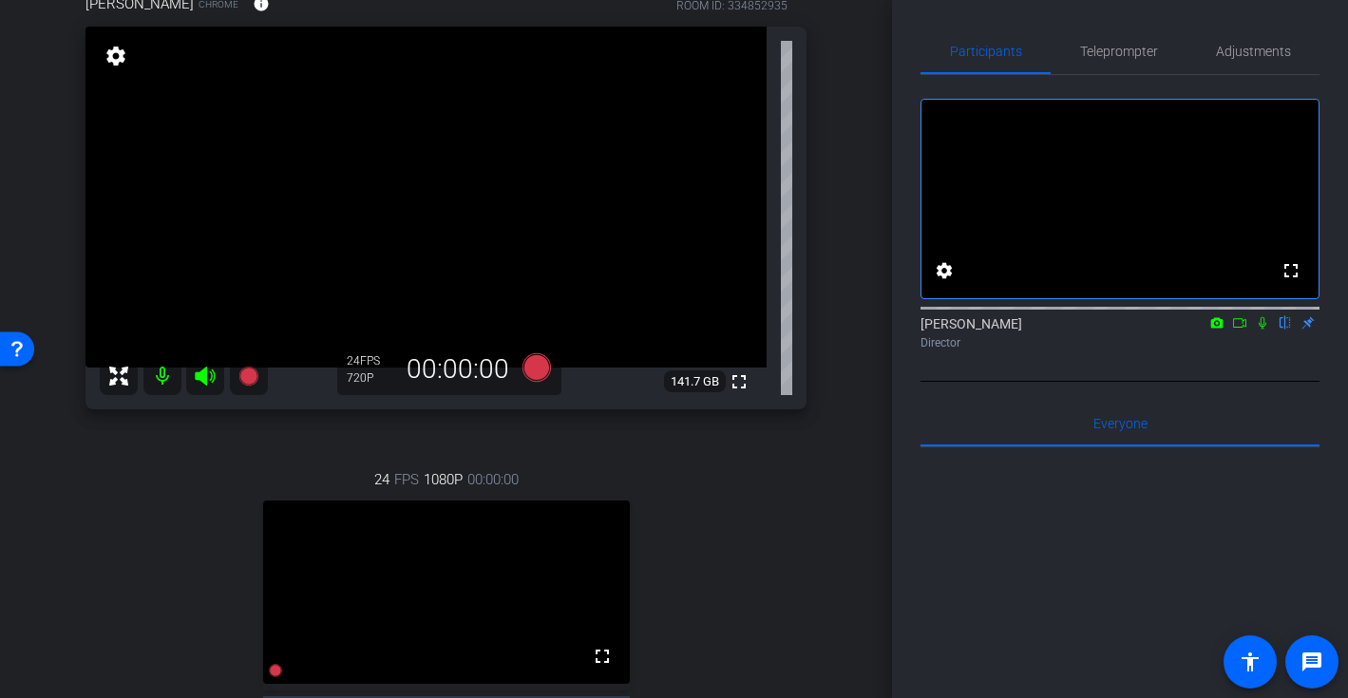
scroll to position [122, 0]
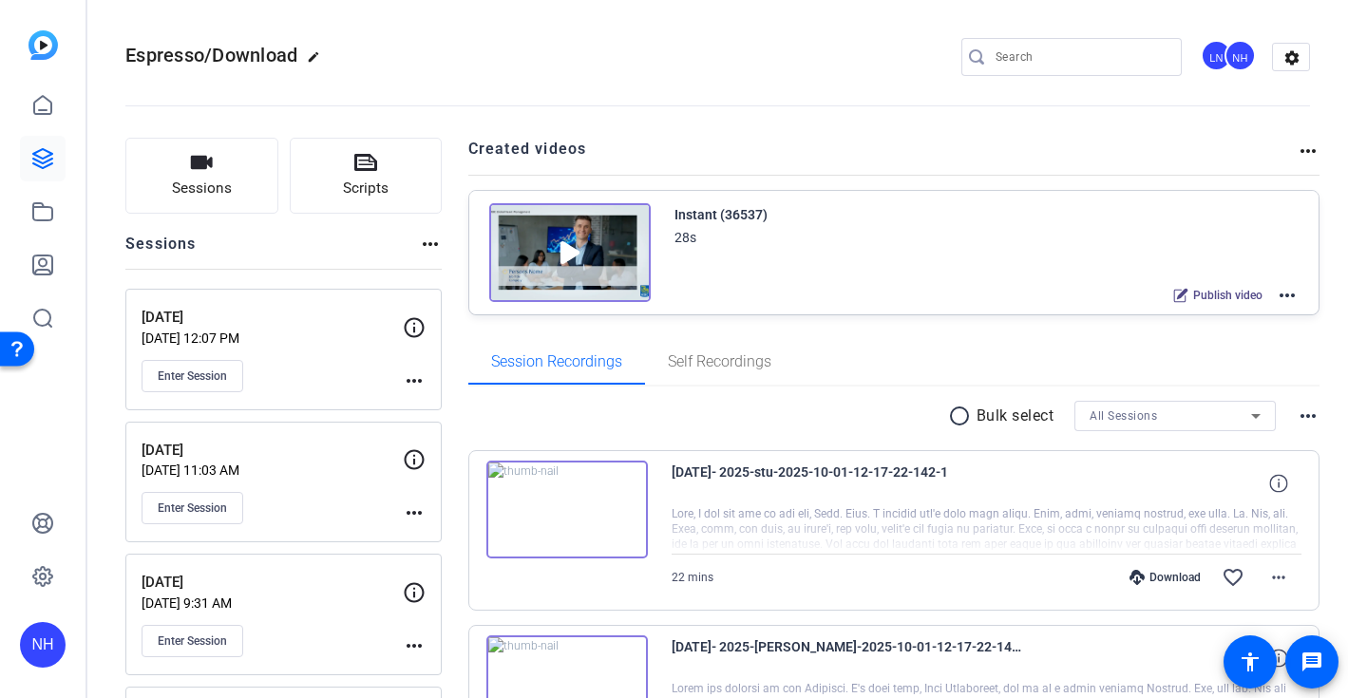
scroll to position [37, 0]
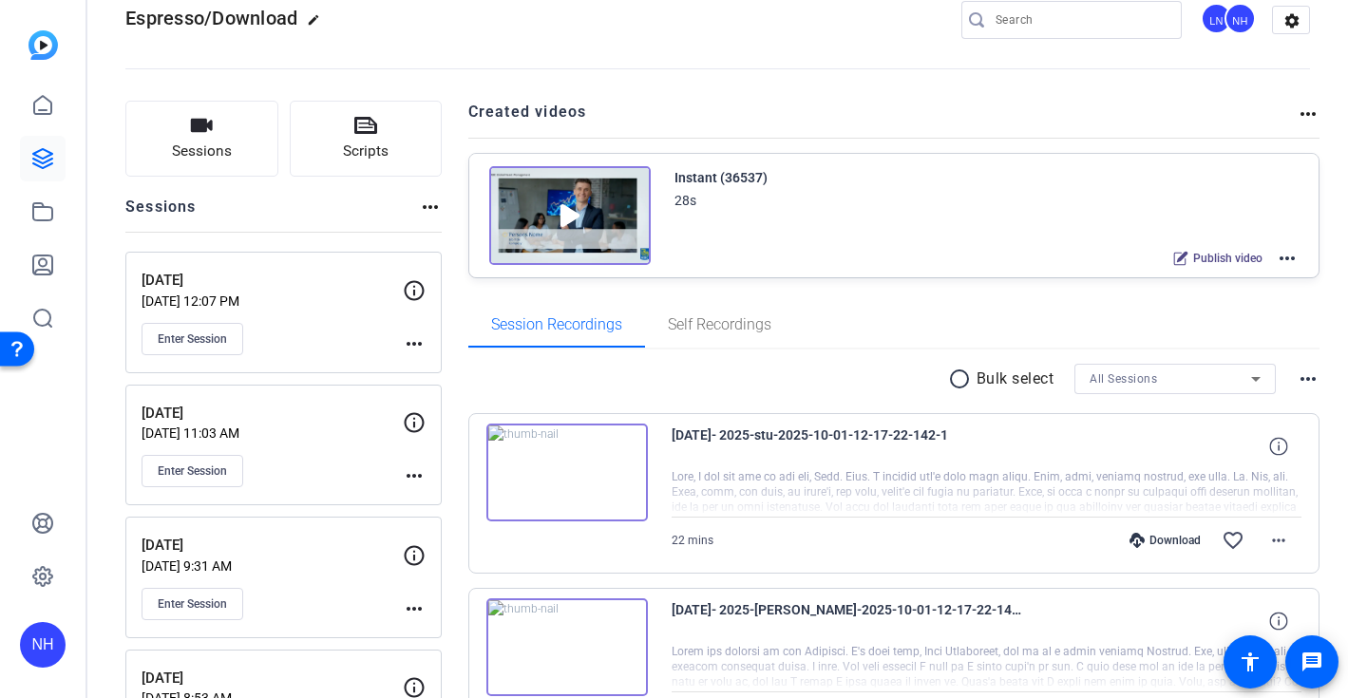
click at [411, 344] on mat-icon "more_horiz" at bounding box center [414, 343] width 23 height 23
click at [425, 369] on span "Edit Session" at bounding box center [461, 371] width 86 height 23
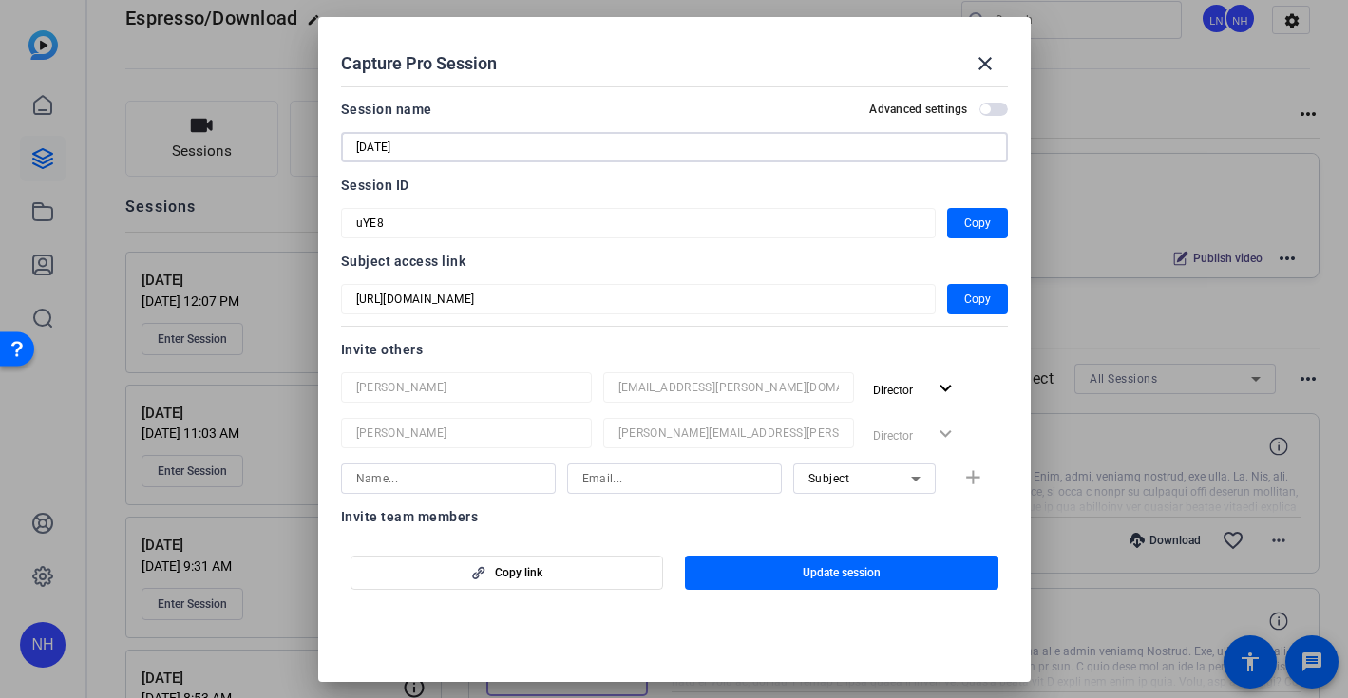
click at [387, 148] on input "Oct 1, 2025" at bounding box center [674, 147] width 636 height 23
type input "Oct 2025"
click at [830, 580] on button "Update session" at bounding box center [841, 573] width 313 height 34
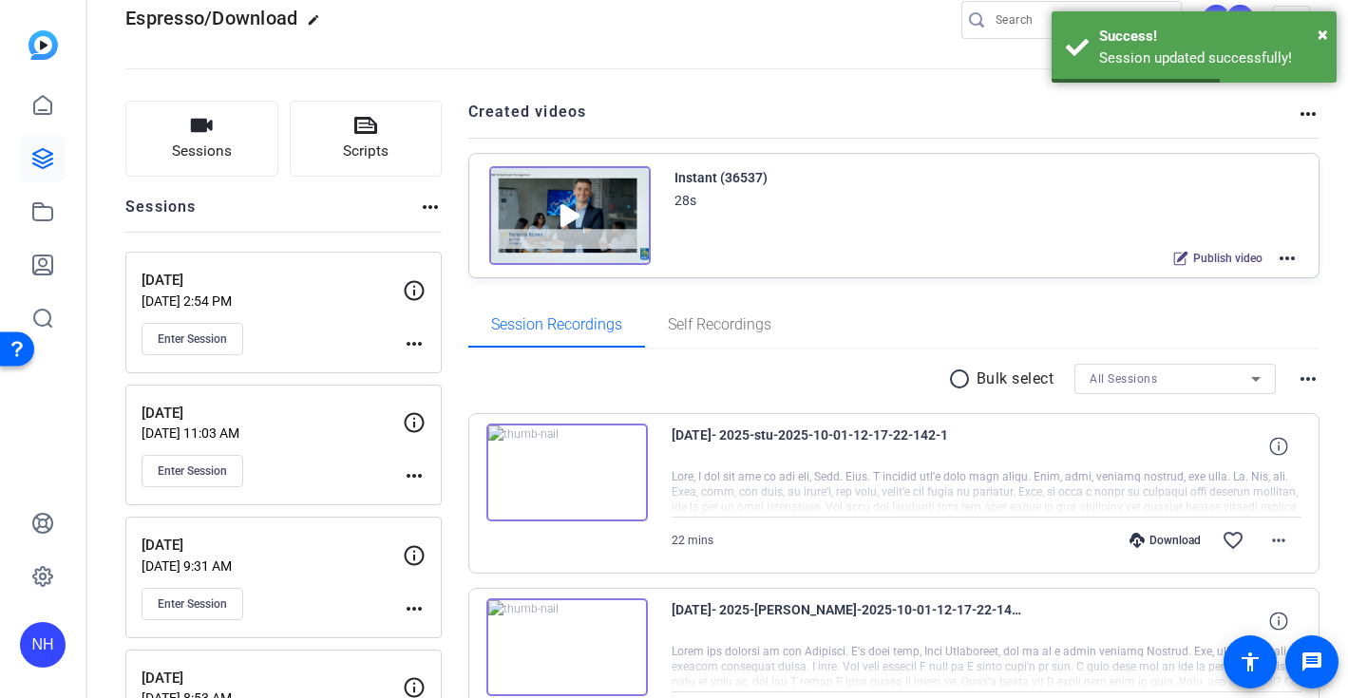
click at [621, 41] on openreel-divider-bar at bounding box center [717, 63] width 1184 height 58
click at [415, 345] on mat-icon "more_horiz" at bounding box center [414, 343] width 23 height 23
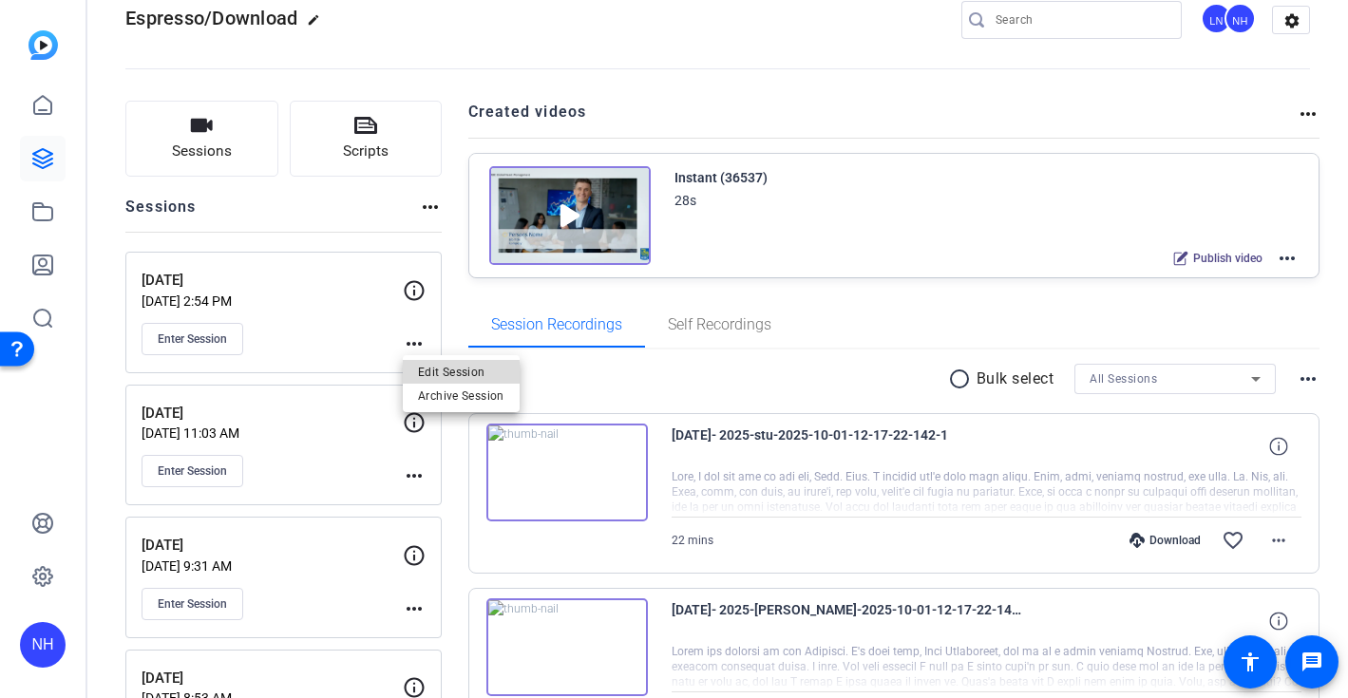
click at [433, 373] on span "Edit Session" at bounding box center [461, 371] width 86 height 23
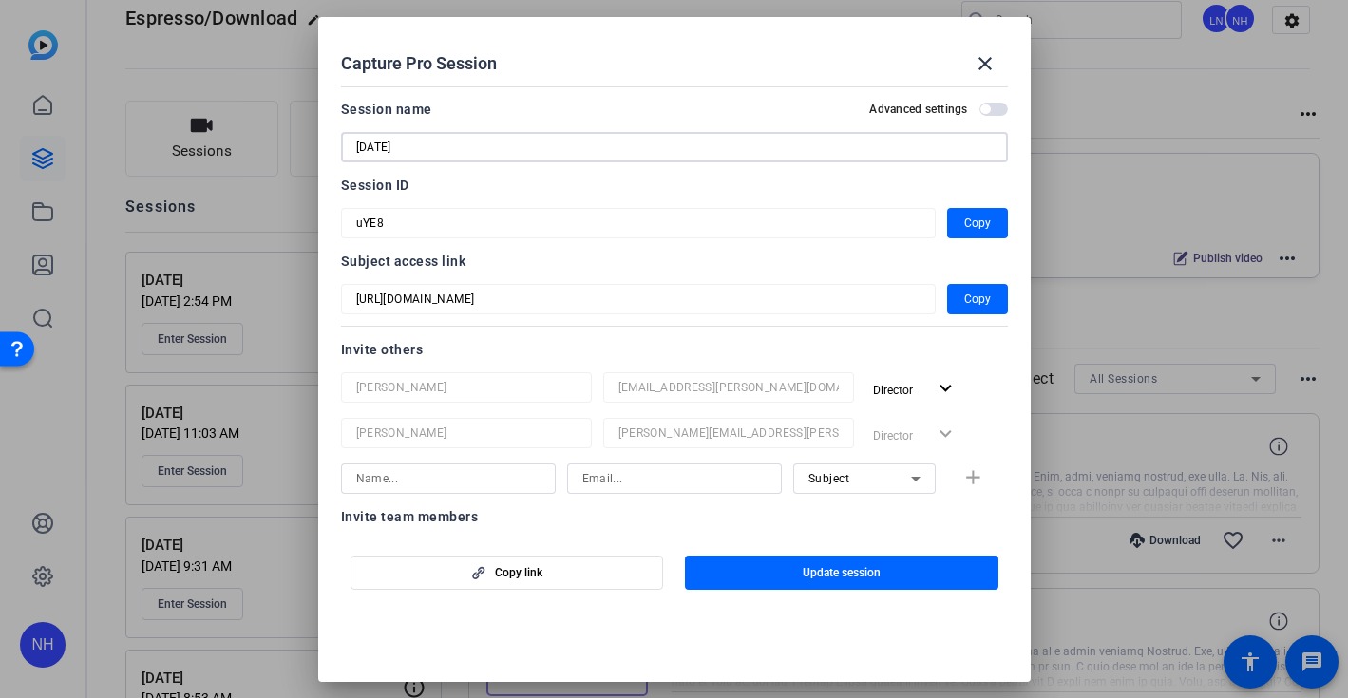
click at [369, 147] on input "Oct 2025" at bounding box center [674, 147] width 636 height 23
click at [381, 146] on input "Oct0ber 2025" at bounding box center [674, 147] width 636 height 23
type input "[DATE]"
click at [779, 574] on span "button" at bounding box center [841, 573] width 313 height 46
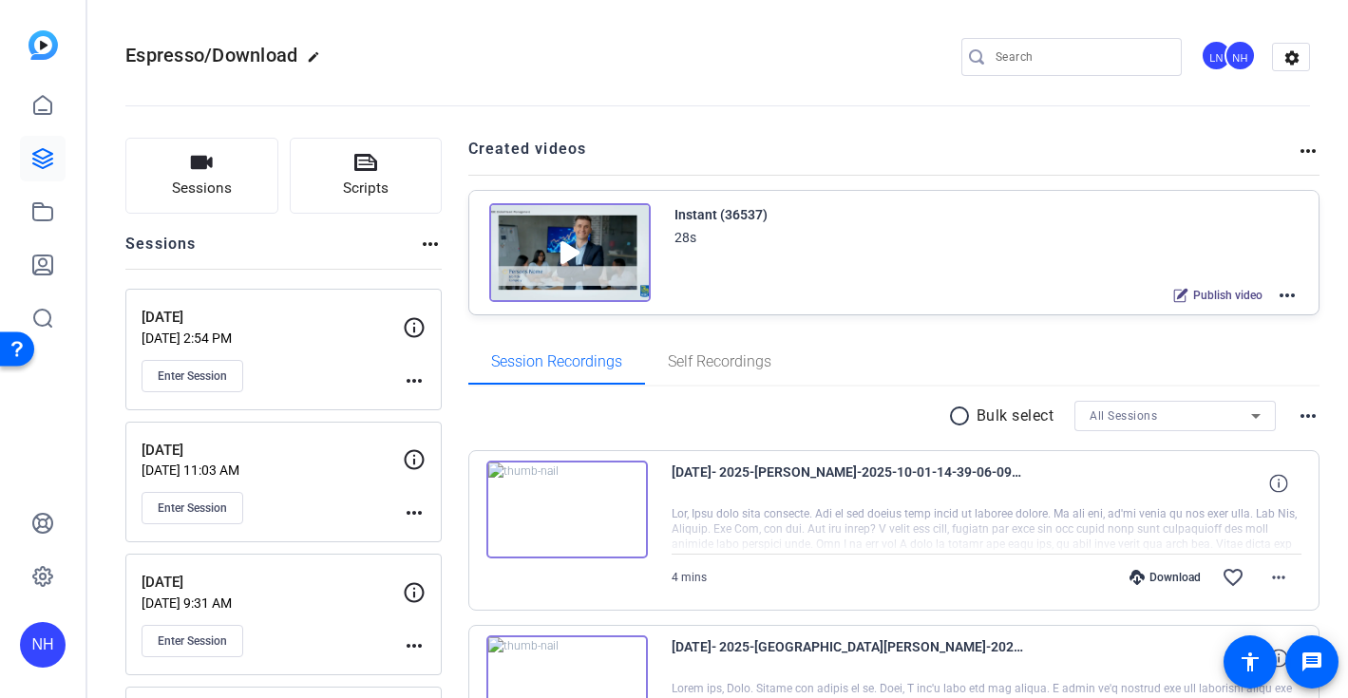
click at [908, 64] on div "Espresso/Download edit LN NH settings" at bounding box center [717, 57] width 1184 height 28
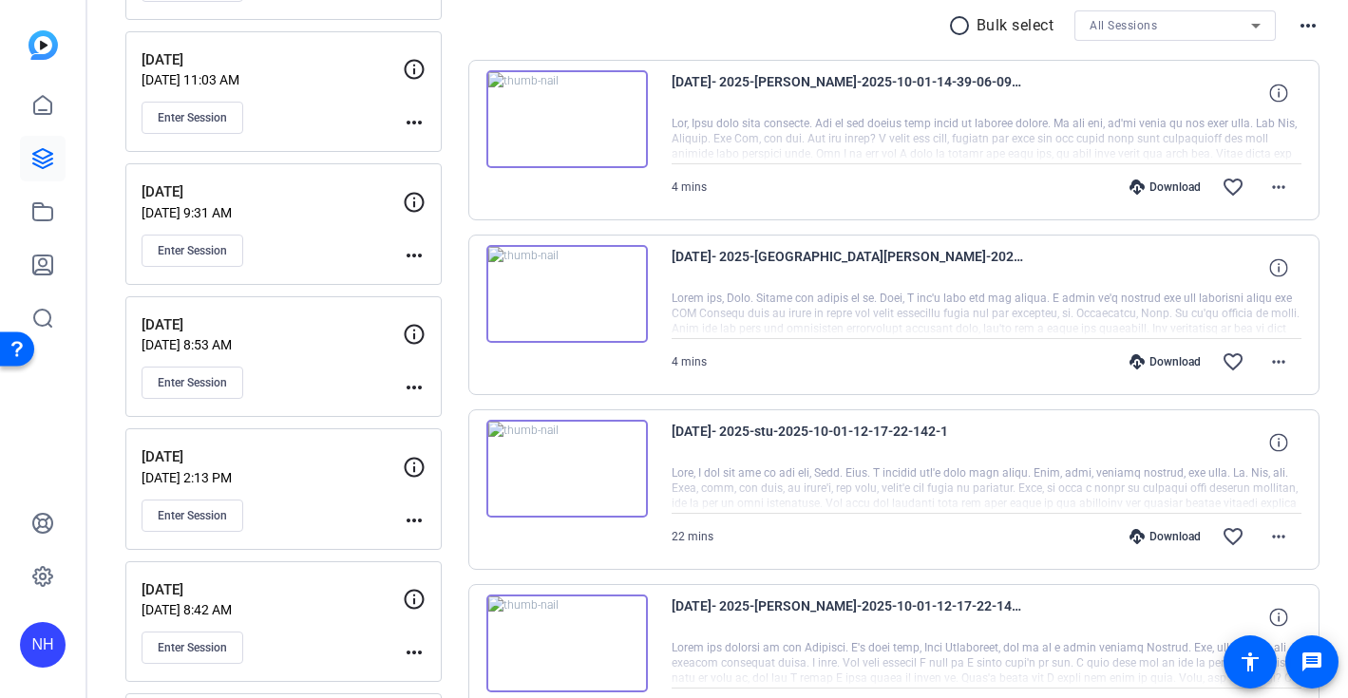
scroll to position [392, 0]
click at [1289, 360] on button "more_horiz" at bounding box center [1279, 360] width 46 height 46
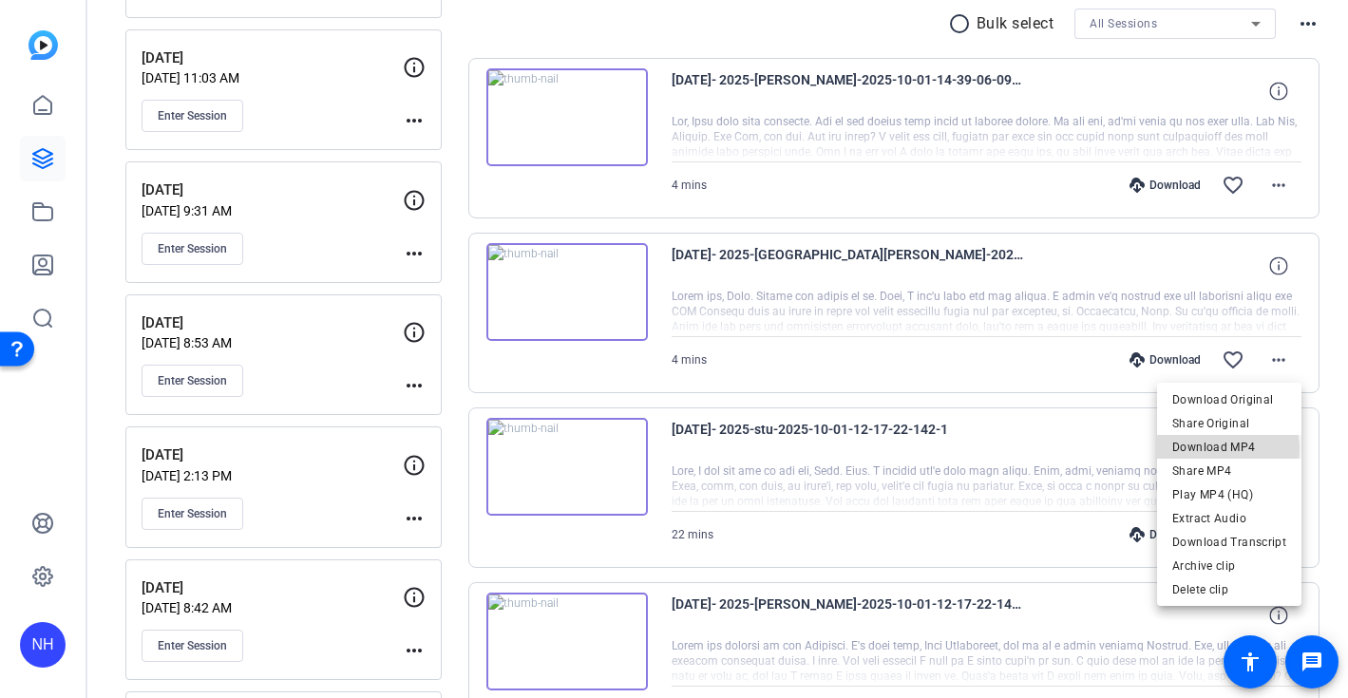
click at [1204, 449] on span "Download MP4" at bounding box center [1229, 446] width 114 height 23
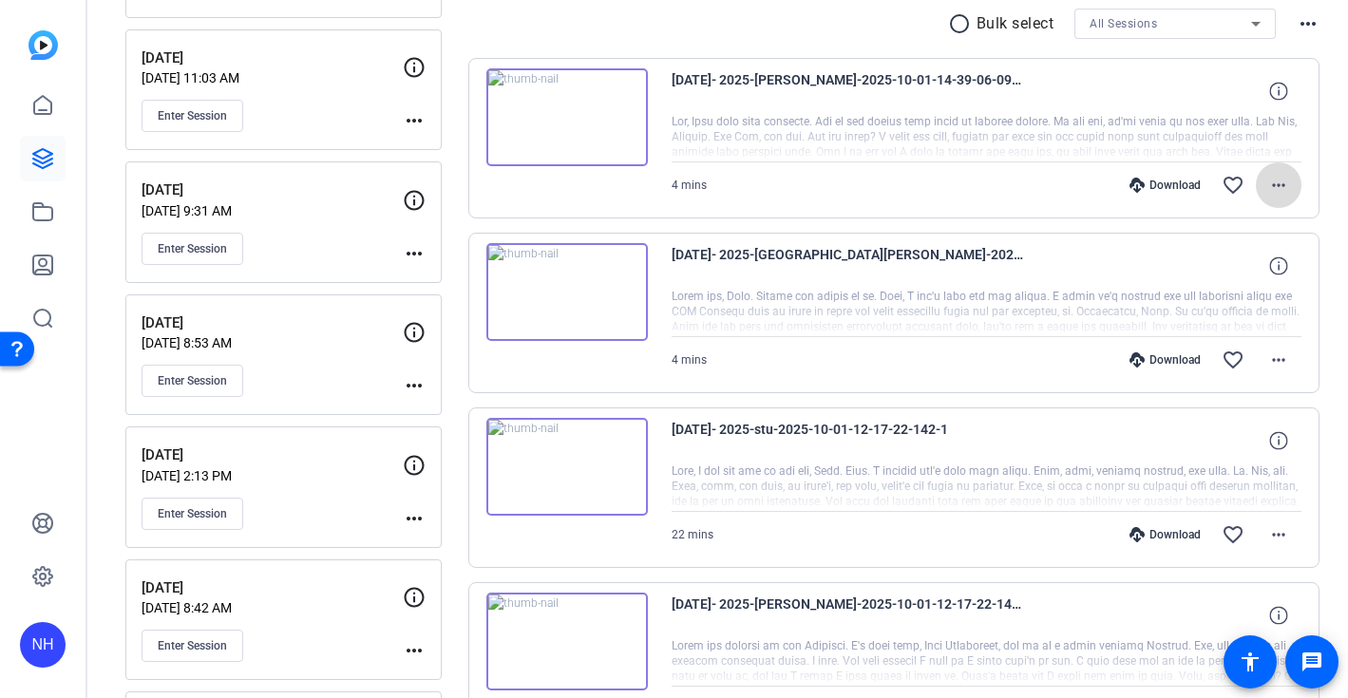
click at [1284, 182] on mat-icon "more_horiz" at bounding box center [1278, 185] width 23 height 23
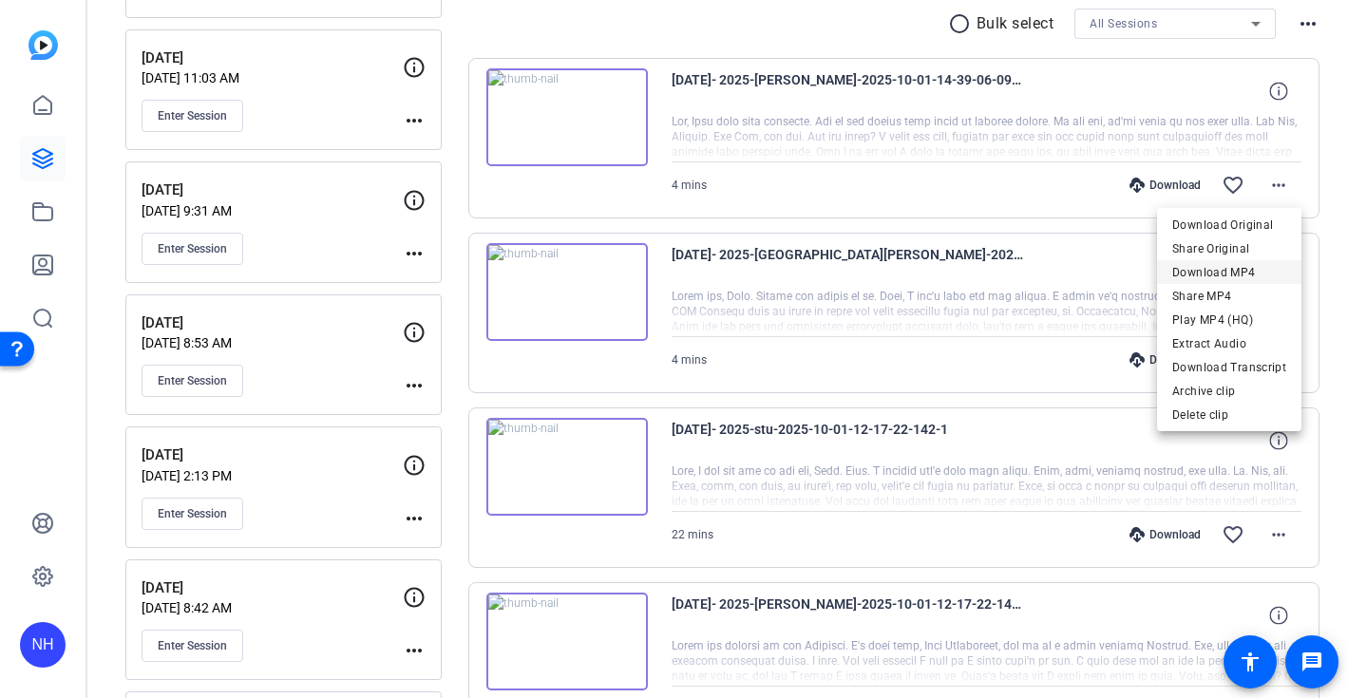
click at [1197, 273] on span "Download MP4" at bounding box center [1229, 271] width 114 height 23
